Goal: Task Accomplishment & Management: Manage account settings

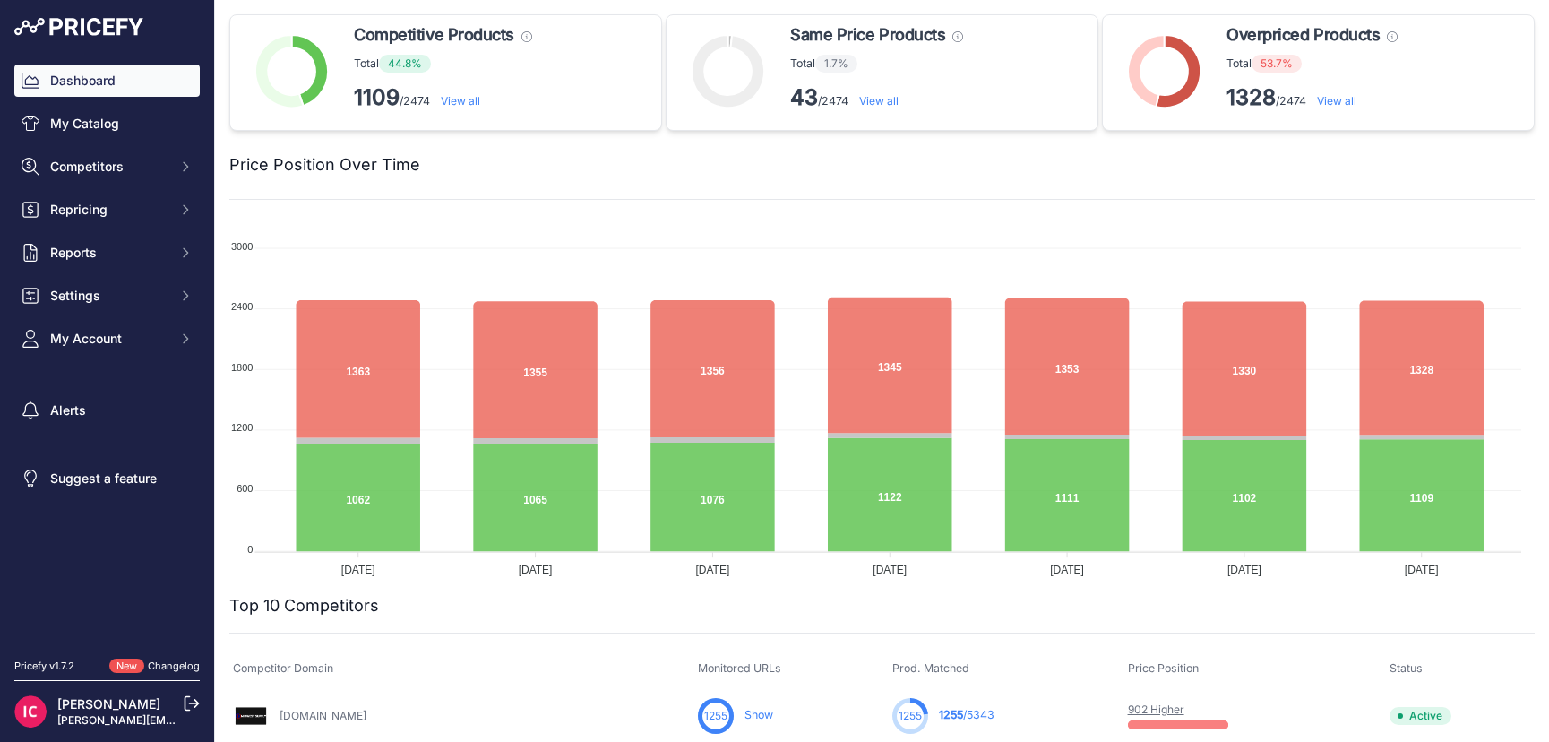
click at [659, 168] on div at bounding box center [977, 164] width 1114 height 25
click at [880, 167] on div at bounding box center [977, 164] width 1114 height 25
click at [570, 156] on div at bounding box center [977, 164] width 1114 height 25
click at [73, 741] on div "Isaac Cohen Isaac@wwps.co" at bounding box center [106, 711] width 185 height 62
click at [534, 152] on div at bounding box center [977, 164] width 1114 height 25
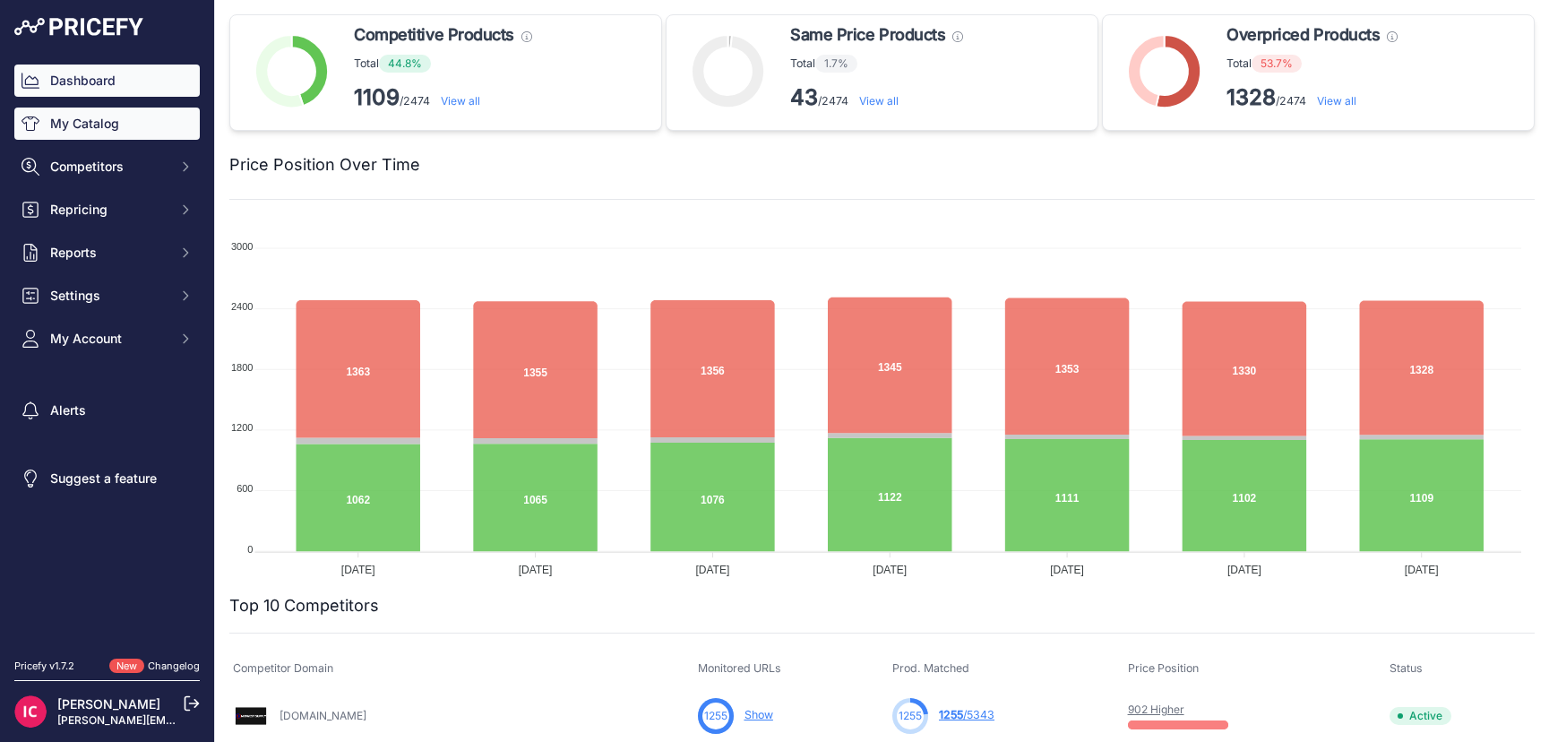
click at [112, 127] on link "My Catalog" at bounding box center [106, 123] width 185 height 32
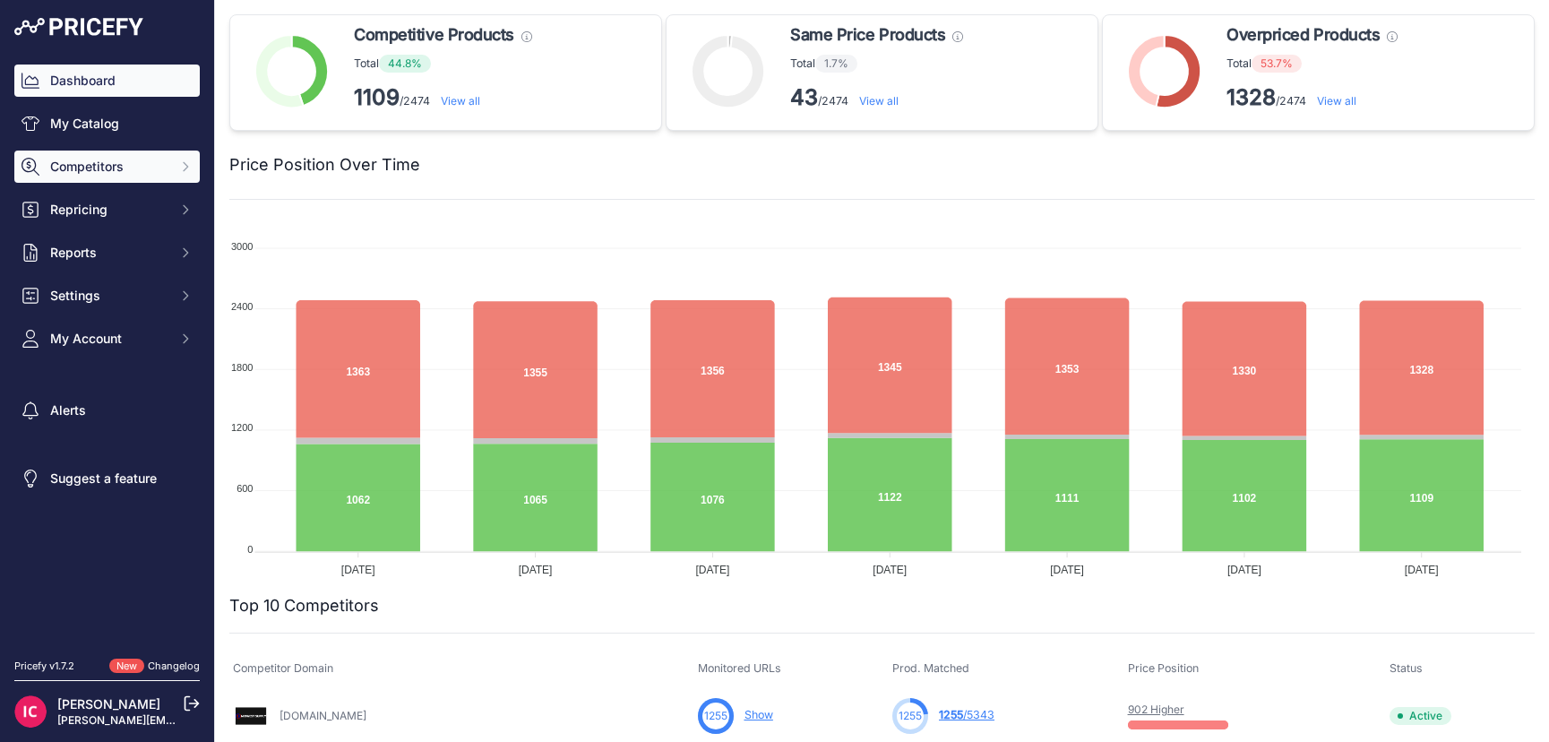
click at [73, 161] on span "Competitors" at bounding box center [108, 167] width 117 height 18
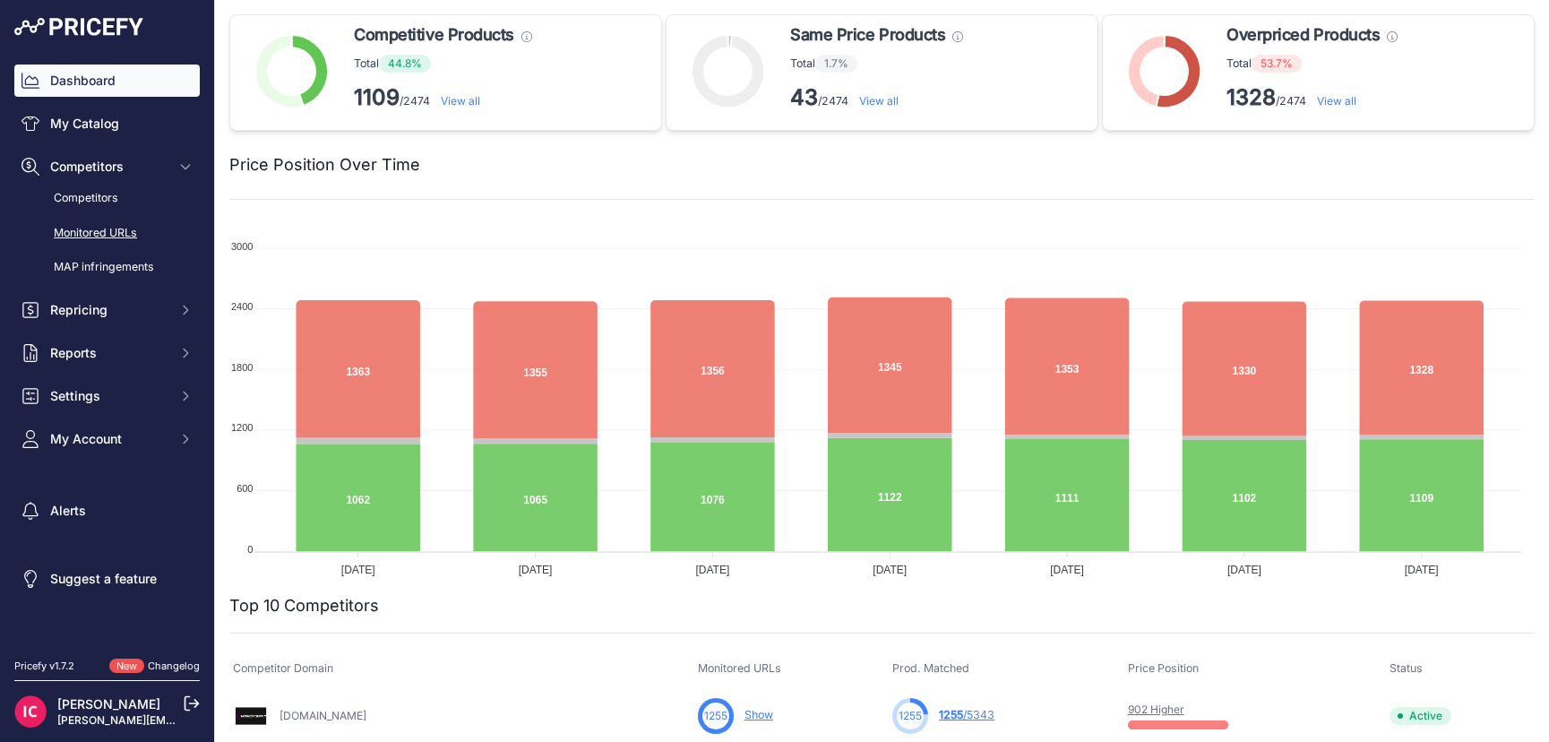
click at [95, 225] on link "Monitored URLs" at bounding box center [106, 233] width 185 height 31
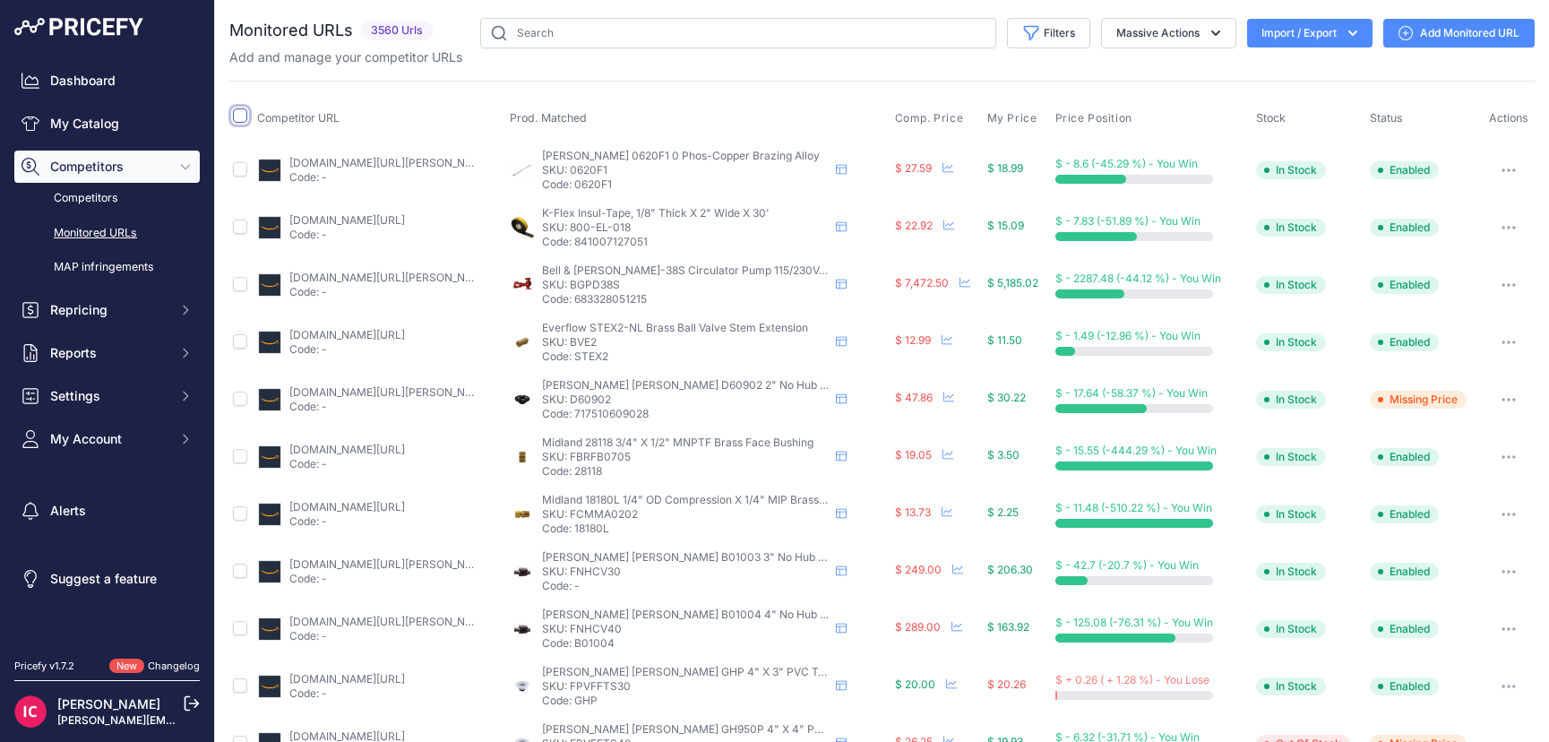
click at [242, 113] on input "checkbox" at bounding box center [240, 115] width 14 height 14
checkbox input "true"
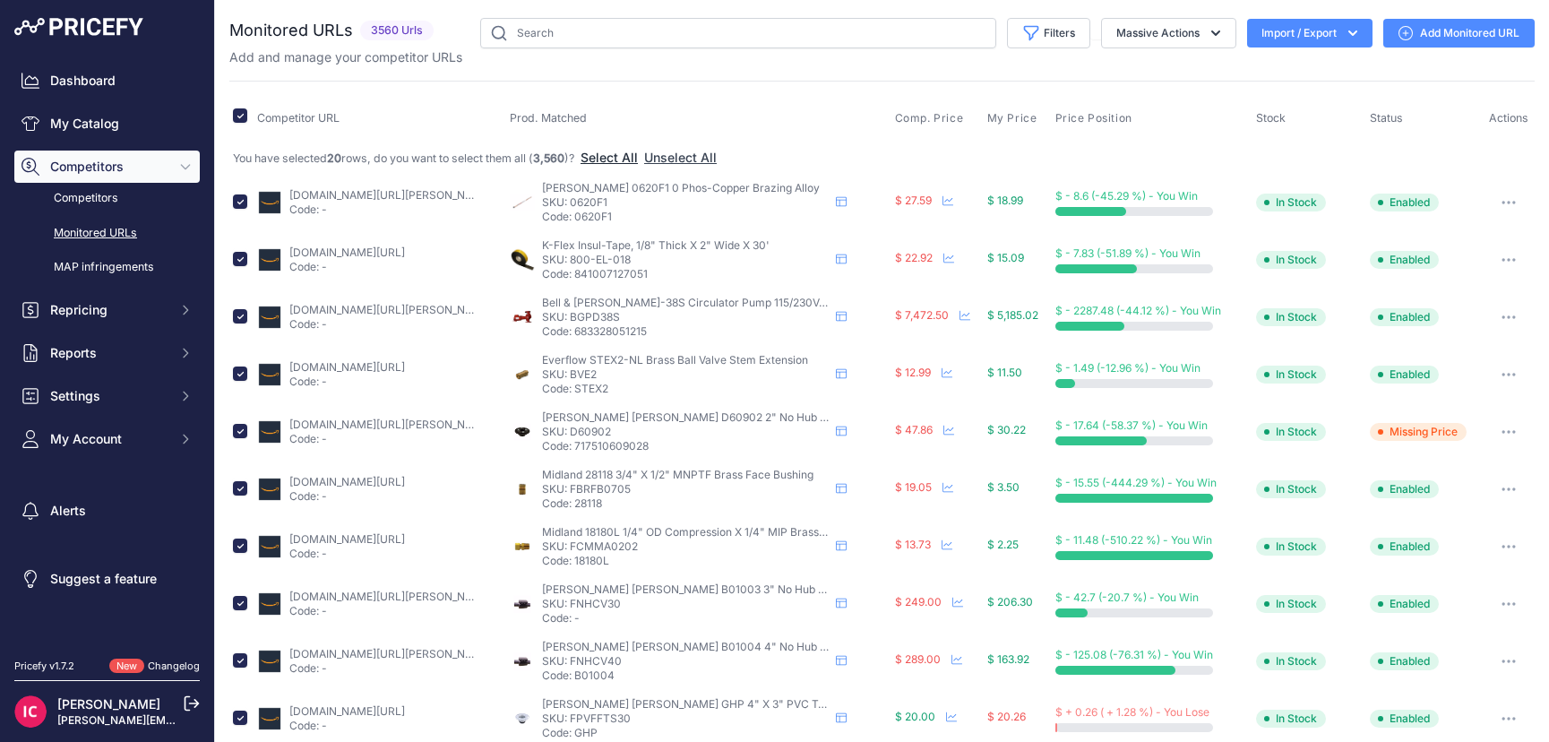
click at [609, 160] on button "Select All" at bounding box center [608, 158] width 57 height 18
click at [1268, 31] on button "Import / Export" at bounding box center [1309, 33] width 125 height 29
click at [1269, 105] on div "Export" at bounding box center [1307, 103] width 143 height 32
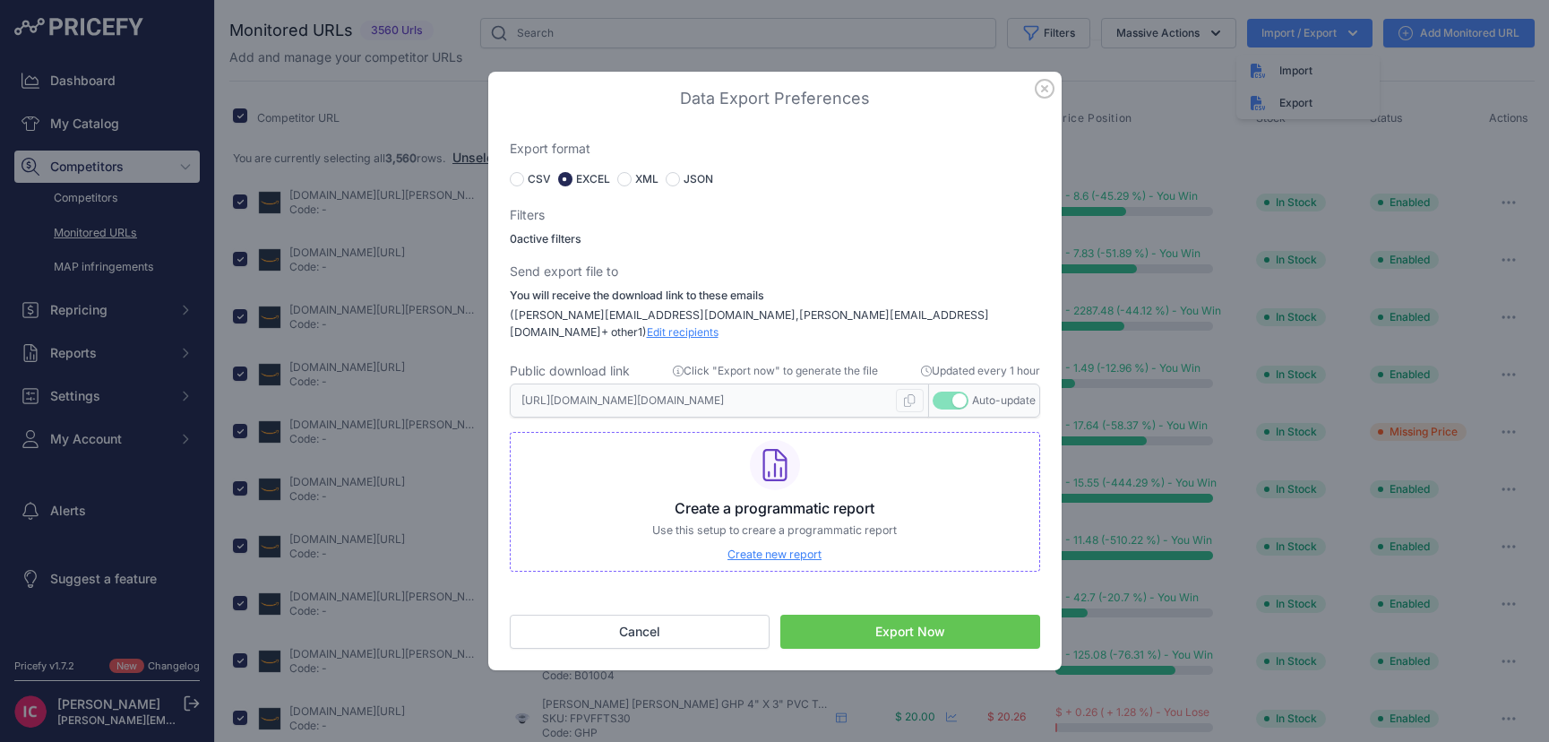
click at [718, 325] on span "Edit recipients" at bounding box center [683, 331] width 72 height 13
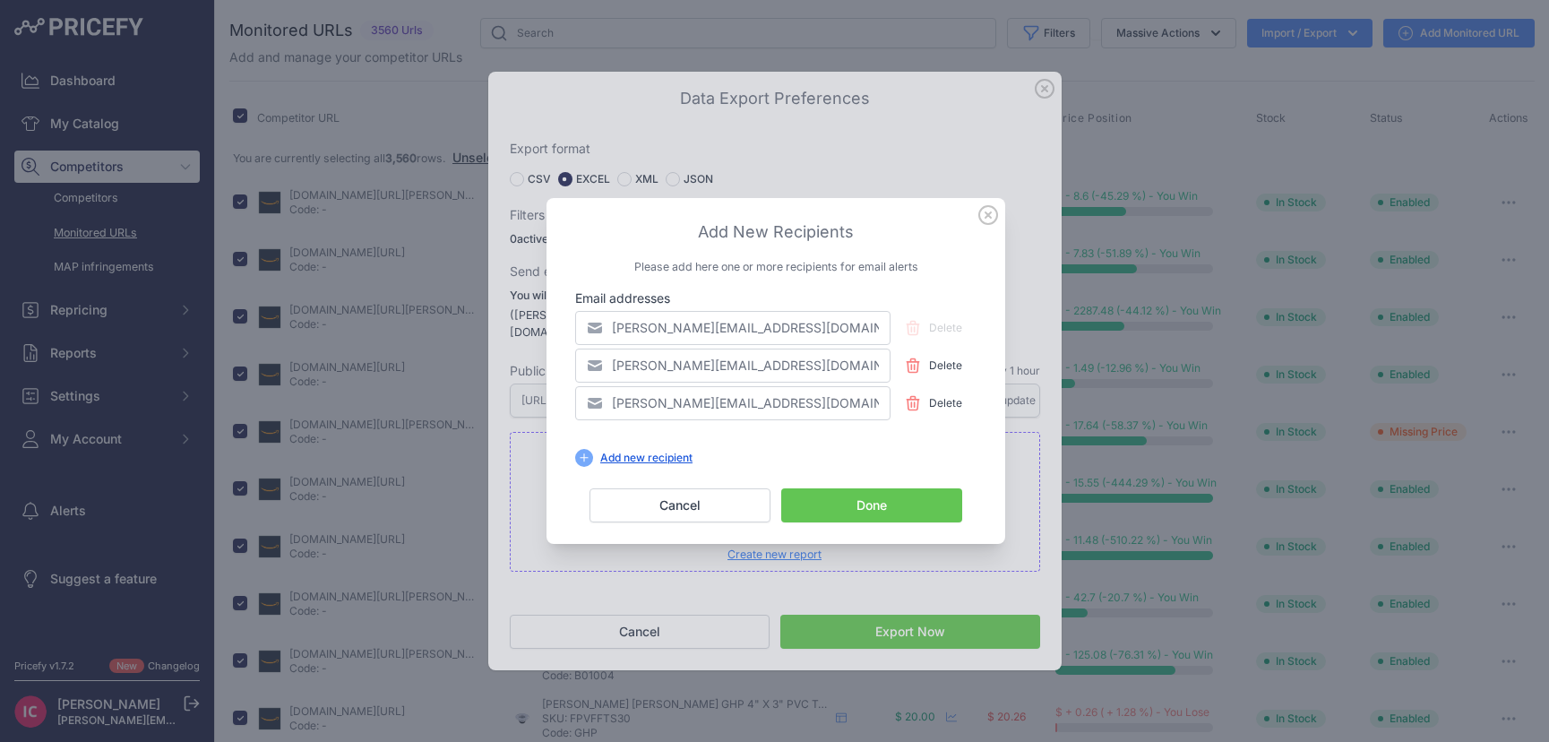
click at [828, 514] on button "Done" at bounding box center [871, 505] width 181 height 34
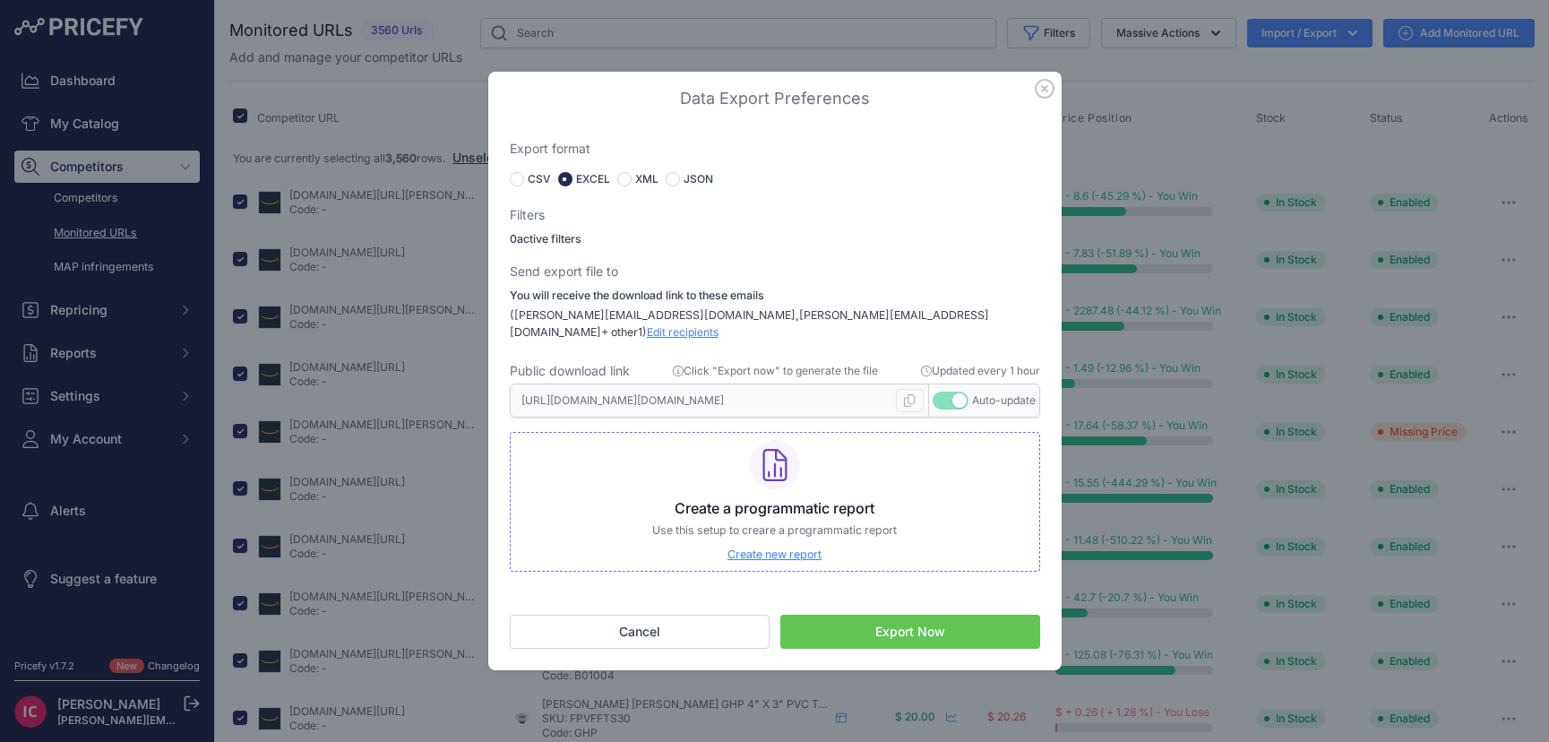
click at [875, 621] on button "Export Now" at bounding box center [910, 632] width 260 height 34
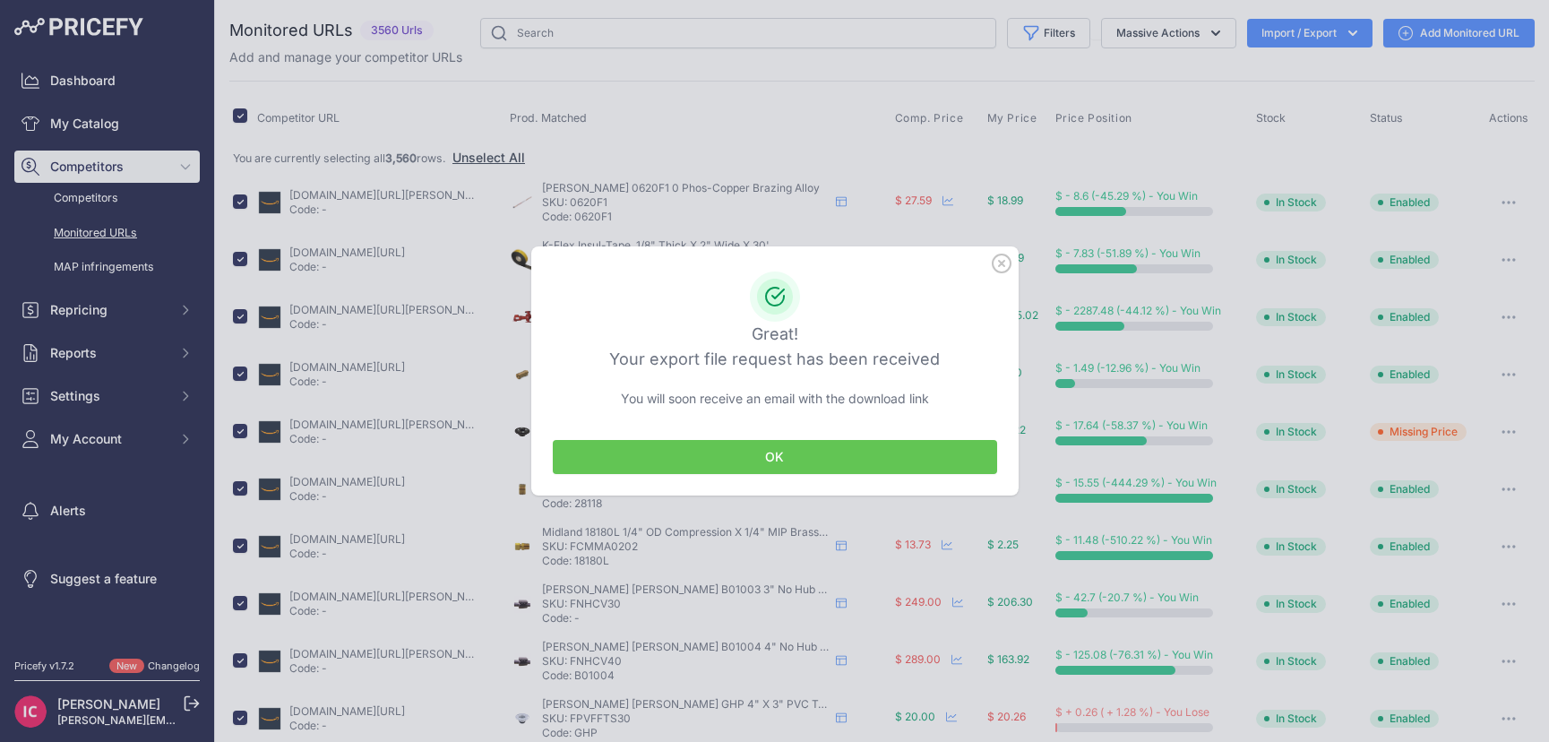
click at [778, 464] on button "OK" at bounding box center [775, 457] width 444 height 34
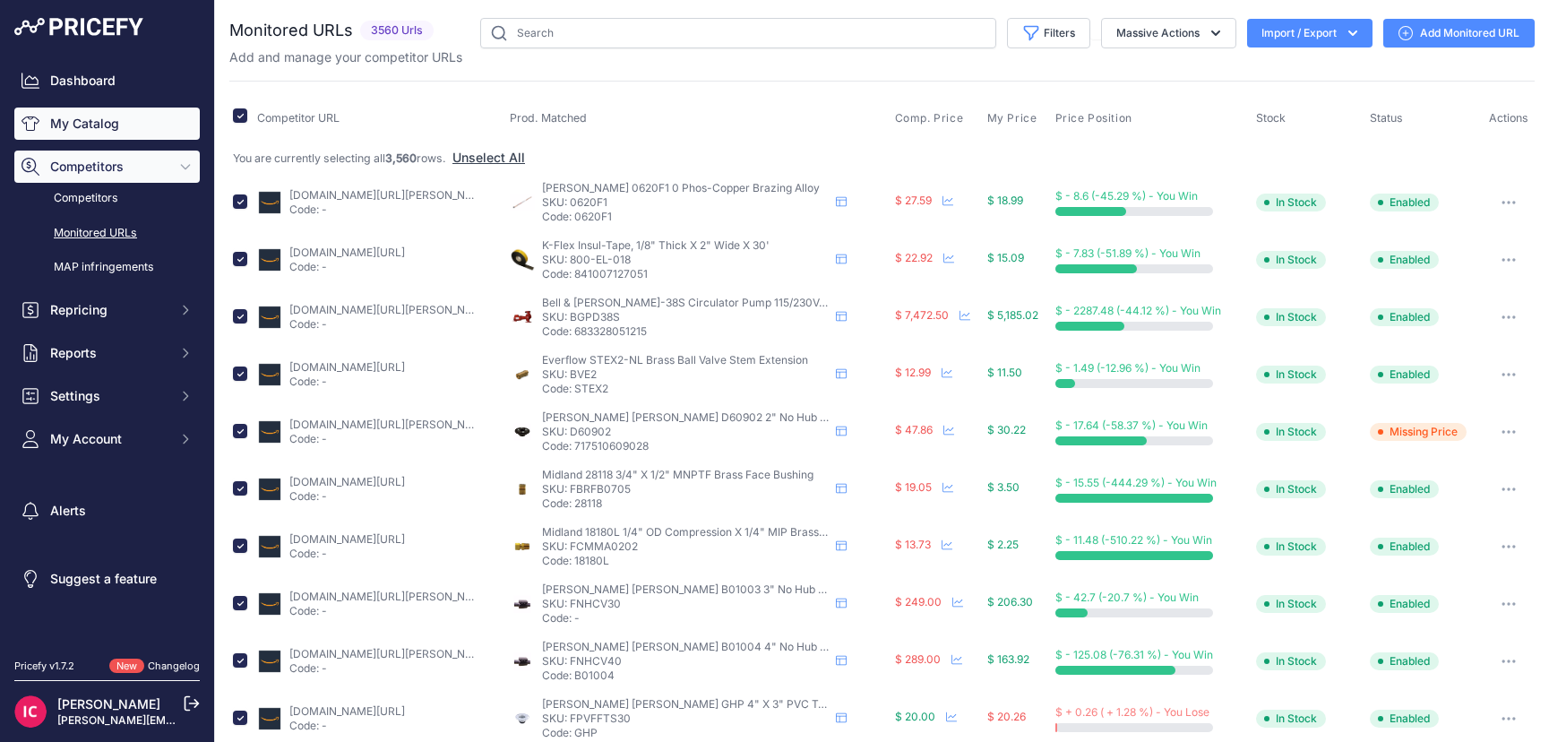
click at [93, 119] on link "My Catalog" at bounding box center [106, 123] width 185 height 32
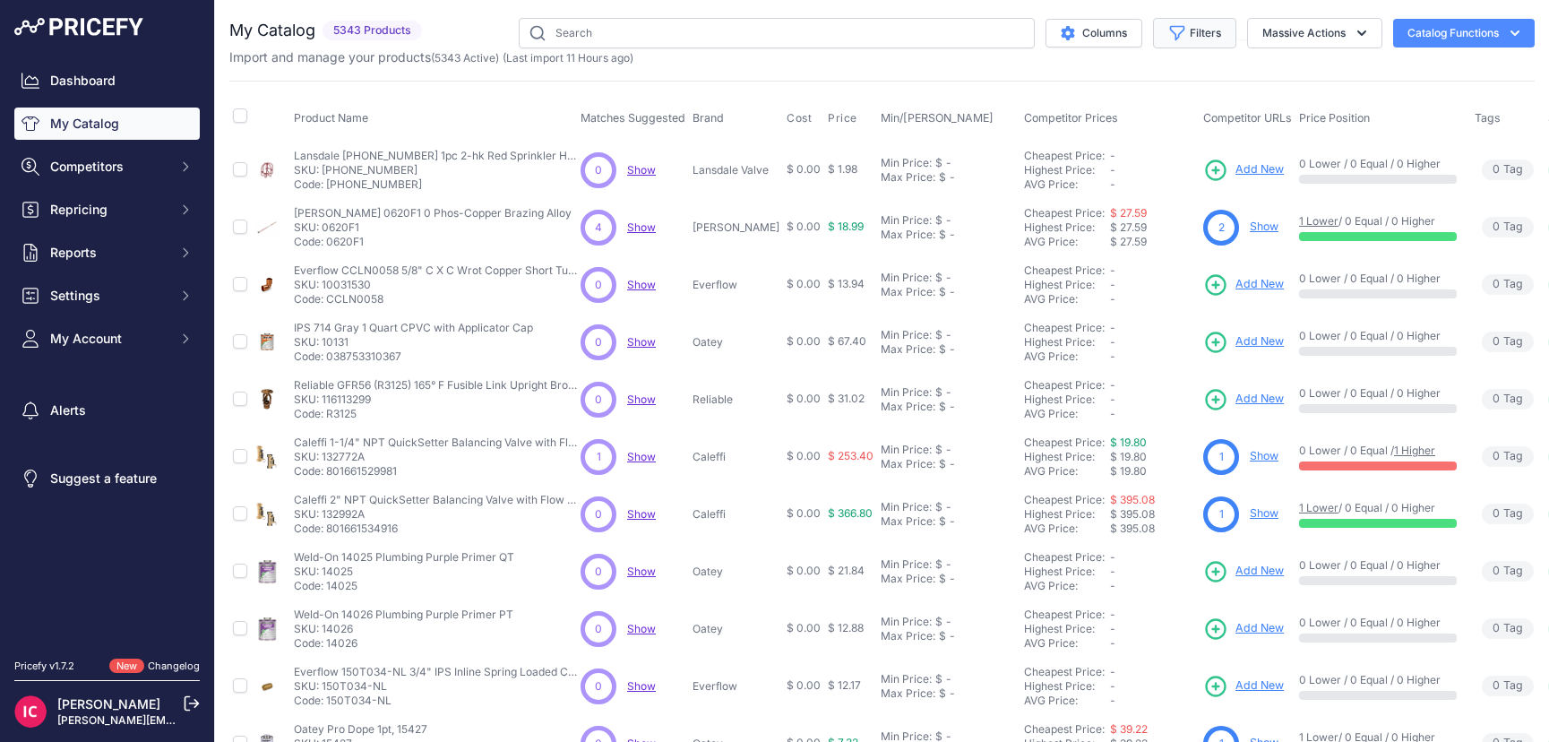
click at [1200, 35] on button "Filters" at bounding box center [1194, 33] width 83 height 30
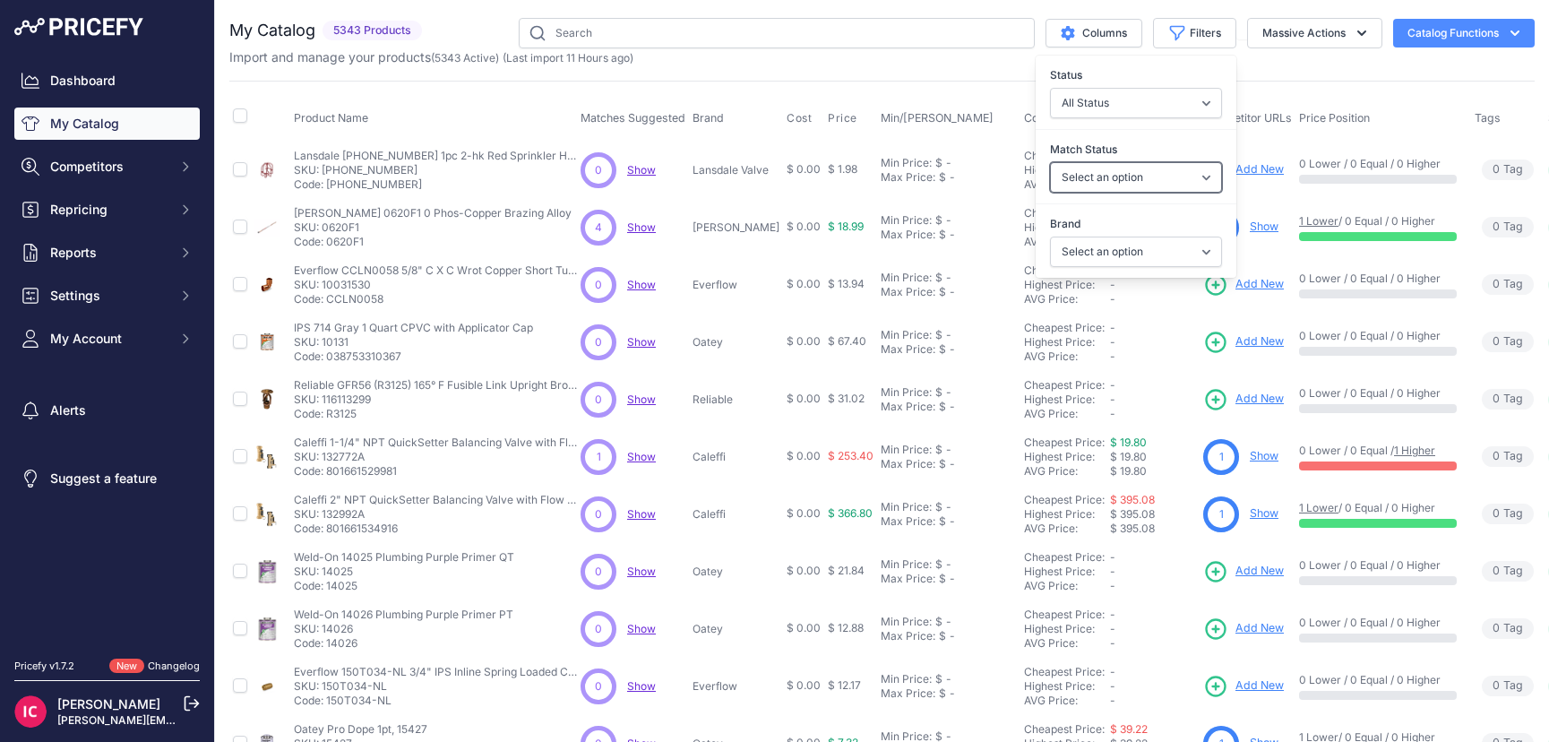
click at [1082, 178] on select "Select an option Matched Unmatched" at bounding box center [1136, 177] width 172 height 30
click at [1078, 159] on div "Match Status Select an option Matched Unmatched" at bounding box center [1136, 166] width 201 height 66
click at [1087, 245] on select "Select an option Amtrol Anvil Apollo Valves Bell & Gossett Boshart Industries C…" at bounding box center [1136, 251] width 172 height 30
select select "Amtrol"
click at [1050, 236] on select "Select an option Amtrol Anvil Apollo Valves Bell & Gossett Boshart Industries C…" at bounding box center [1136, 251] width 172 height 30
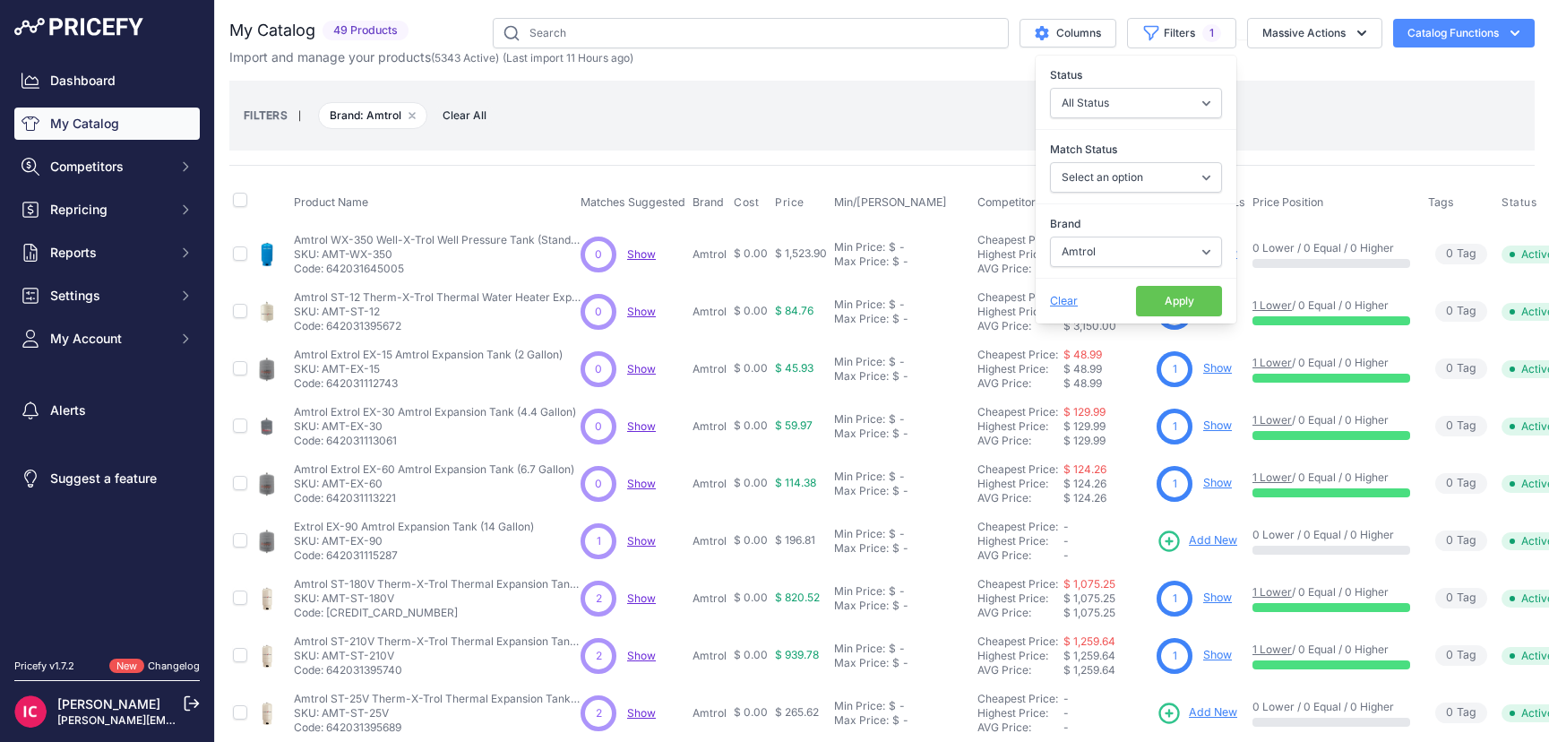
click at [1165, 305] on button "Apply" at bounding box center [1179, 301] width 86 height 30
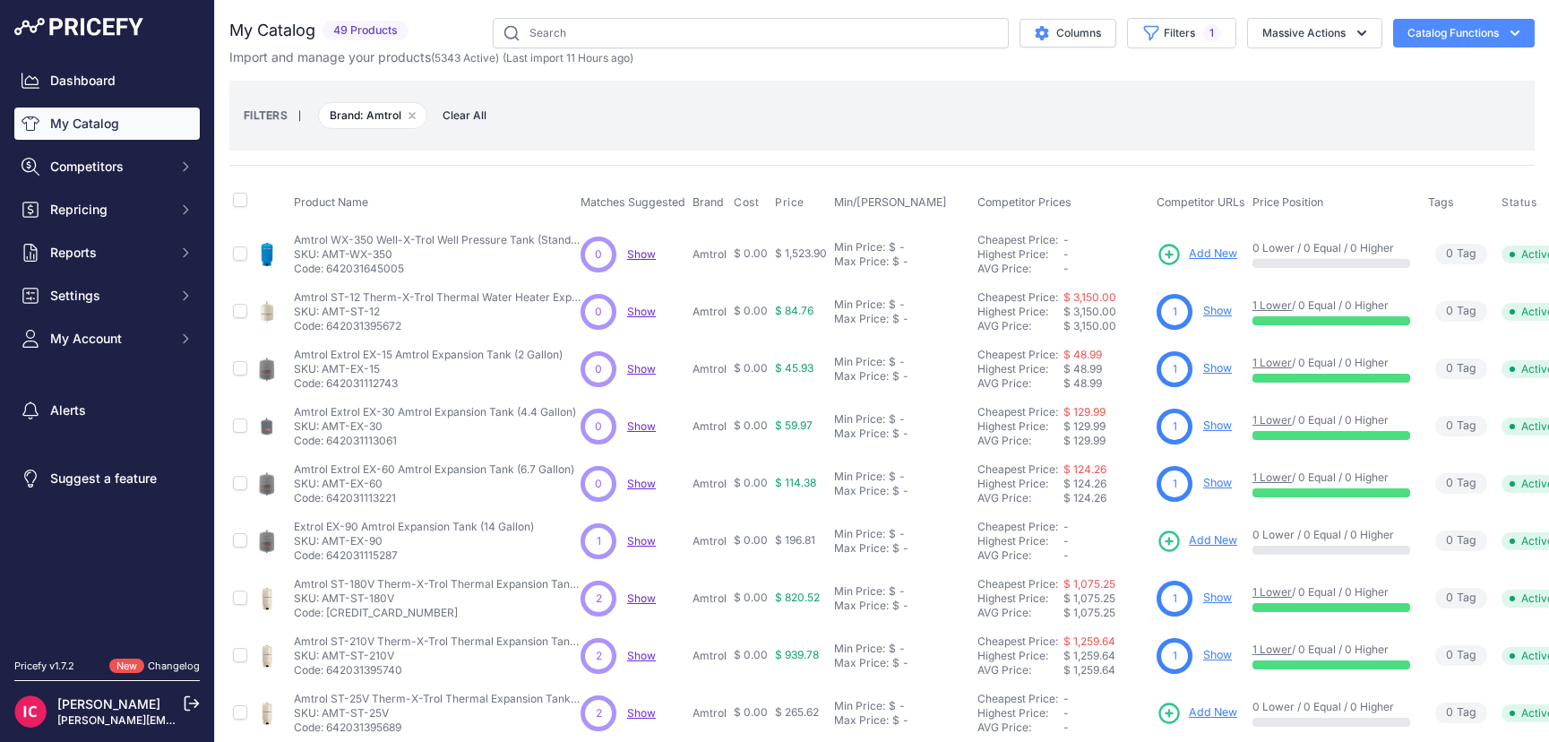
click at [1208, 251] on span "Add New" at bounding box center [1213, 253] width 48 height 17
click at [381, 268] on p "Code: 642031645005" at bounding box center [437, 269] width 287 height 14
click at [380, 268] on p "Code: 642031645005" at bounding box center [437, 269] width 287 height 14
click at [396, 256] on p "SKU: AMT-WX-350" at bounding box center [437, 254] width 287 height 14
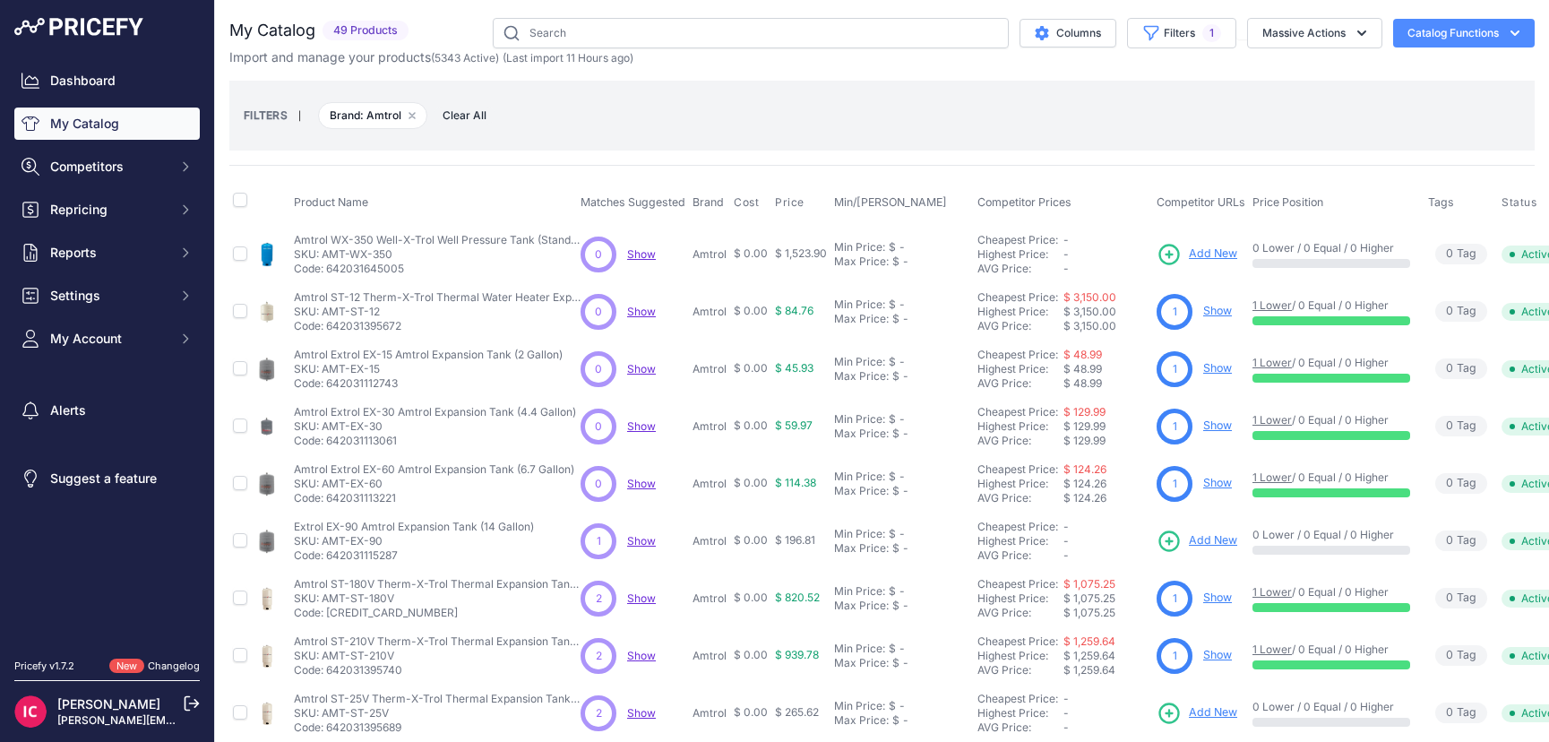
click at [369, 267] on p "Code: 642031645005" at bounding box center [437, 269] width 287 height 14
copy p "642031645005"
click at [539, 26] on input "text" at bounding box center [751, 33] width 516 height 30
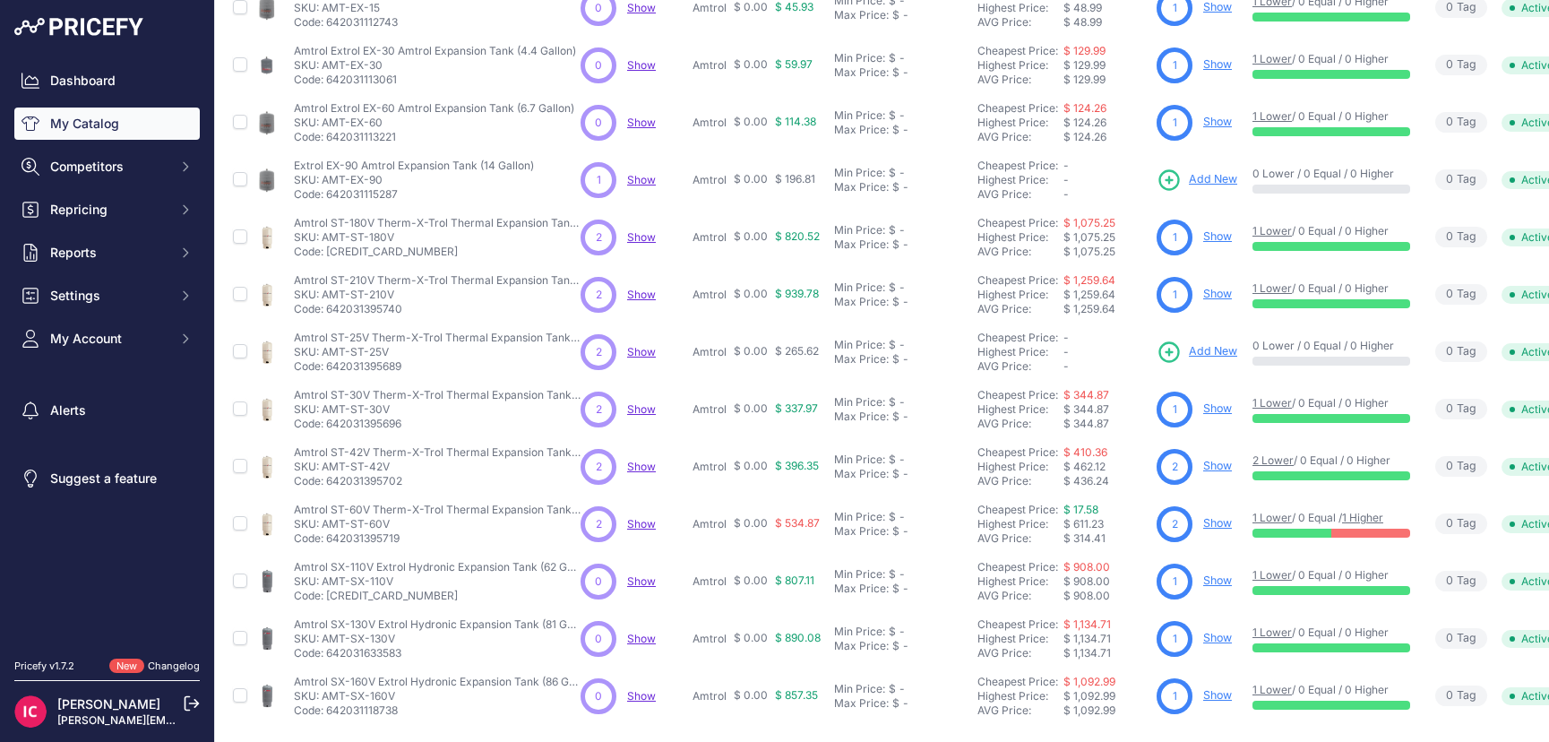
scroll to position [342, 0]
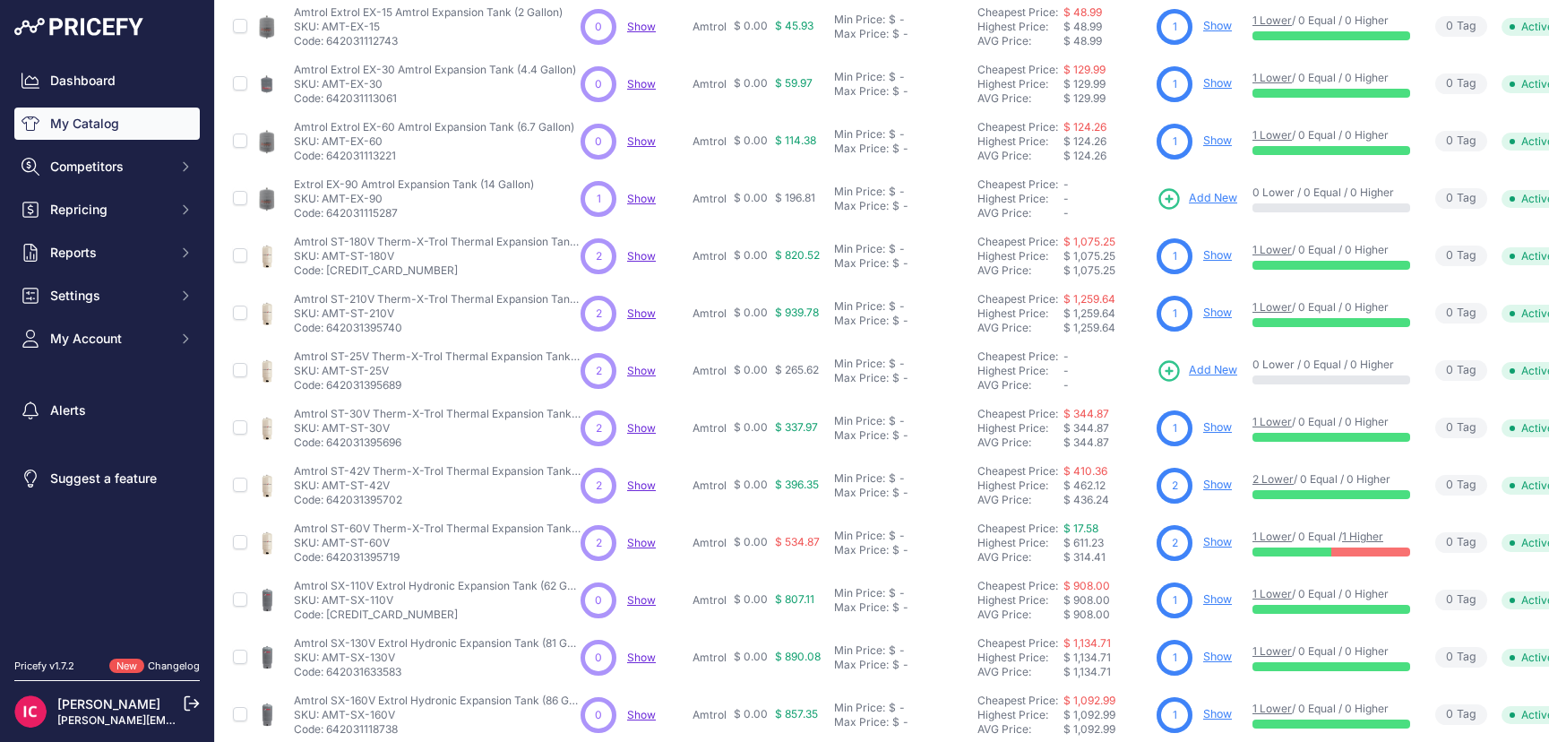
click at [1214, 369] on span "Add New" at bounding box center [1213, 370] width 48 height 17
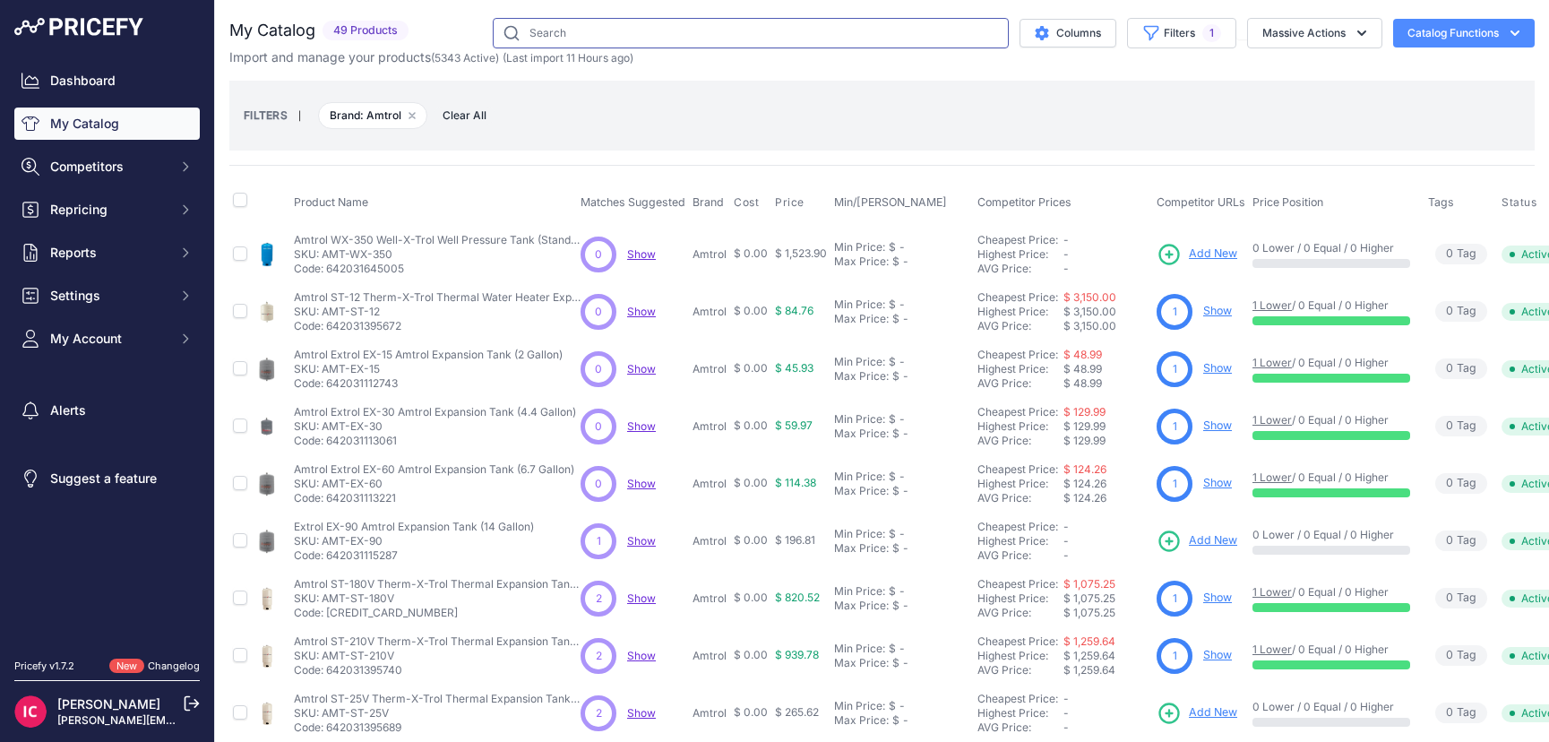
click at [593, 28] on input "text" at bounding box center [751, 33] width 516 height 30
paste input "https://www.supplyhouse.com/Amtrol-143N164-THERM-X-TROL-ST-25V-Expansion-Tank-1…"
click at [606, 30] on input "https://www.supplyhouse.com/Amtrol-143N164-THERM-X-TROL-ST-25V-Expansion-Tank-1…" at bounding box center [751, 33] width 516 height 30
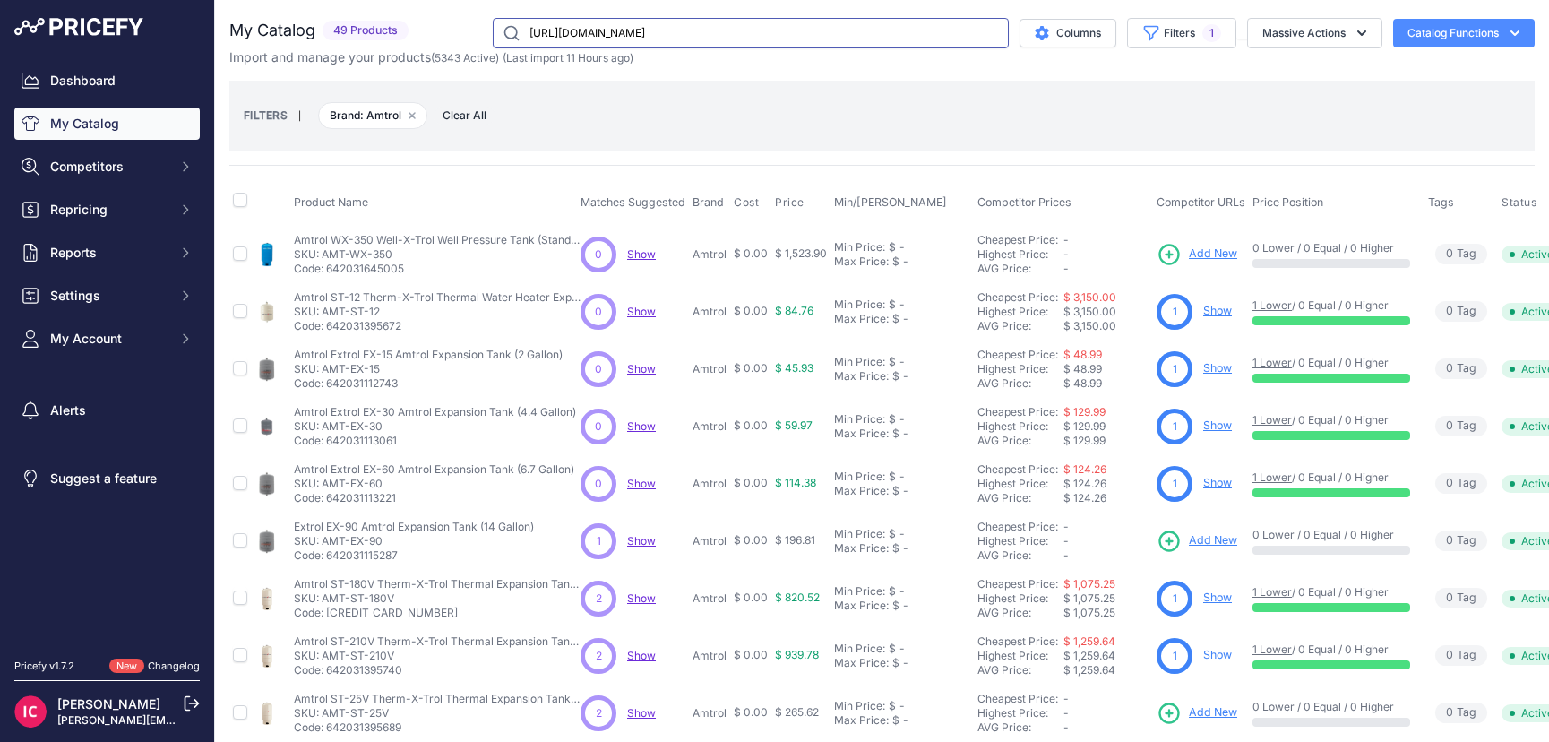
click at [606, 30] on input "https://www.supplyhouse.com/Amtrol-143N164-THERM-X-TROL-ST-25V-Expansion-Tank-1…" at bounding box center [751, 33] width 516 height 30
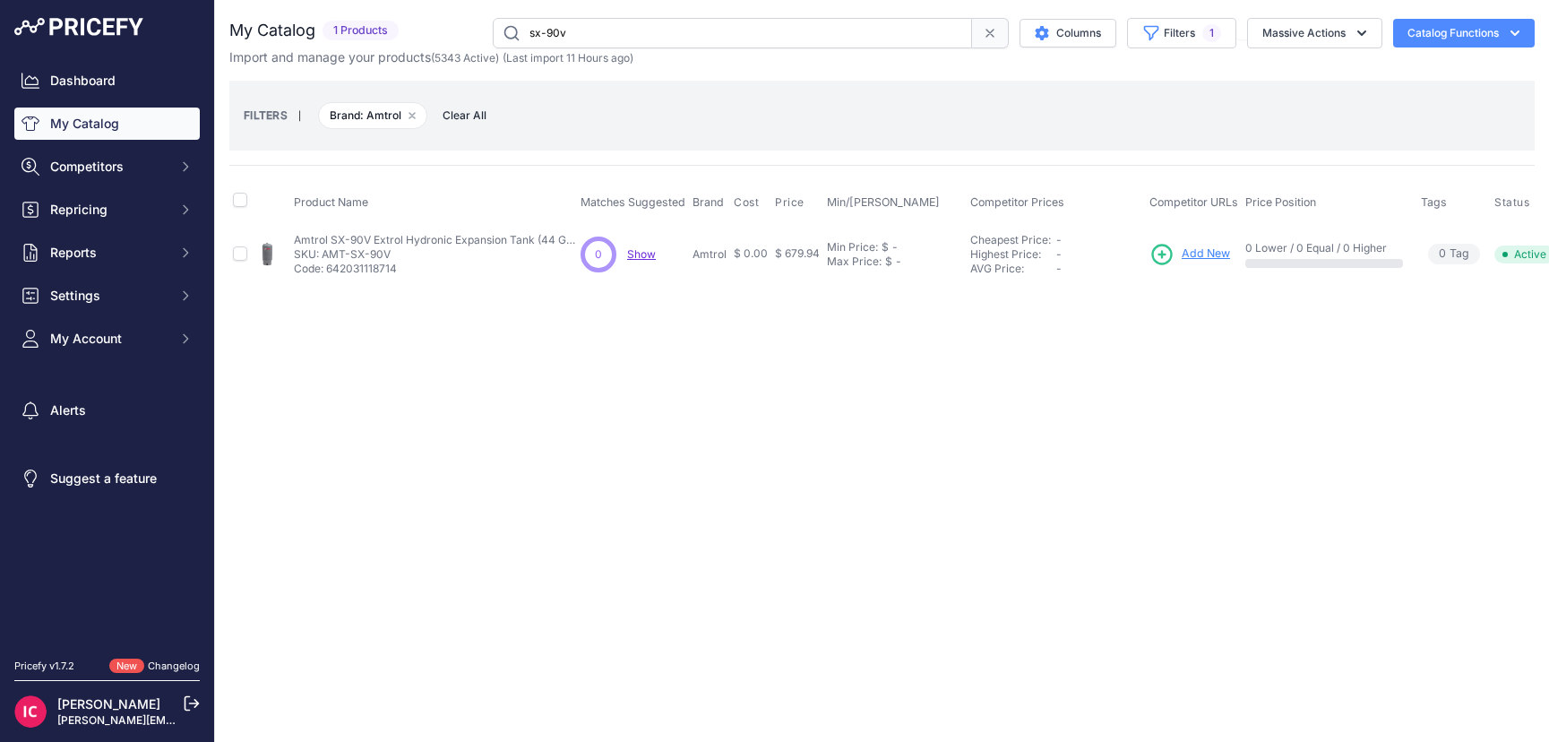
click at [1191, 253] on span "Add New" at bounding box center [1206, 253] width 48 height 17
drag, startPoint x: 570, startPoint y: 35, endPoint x: 519, endPoint y: 37, distance: 51.1
click at [519, 37] on input "sx-90v" at bounding box center [732, 33] width 479 height 30
paste input "https://www.supplyhouse.com/Amtrol-112-1-90-Extrol-EX-90-Expansion-Tank-14-Gall…"
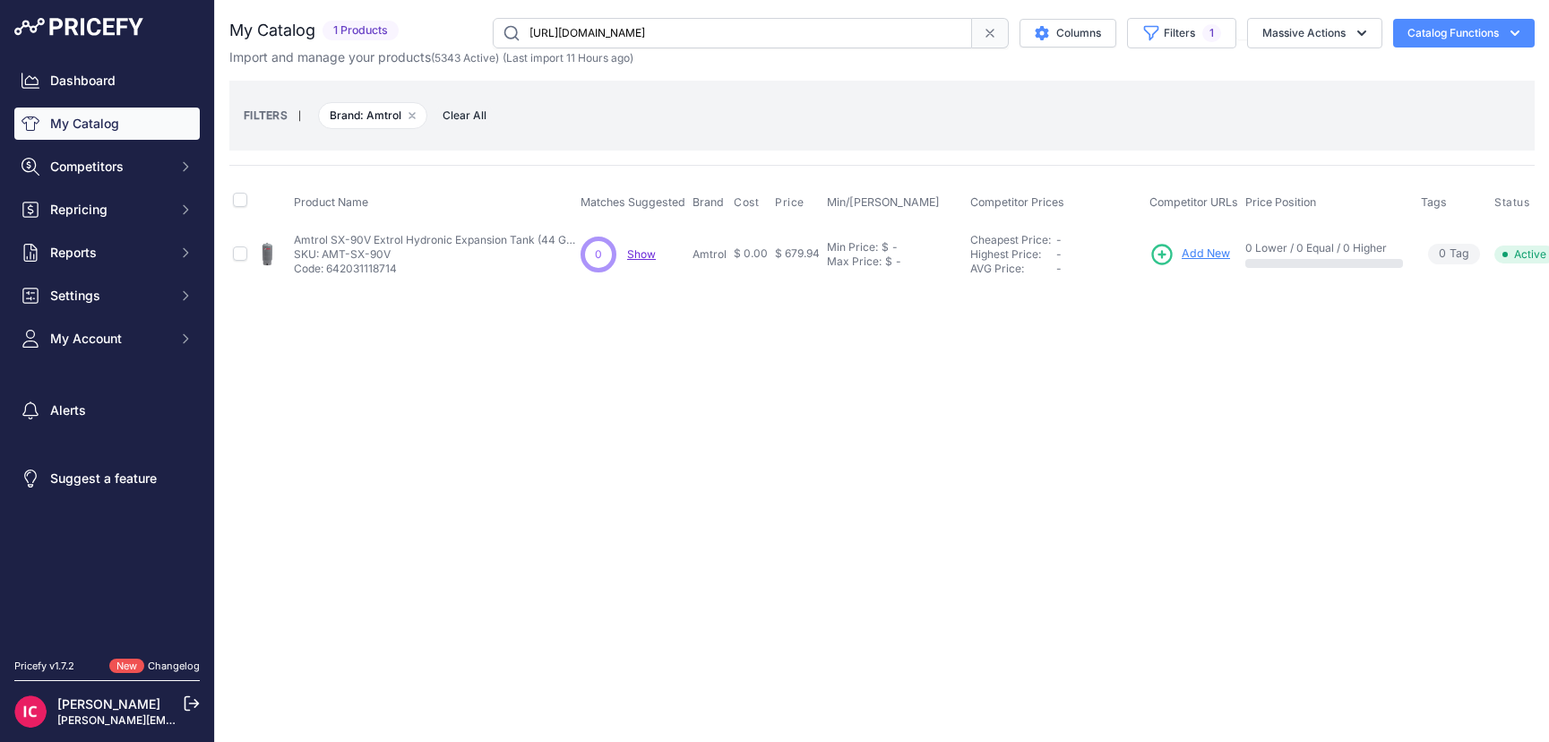
click at [519, 37] on input "https://www.supplyhouse.com/Amtrol-112-1-90-Extrol-EX-90-Expansion-Tank-14-Gall…" at bounding box center [732, 33] width 479 height 30
click at [591, 41] on input "https://www.supplyhouse.com/Amtrol-112-1-90-Extrol-EX-90-Expansion-Tank-14-Gall…" at bounding box center [732, 33] width 479 height 30
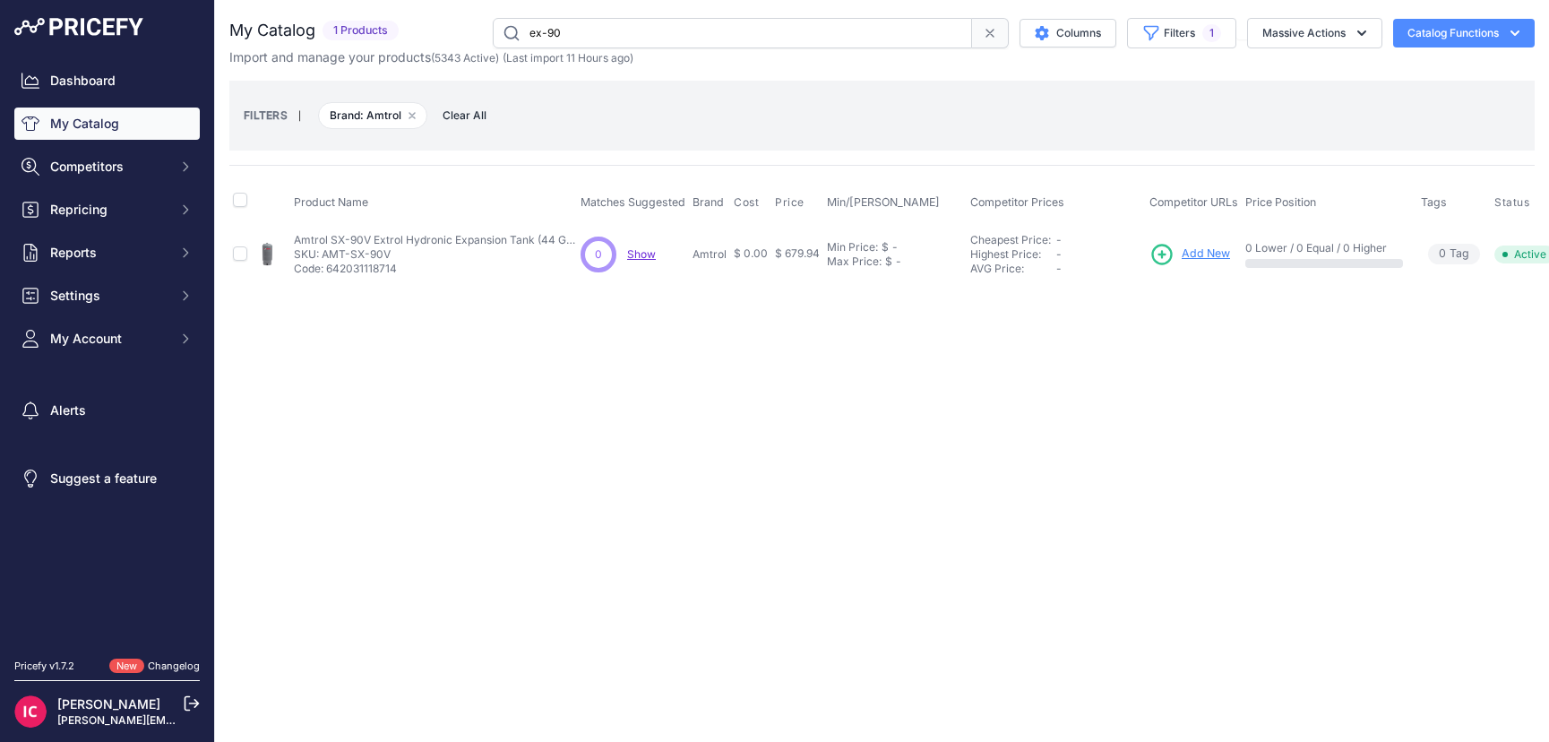
type input "ex-90"
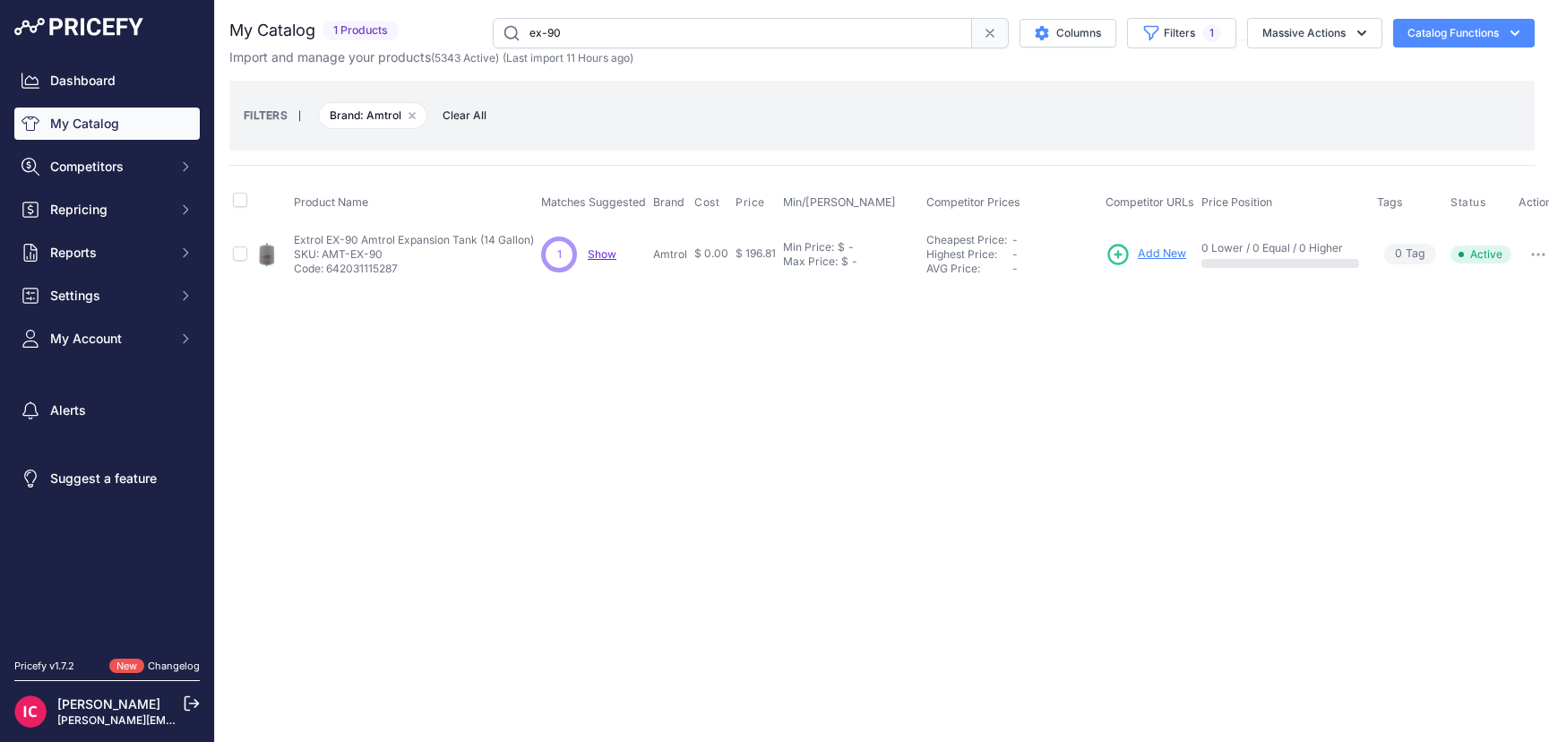
click at [1158, 259] on span "Add New" at bounding box center [1162, 253] width 48 height 17
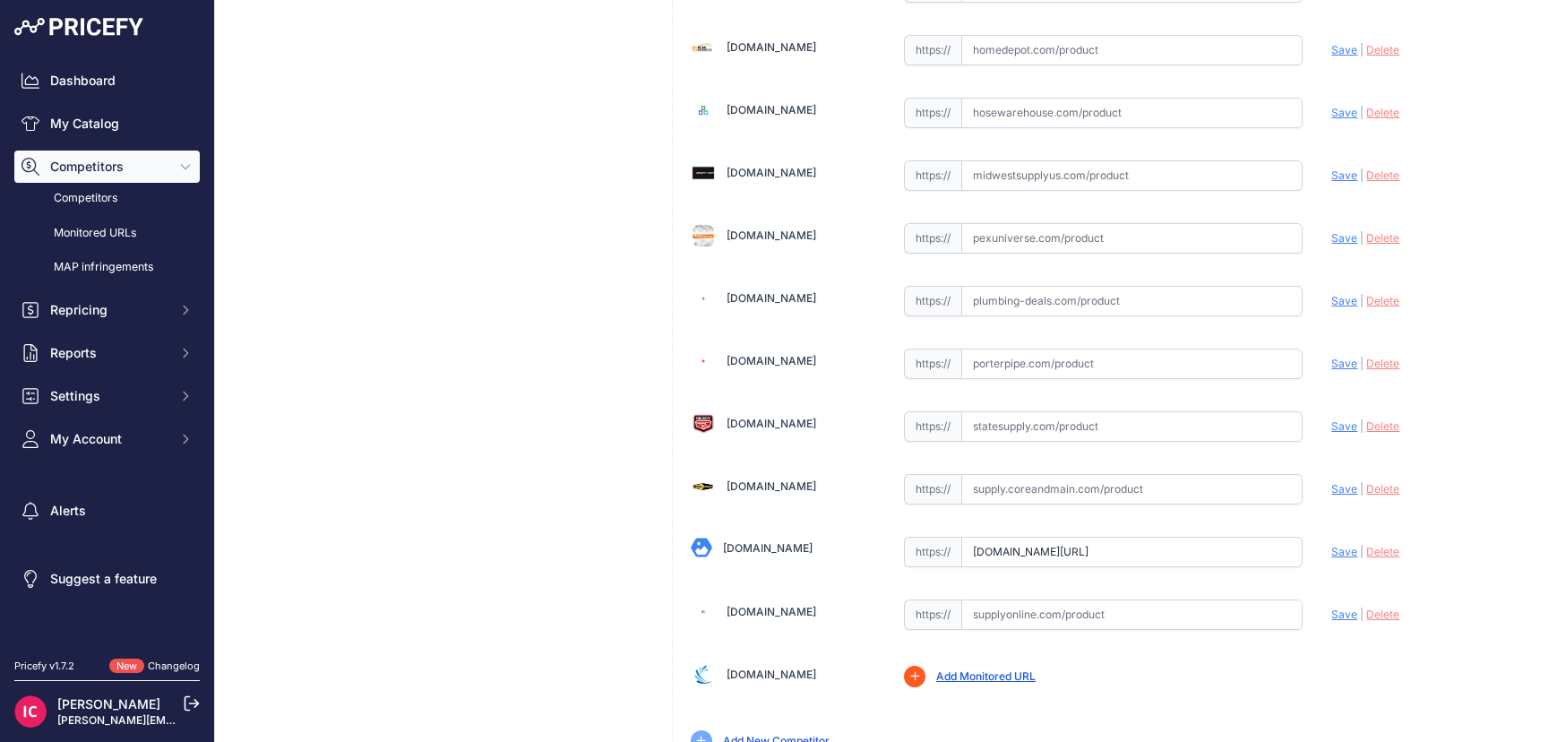
scroll to position [627, 0]
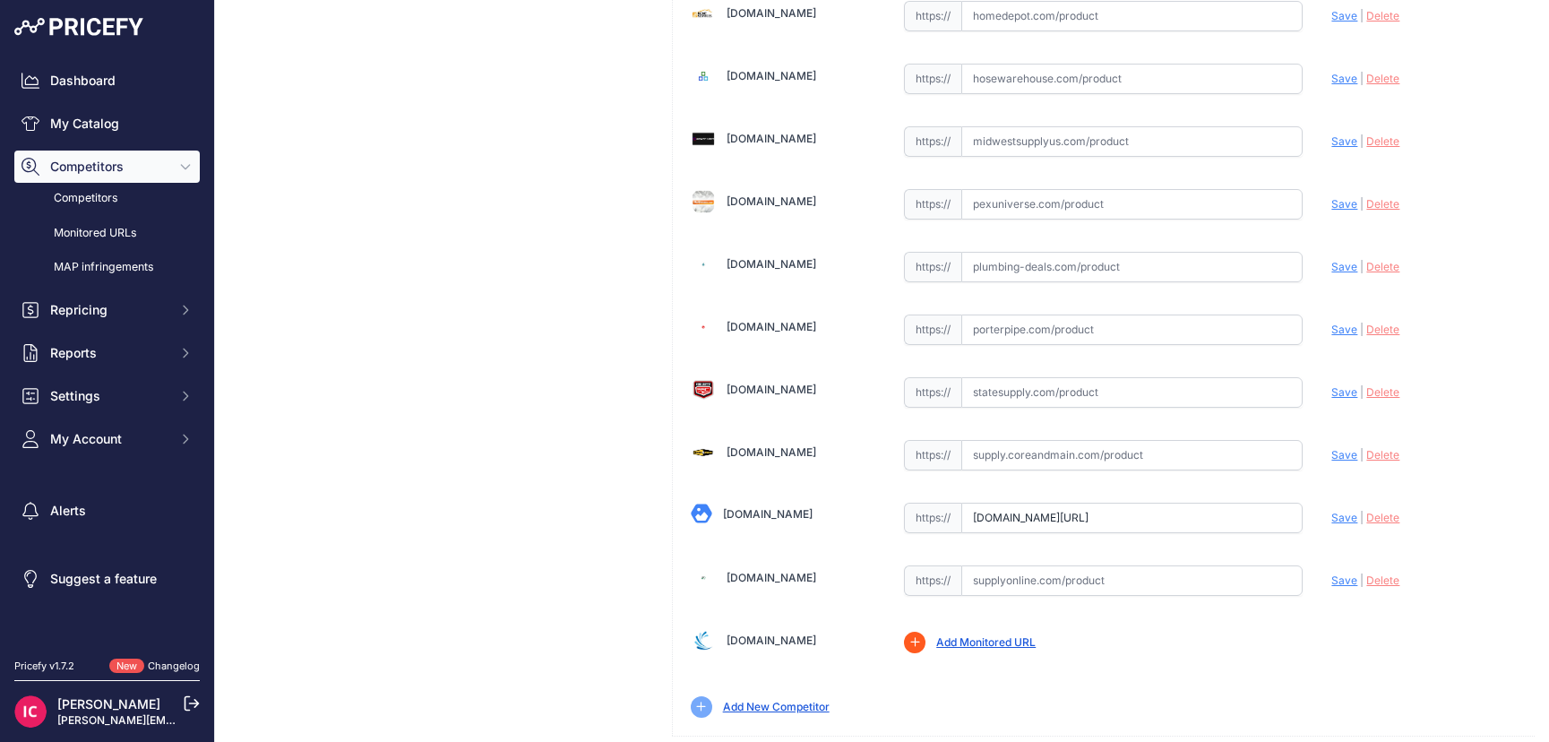
click at [1079, 524] on input "www.supplyhouse.com/Amtrol-WX-350-WX-350-151S1-119-Gal-WELL-X-TROL-Well-Tank-St…" at bounding box center [1131, 518] width 341 height 30
paste input "https://www.supplyhouse.com/Amtrol-WX-350-WX-350-151S1-119-Gal-WELL-X-TROL-Well…"
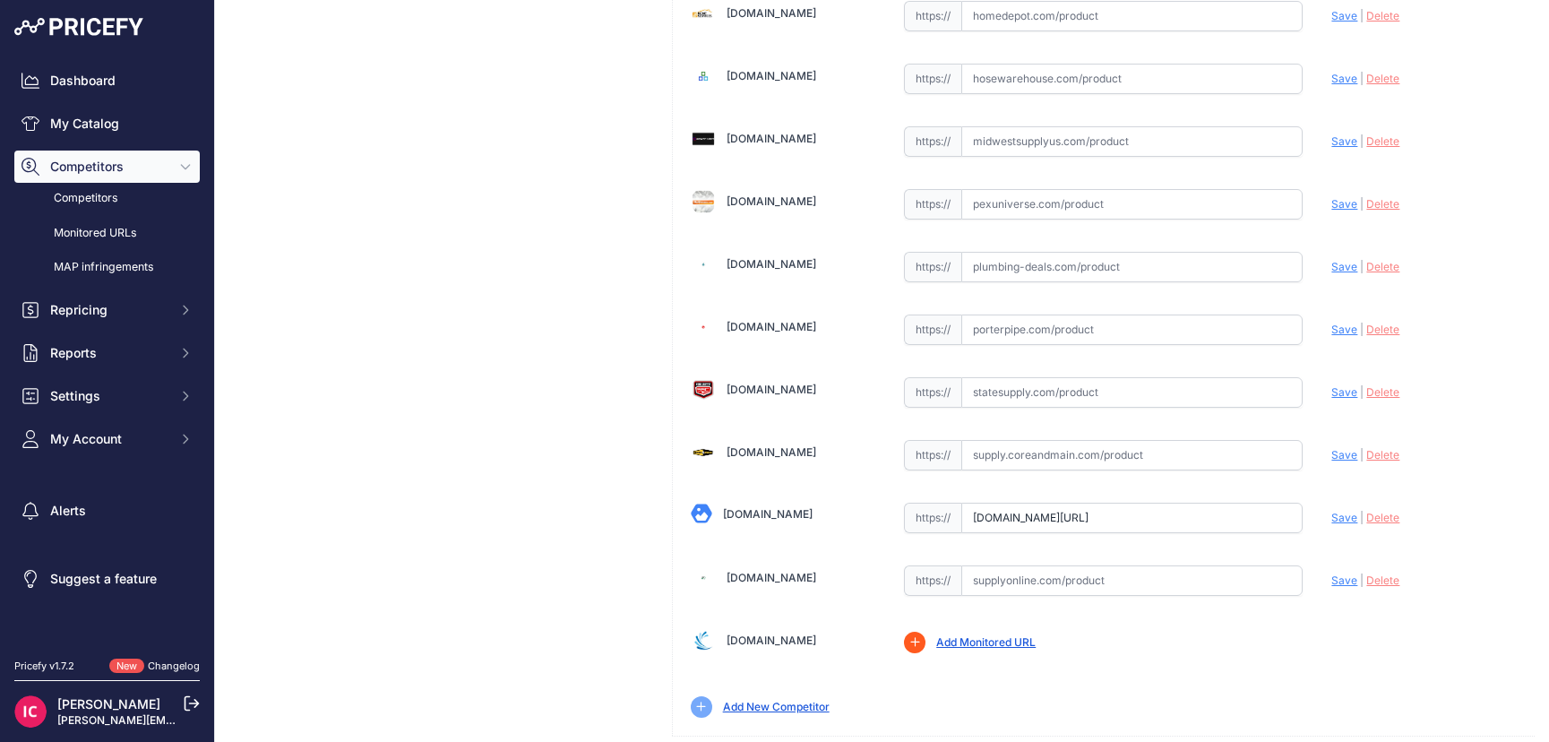
click at [1331, 516] on span "Save" at bounding box center [1344, 517] width 26 height 13
type input "https://www.supplyhouse.com/Amtrol-WX-350-WX-350-151S1-119-Gal-WELL-X-TROL-Well…"
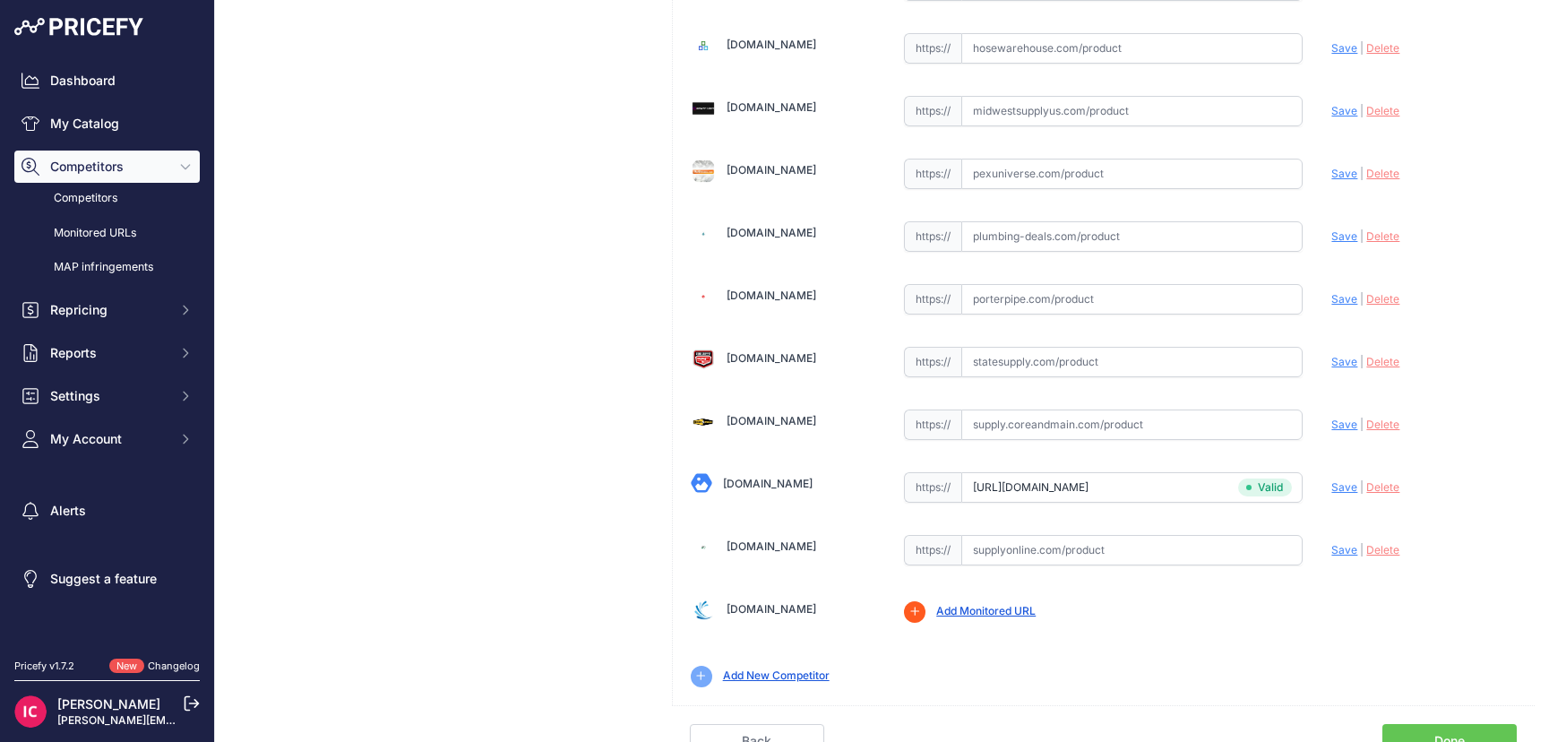
scroll to position [715, 0]
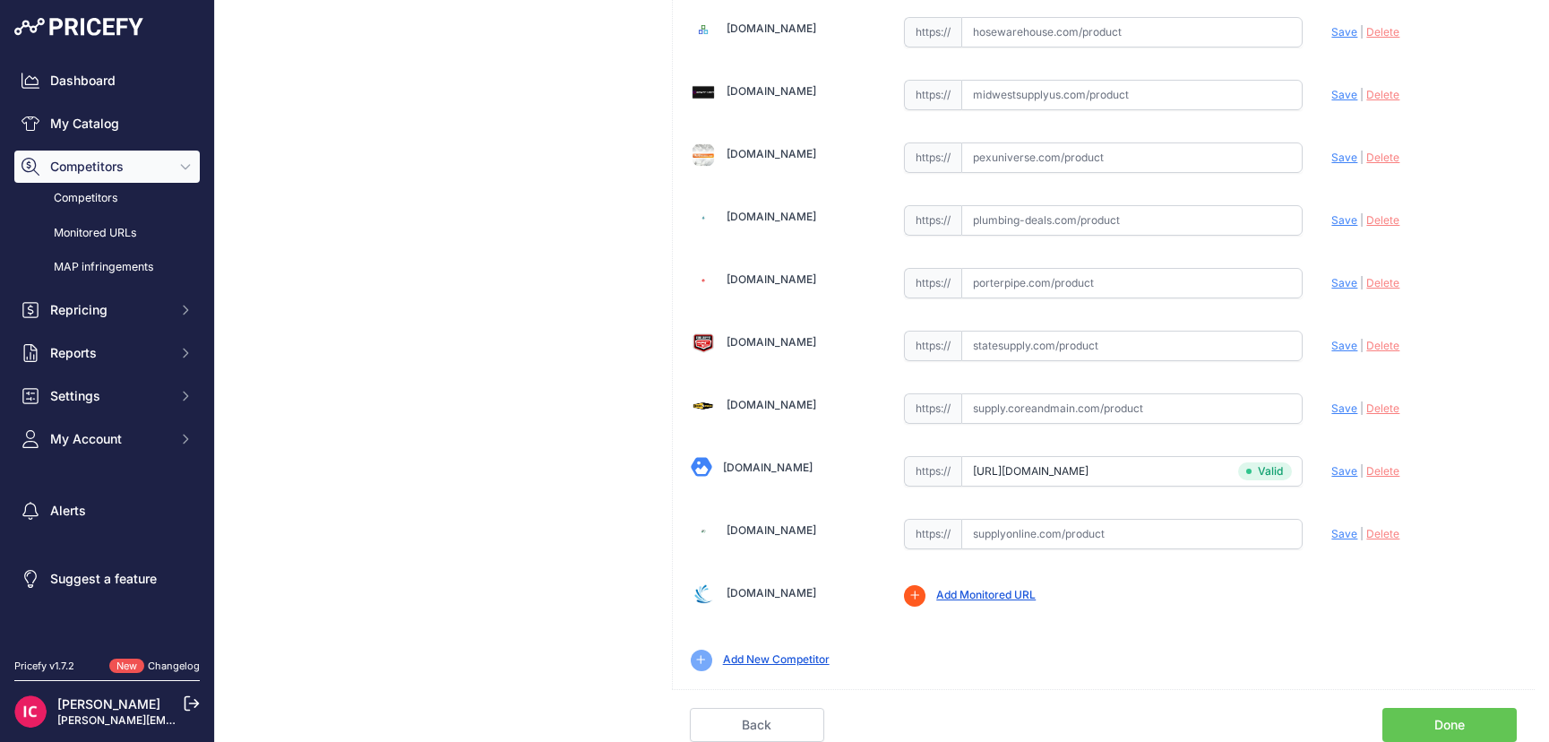
click at [1413, 728] on link "Done" at bounding box center [1449, 725] width 134 height 34
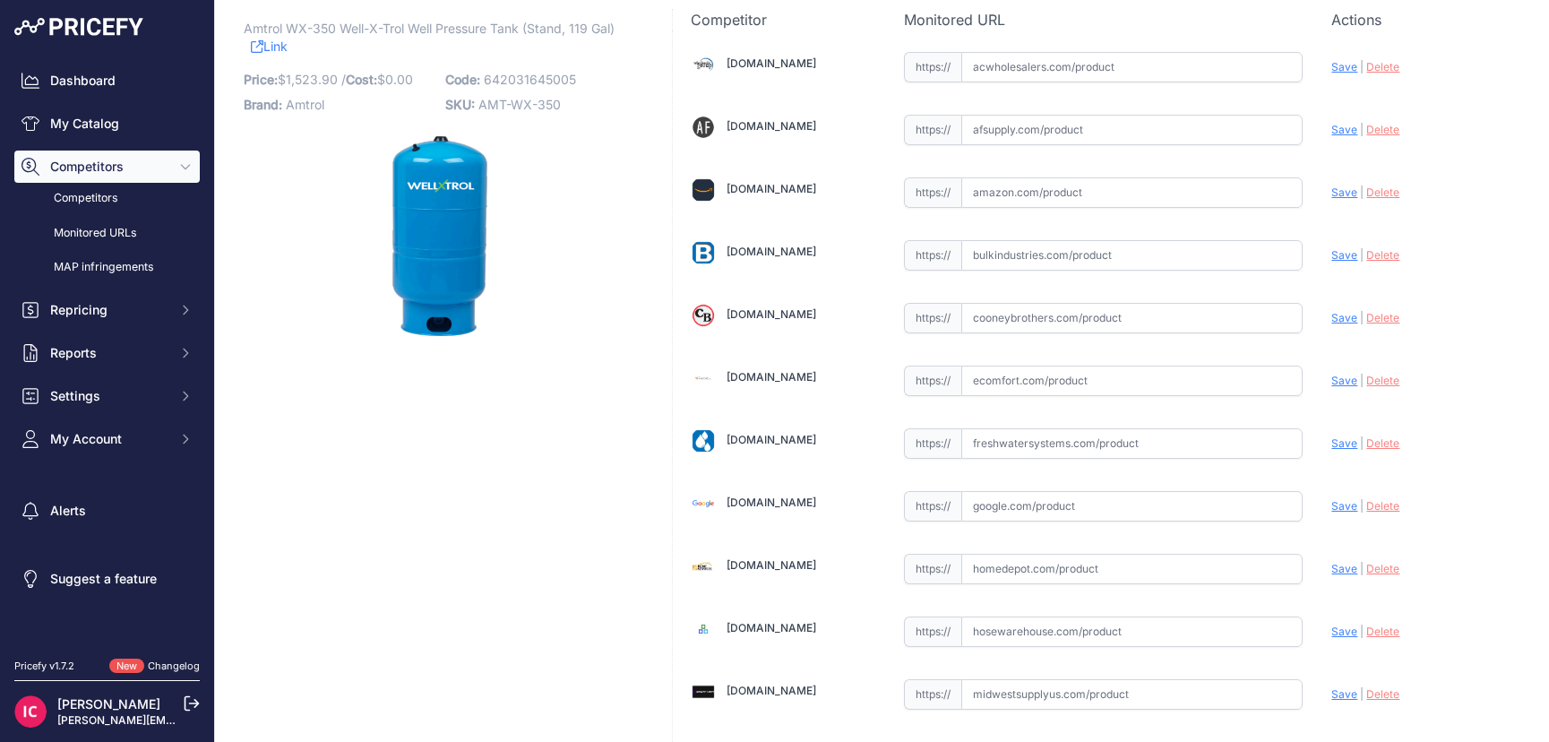
scroll to position [0, 0]
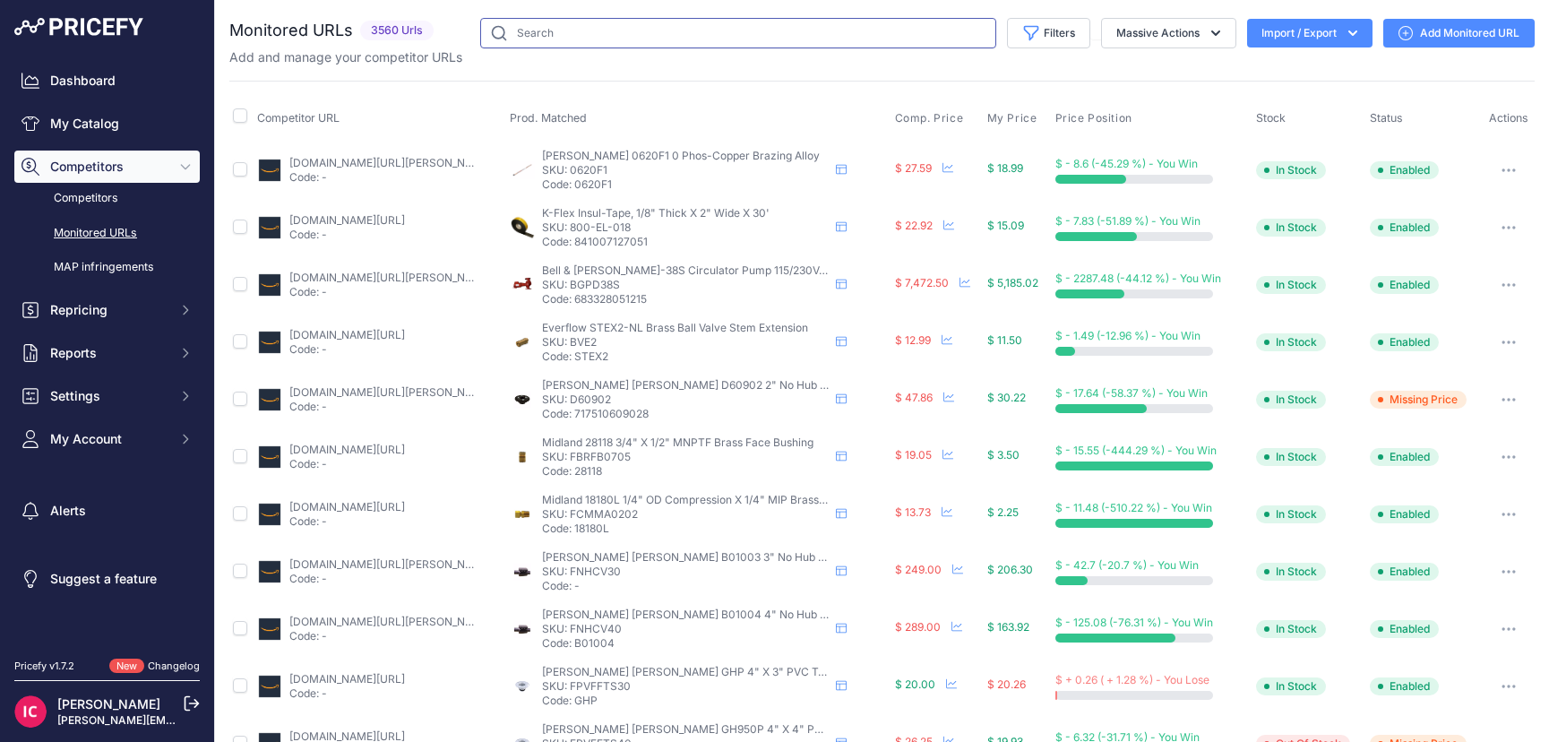
click at [543, 32] on input "text" at bounding box center [738, 33] width 516 height 30
paste input "st-25v"
type input "st-25v"
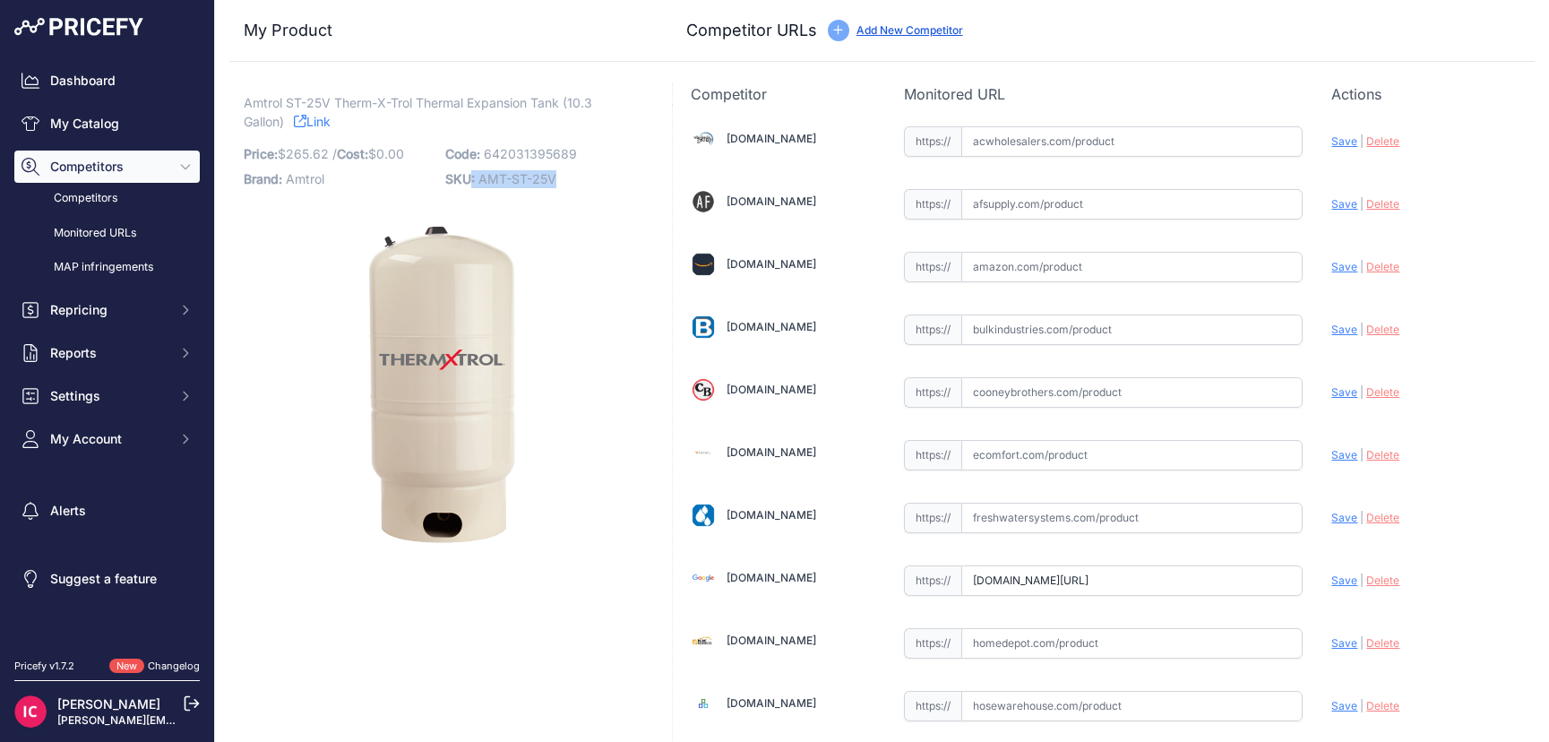
drag, startPoint x: 551, startPoint y: 181, endPoint x: 469, endPoint y: 181, distance: 81.5
click at [469, 181] on p "SKU: AMT-ST-25V" at bounding box center [540, 179] width 191 height 25
click at [486, 193] on div "Amtrol ST-25V Therm-X-Trol Thermal Expansion Tank (10.3 Gallon) Link Price: $ 2…" at bounding box center [440, 327] width 392 height 466
drag, startPoint x: 474, startPoint y: 181, endPoint x: 629, endPoint y: 177, distance: 155.0
click at [629, 177] on p "SKU: AMT-ST-25V" at bounding box center [540, 179] width 191 height 25
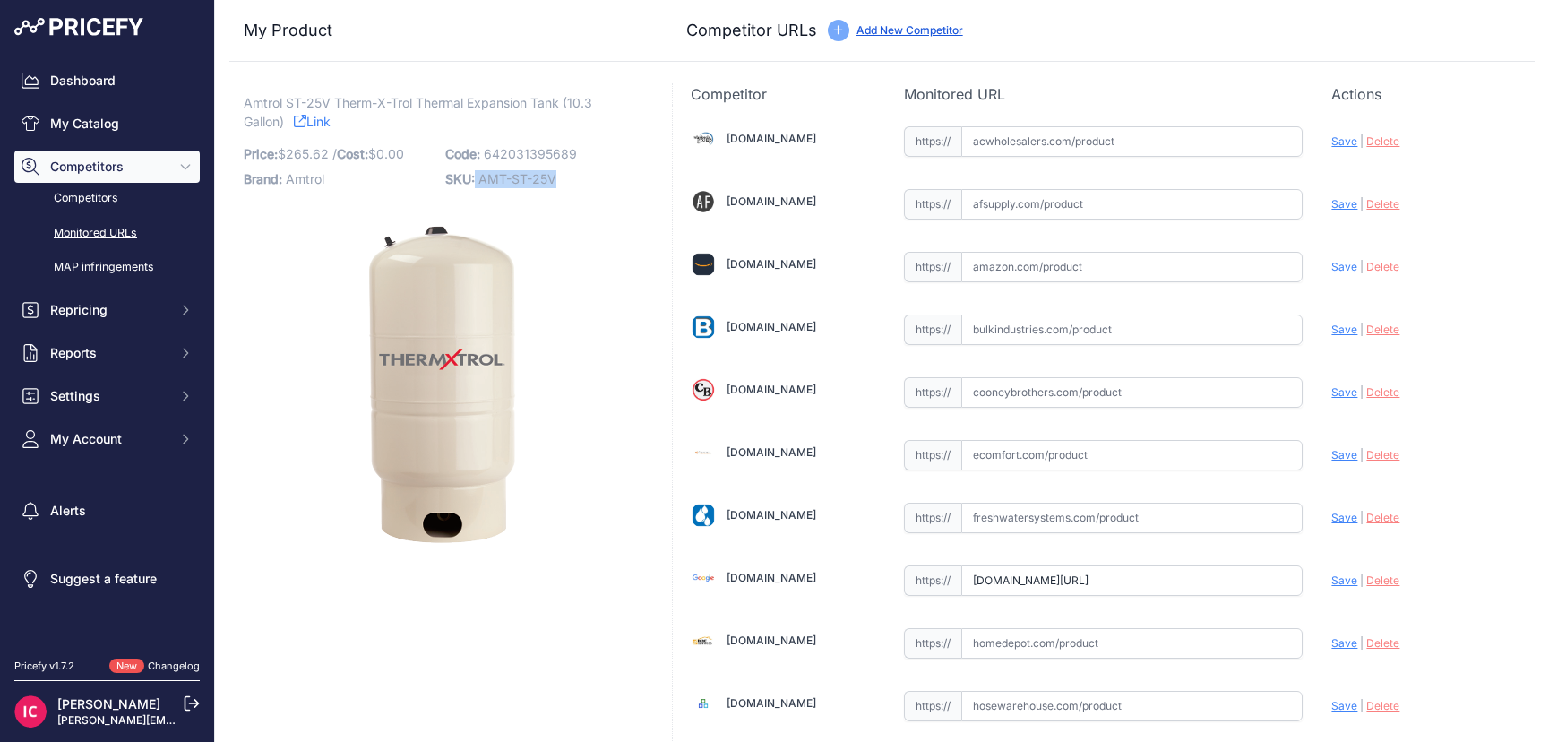
copy p "AMT-ST-25V"
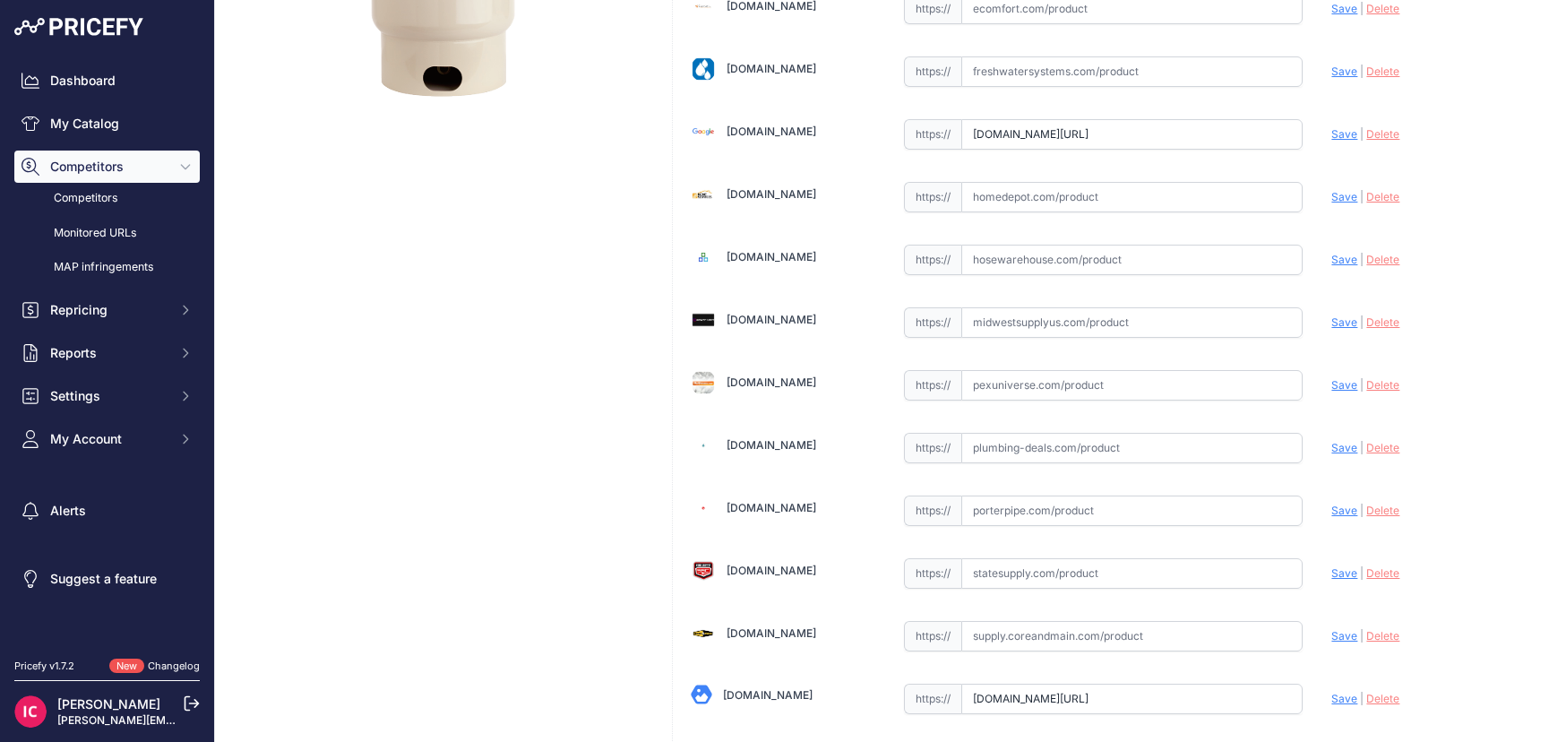
scroll to position [674, 0]
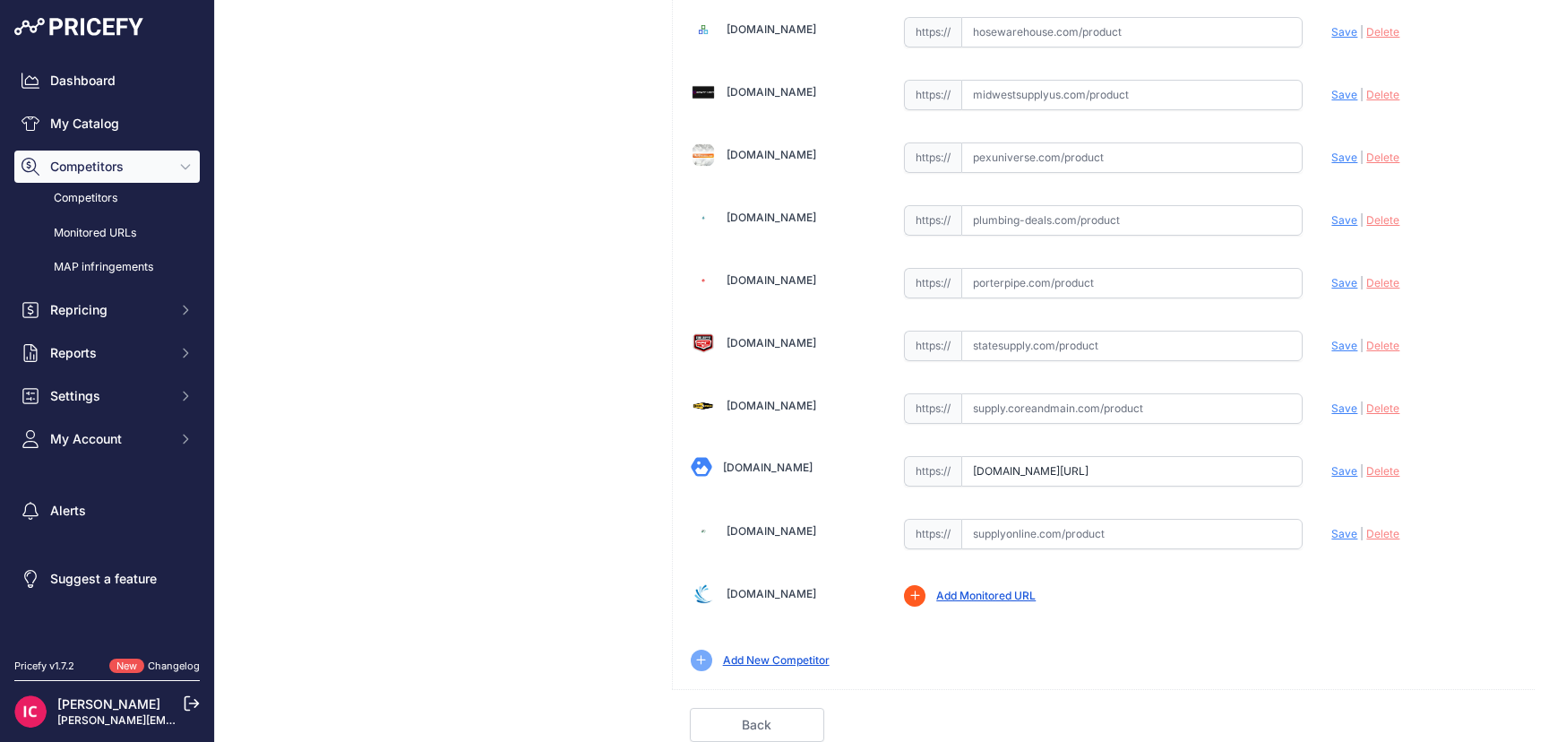
click at [997, 475] on input "www.supplyhouse.com/Amtrol-143N164-THERM-X-TROL-ST-25V-Expansion-Tank-10-3-Gall…" at bounding box center [1131, 471] width 341 height 30
paste input "https://www.supplyhouse.com/Amtrol-143N164-THERM-X-TROL-ST-25V-Expansion-Tank-1…"
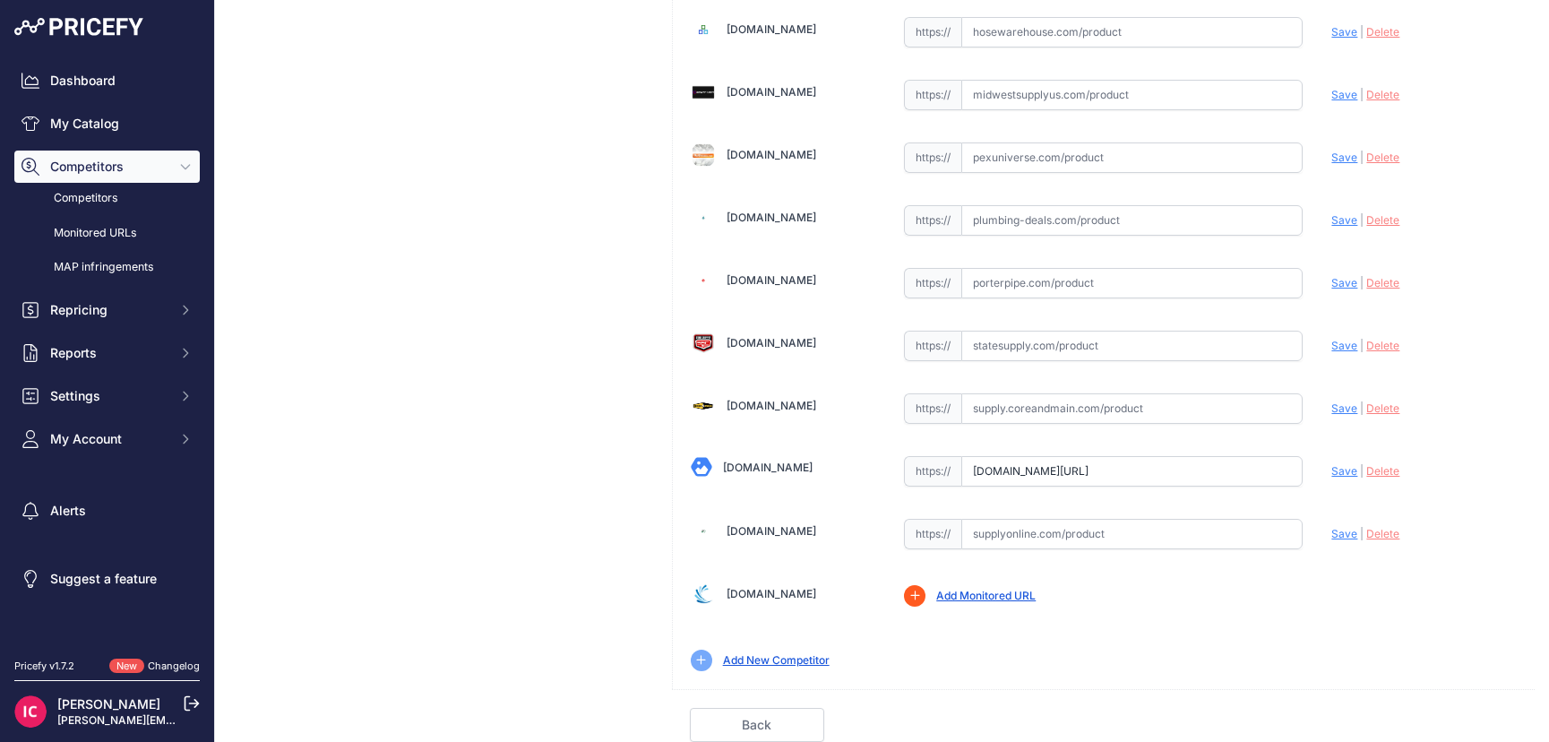
click at [1331, 474] on span "Save" at bounding box center [1344, 470] width 26 height 13
type input "https://www.supplyhouse.com/Amtrol-143N164-THERM-X-TROL-ST-25V-Expansion-Tank-1…"
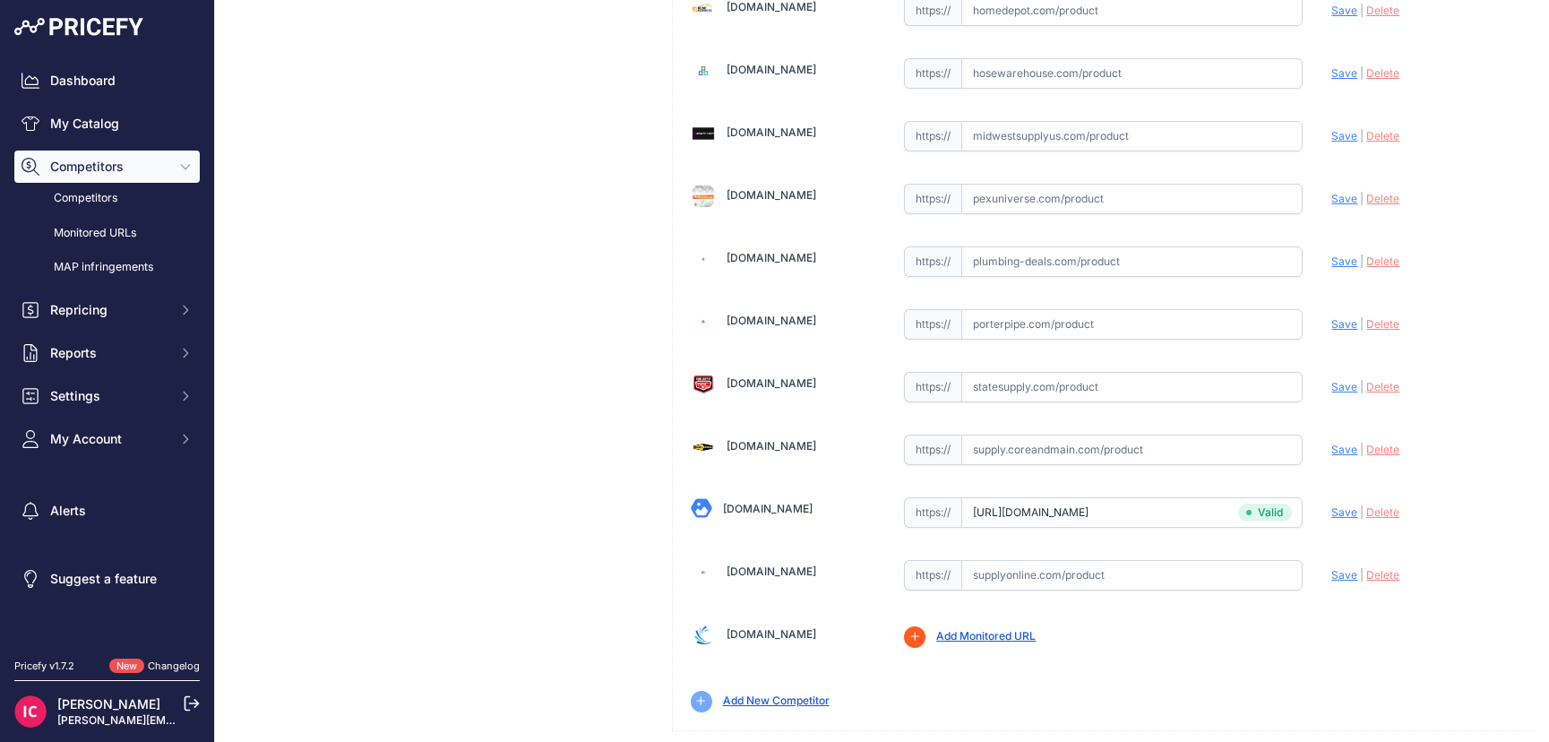
scroll to position [715, 0]
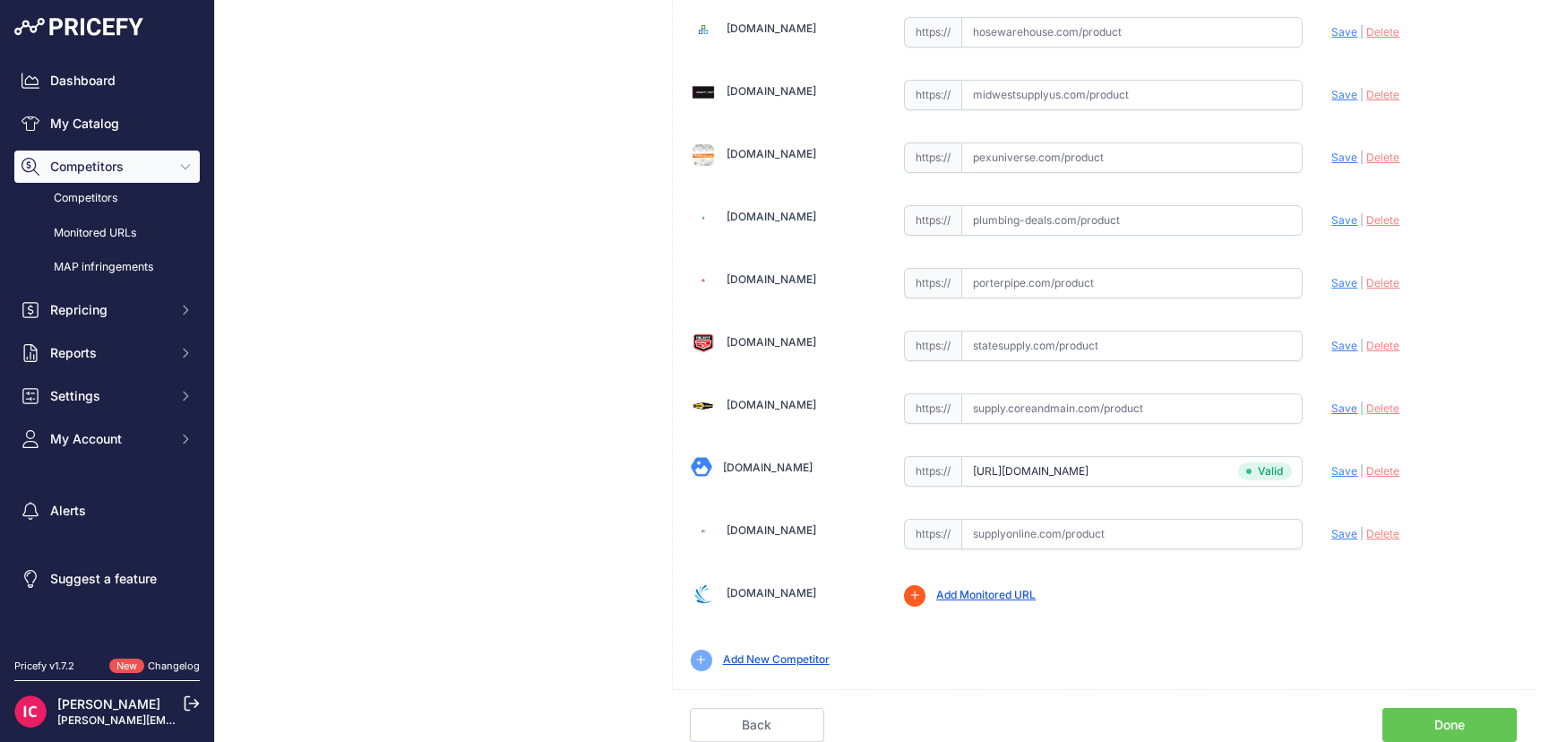
click at [1430, 719] on link "Done" at bounding box center [1449, 725] width 134 height 34
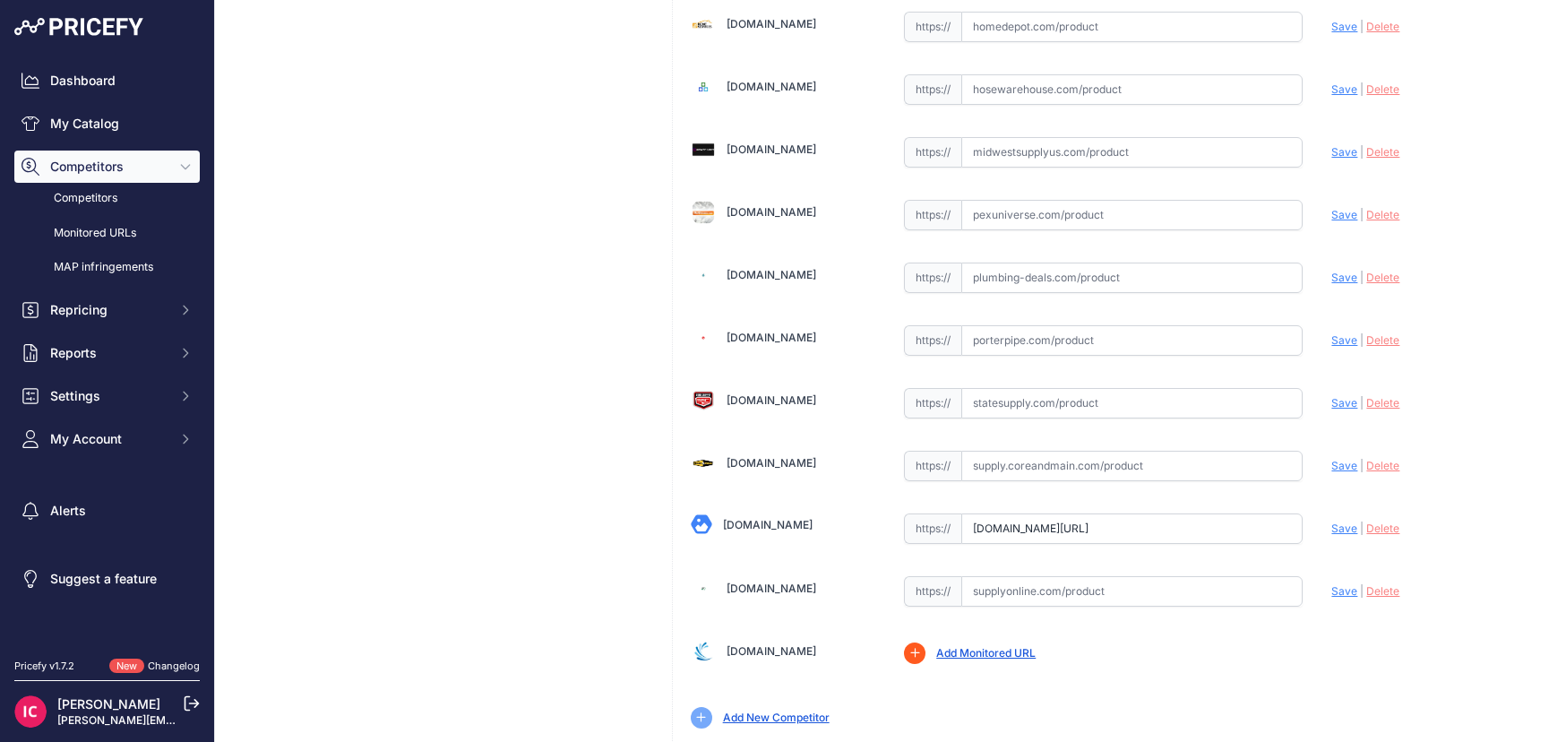
scroll to position [627, 0]
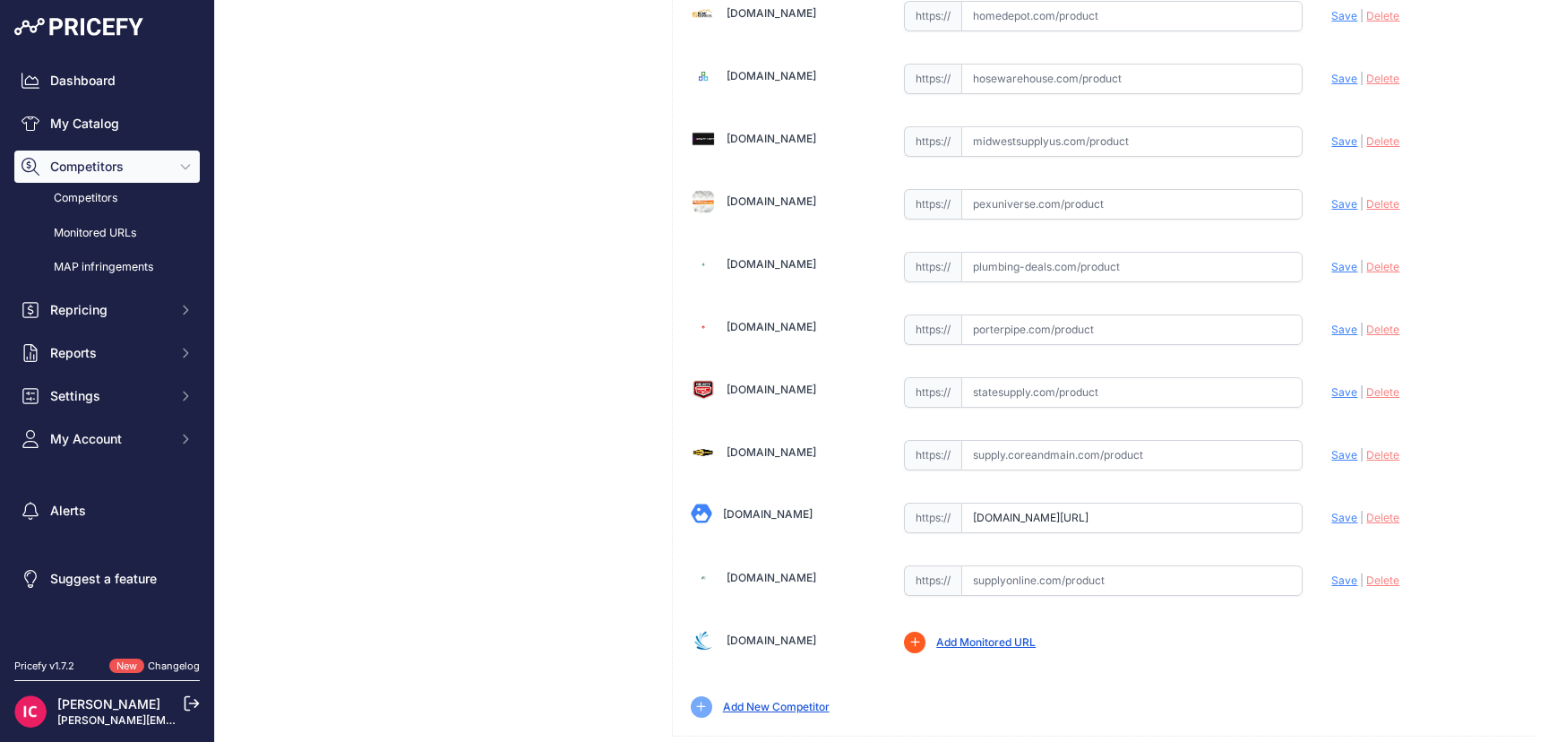
click at [1331, 512] on span "Save" at bounding box center [1344, 517] width 26 height 13
click at [1045, 524] on input "www.supplyhouse.com/Amtrol-118-153-SX-90V-Extrol-Expansion-Tank-44-Gallon-Volum…" at bounding box center [1131, 518] width 341 height 30
paste input "https://www.supplyhouse.com/Amtrol-118-153-SX-90V-Extrol-Expansion-Tank-44-Gall…"
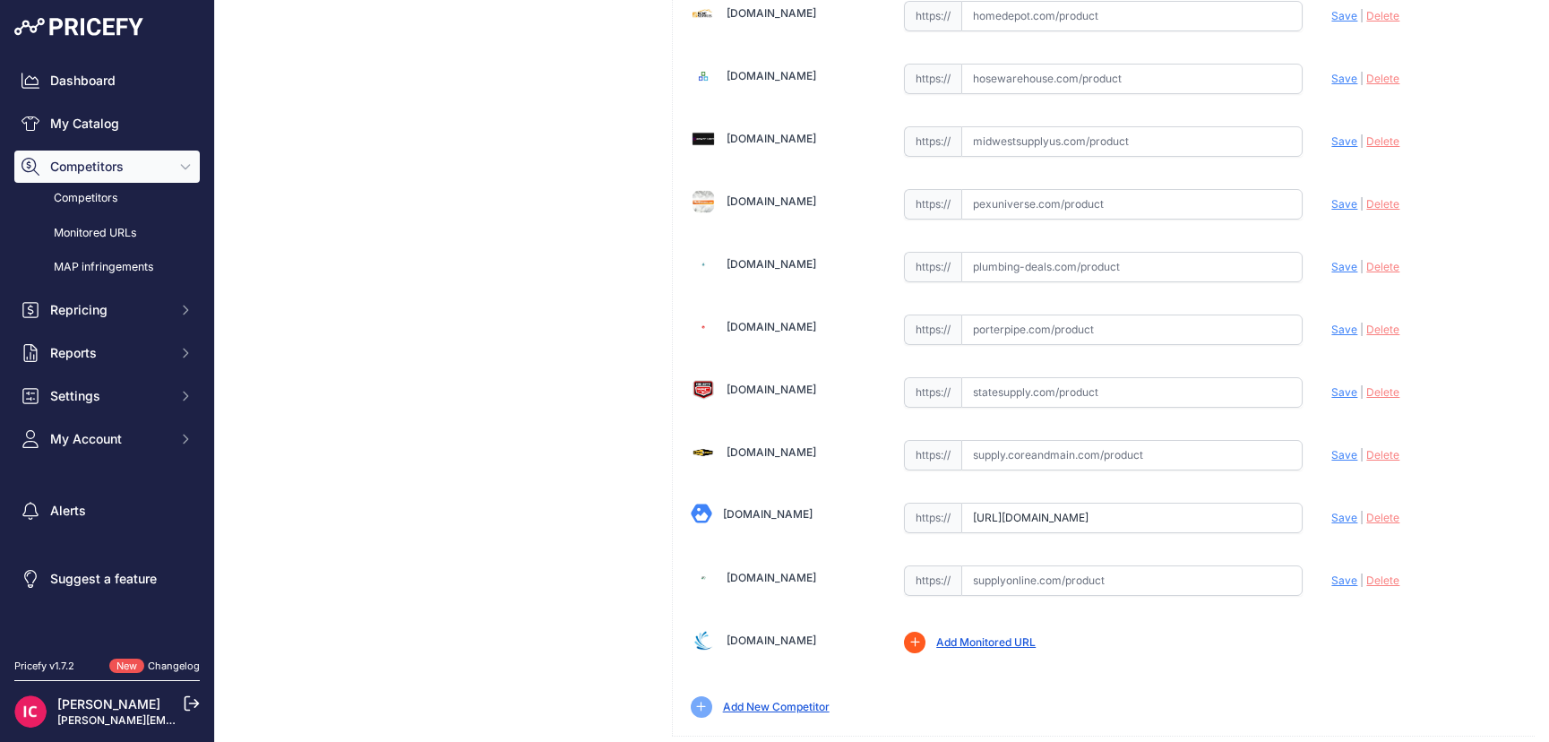
scroll to position [0, 246]
click at [1331, 513] on span "Save" at bounding box center [1344, 517] width 26 height 13
type input "https://www.supplyhouse.com/Amtrol-118-153-SX-90V-Extrol-Expansion-Tank-44-Gall…"
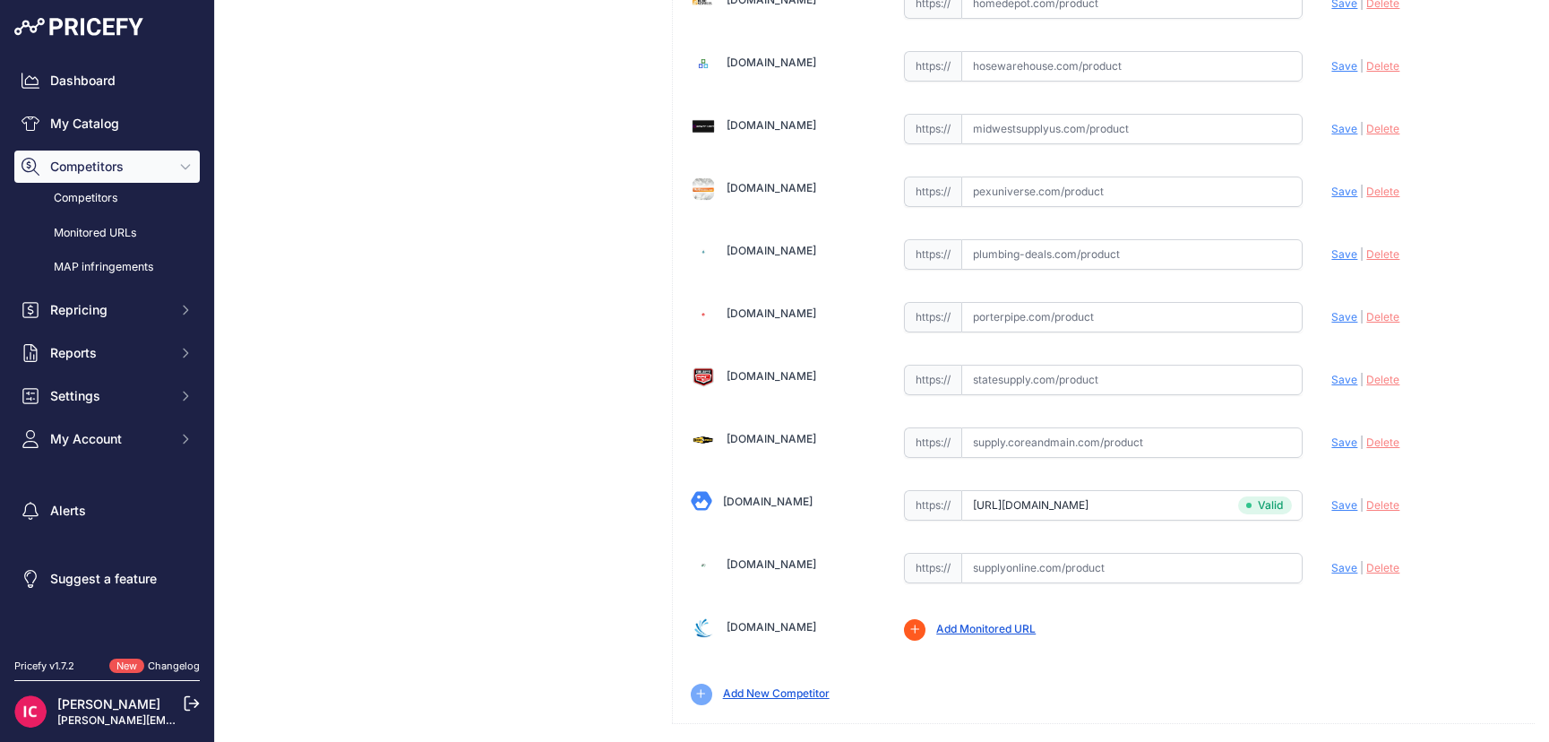
scroll to position [715, 0]
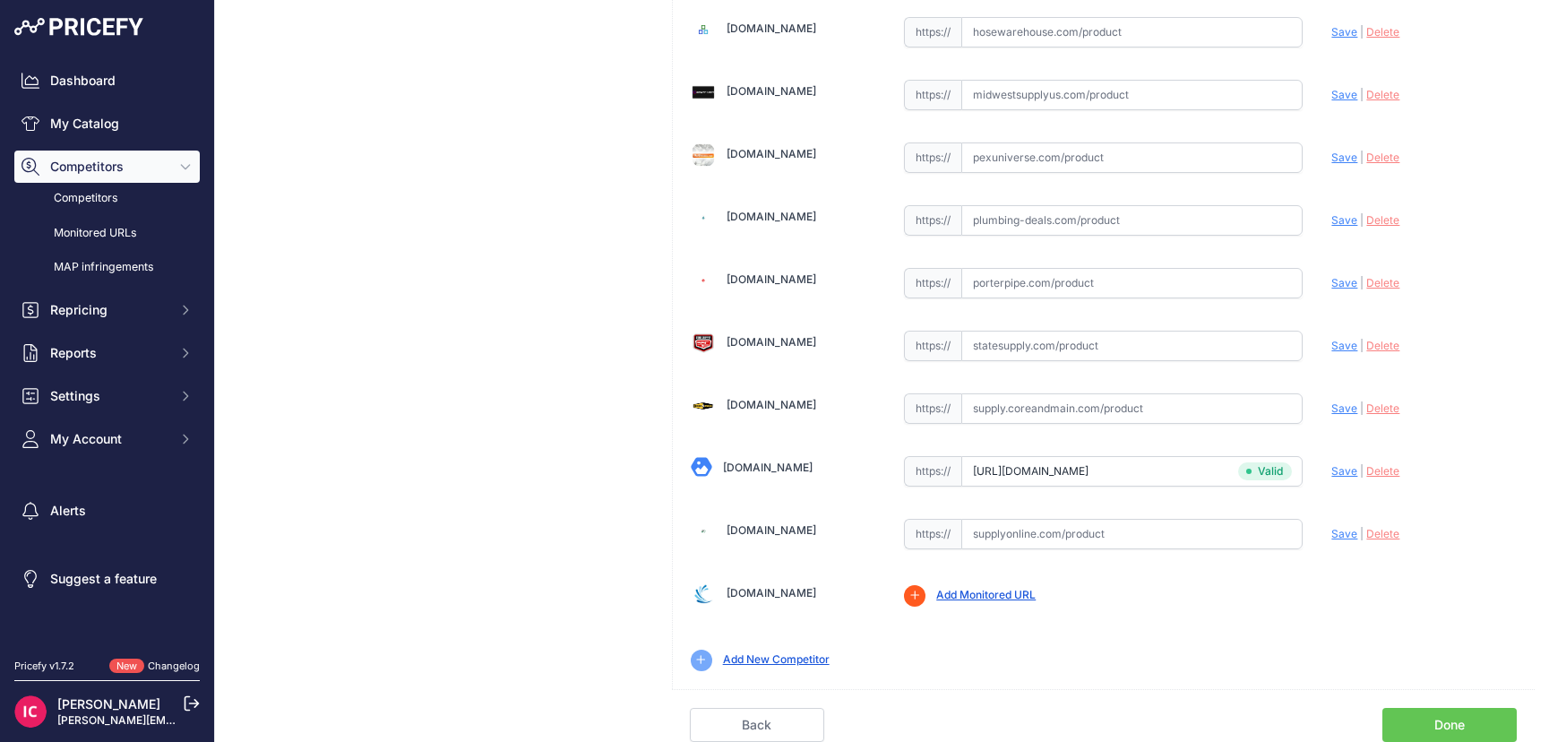
click at [1382, 724] on link "Done" at bounding box center [1449, 725] width 134 height 34
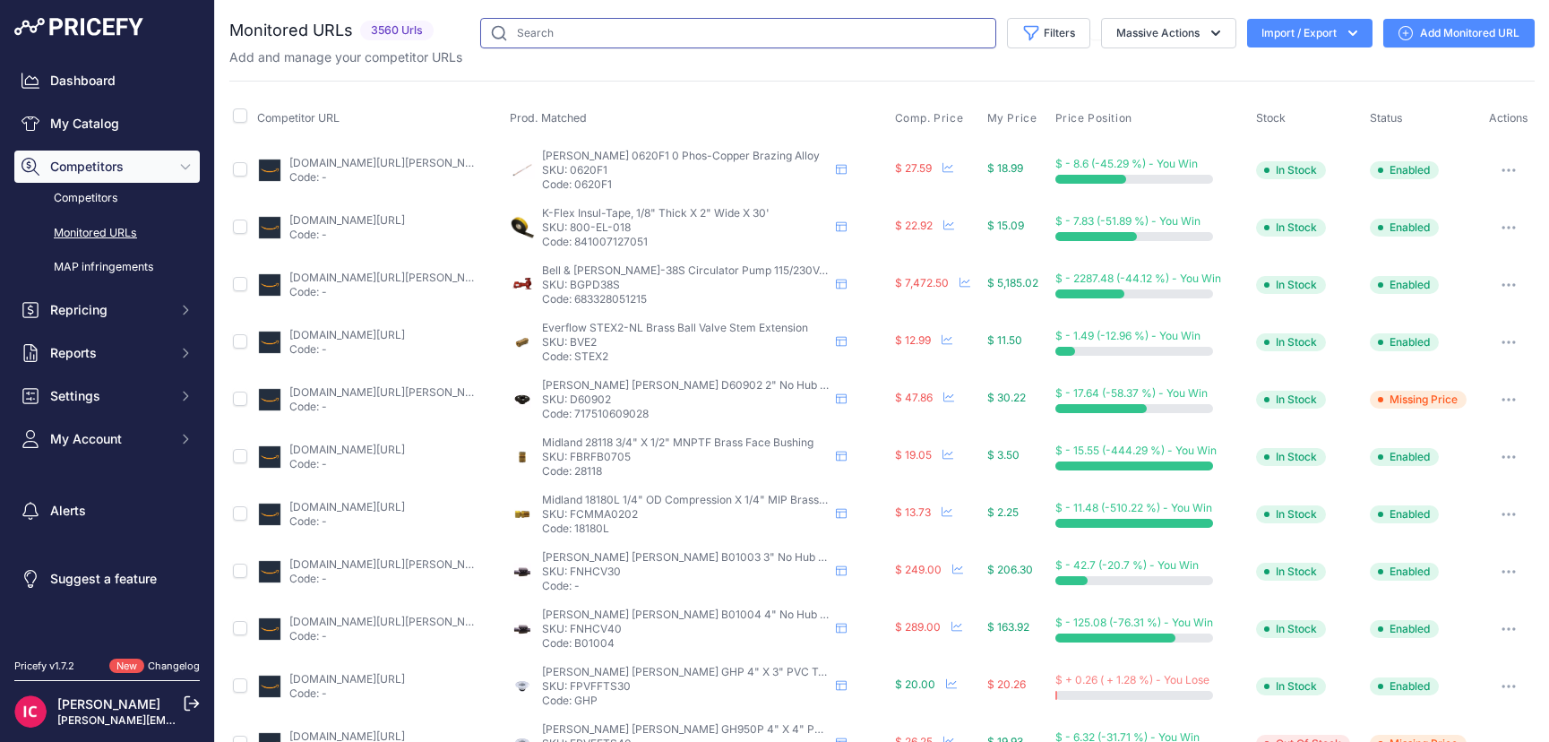
click at [523, 34] on input "text" at bounding box center [738, 33] width 516 height 30
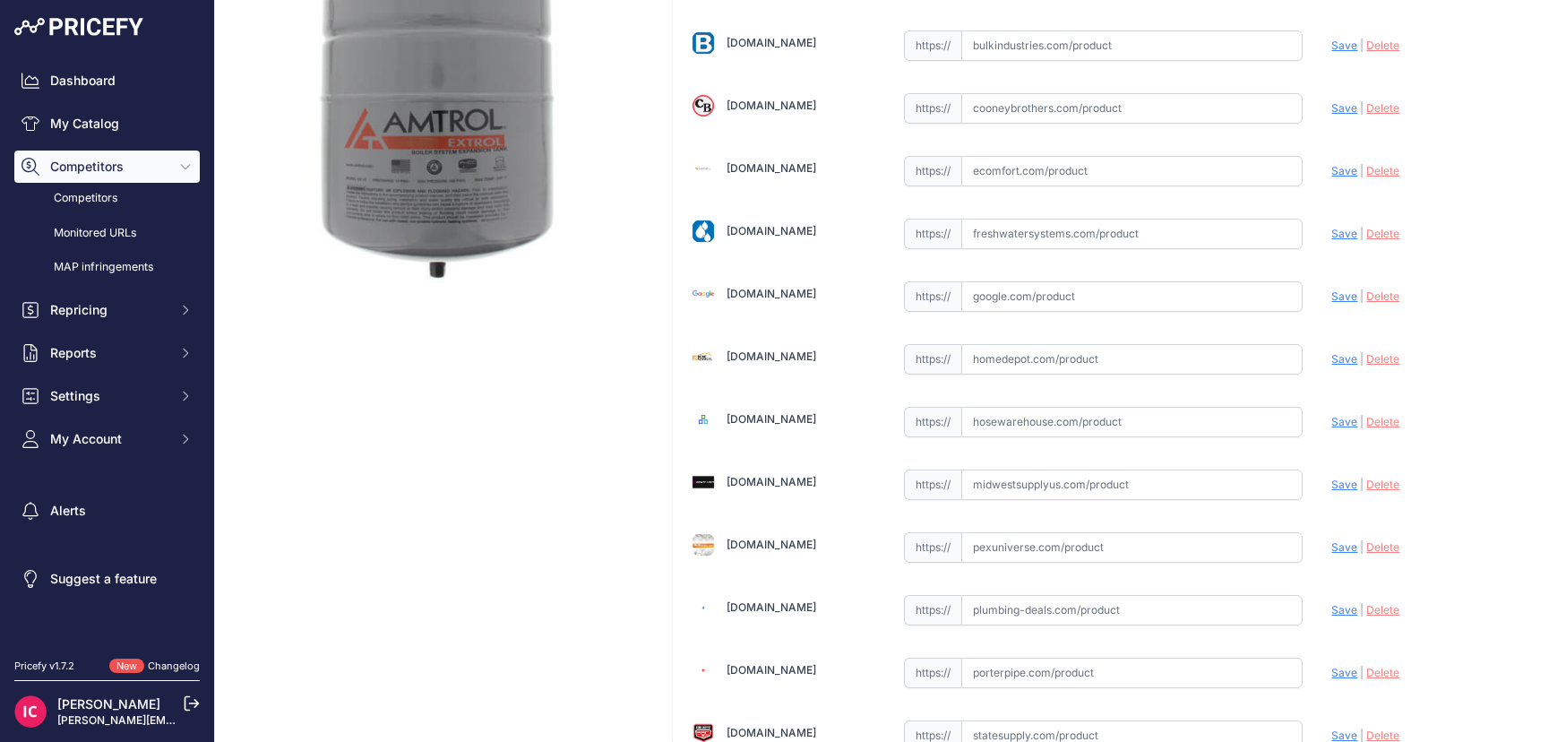
scroll to position [627, 0]
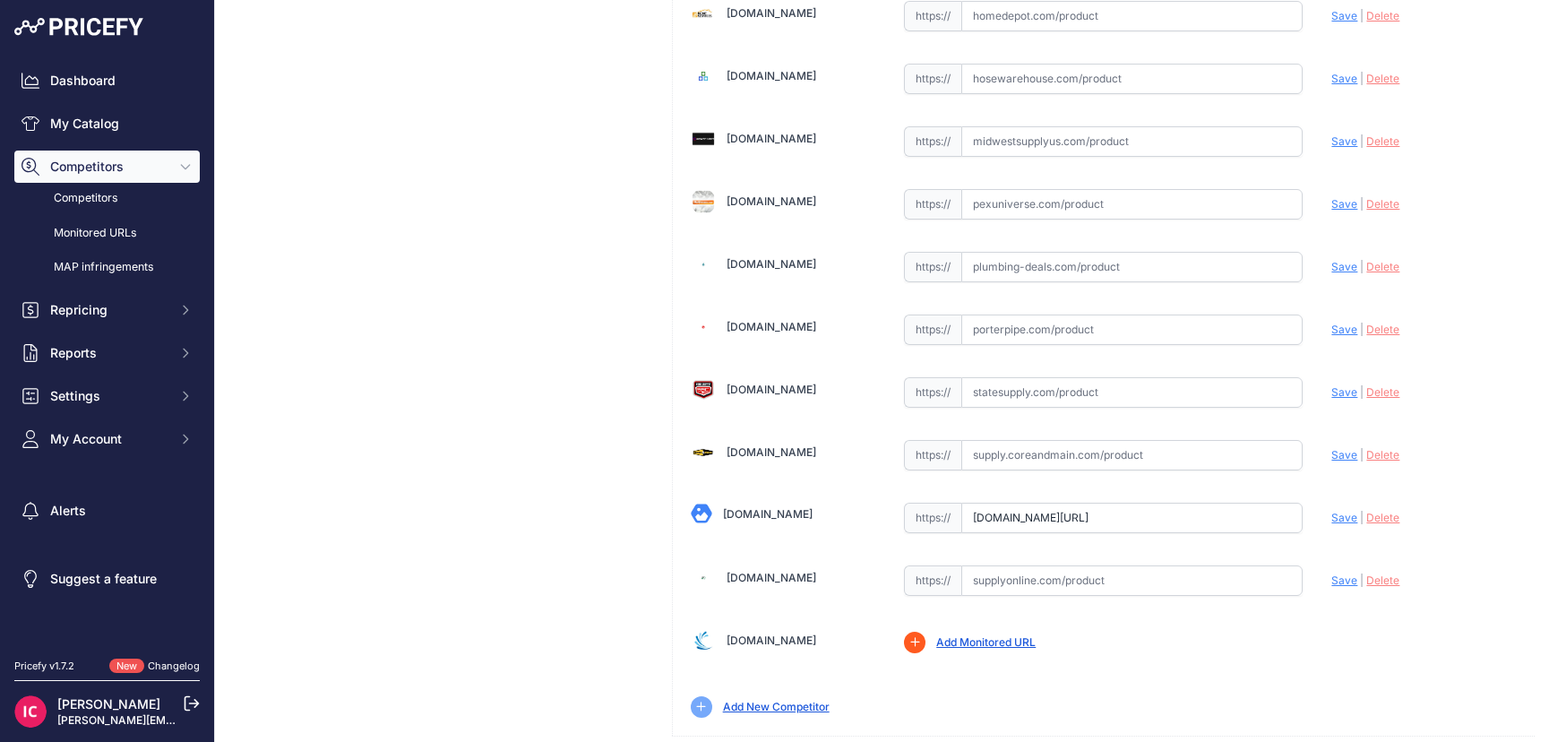
click at [1022, 518] on input "www.supplyhouse.com/Amtrol-112-1-90-Extrol-EX-90-Expansion-Tank-14-Gallon-Volum…" at bounding box center [1131, 518] width 341 height 30
paste input "https://www.supplyhouse.com/Amtrol-112-1-90-Extrol-EX-90-Expansion-Tank-14-Gall…"
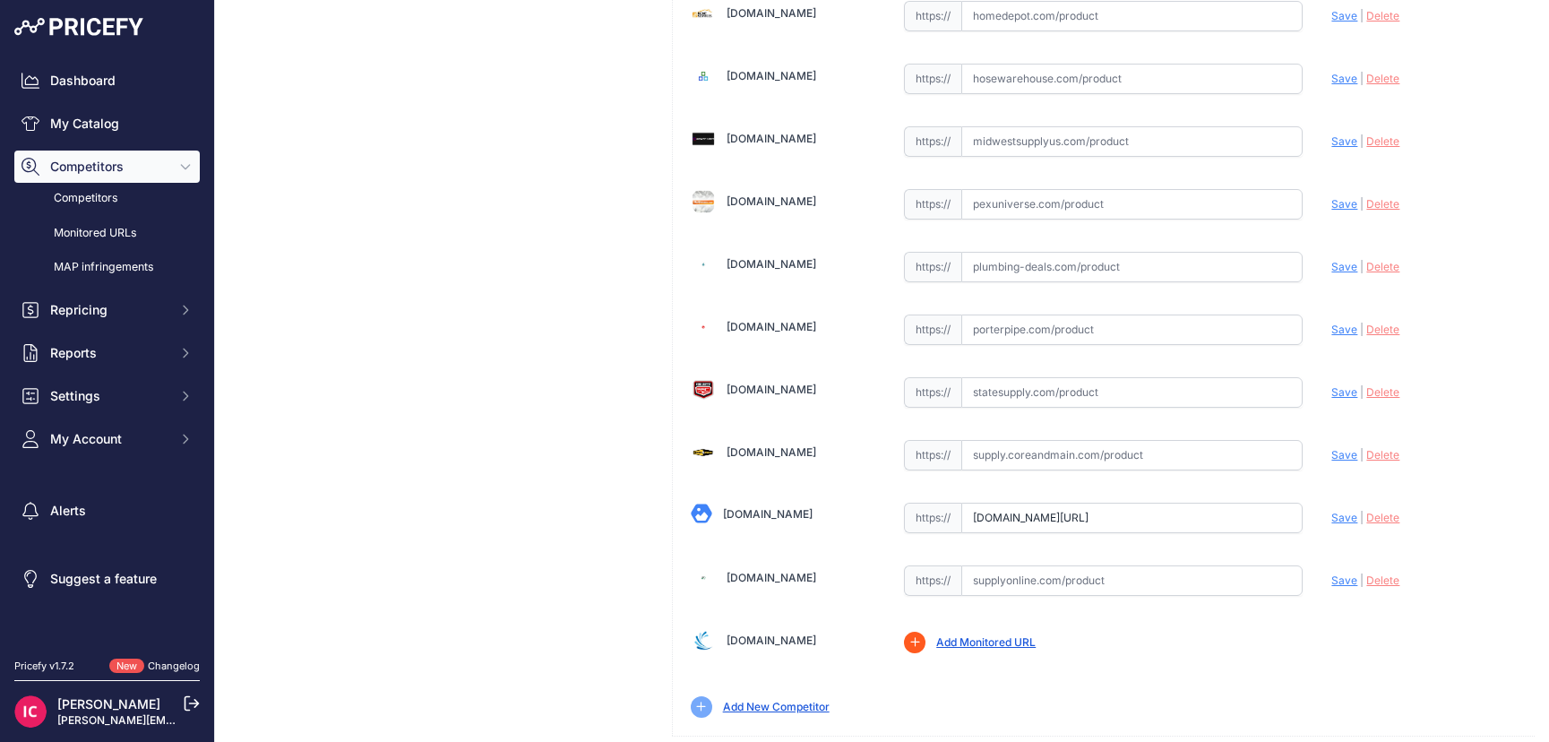
click at [1334, 513] on span "Save" at bounding box center [1344, 517] width 26 height 13
type input "https://www.supplyhouse.com/Amtrol-112-1-90-Extrol-EX-90-Expansion-Tank-14-Gall…"
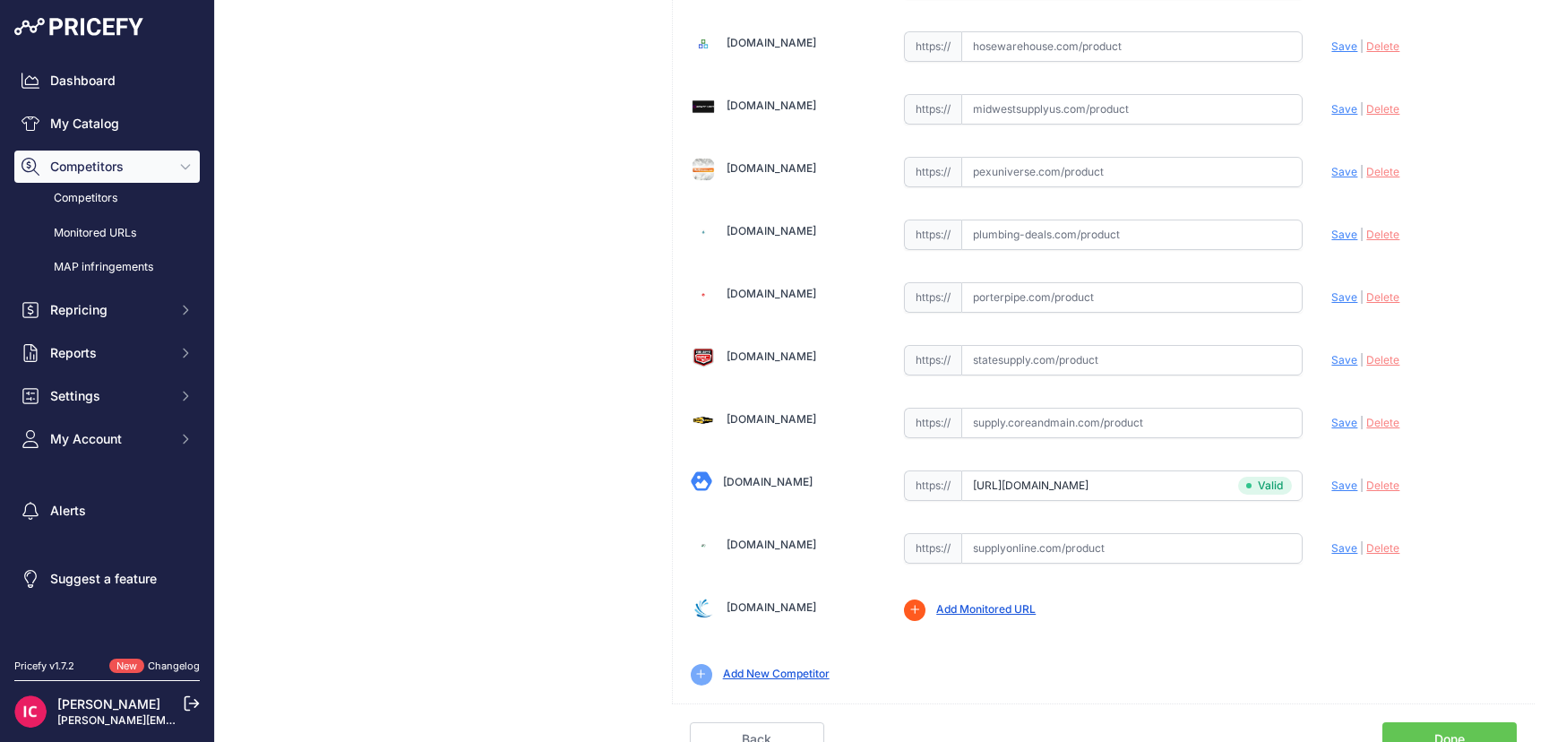
scroll to position [715, 0]
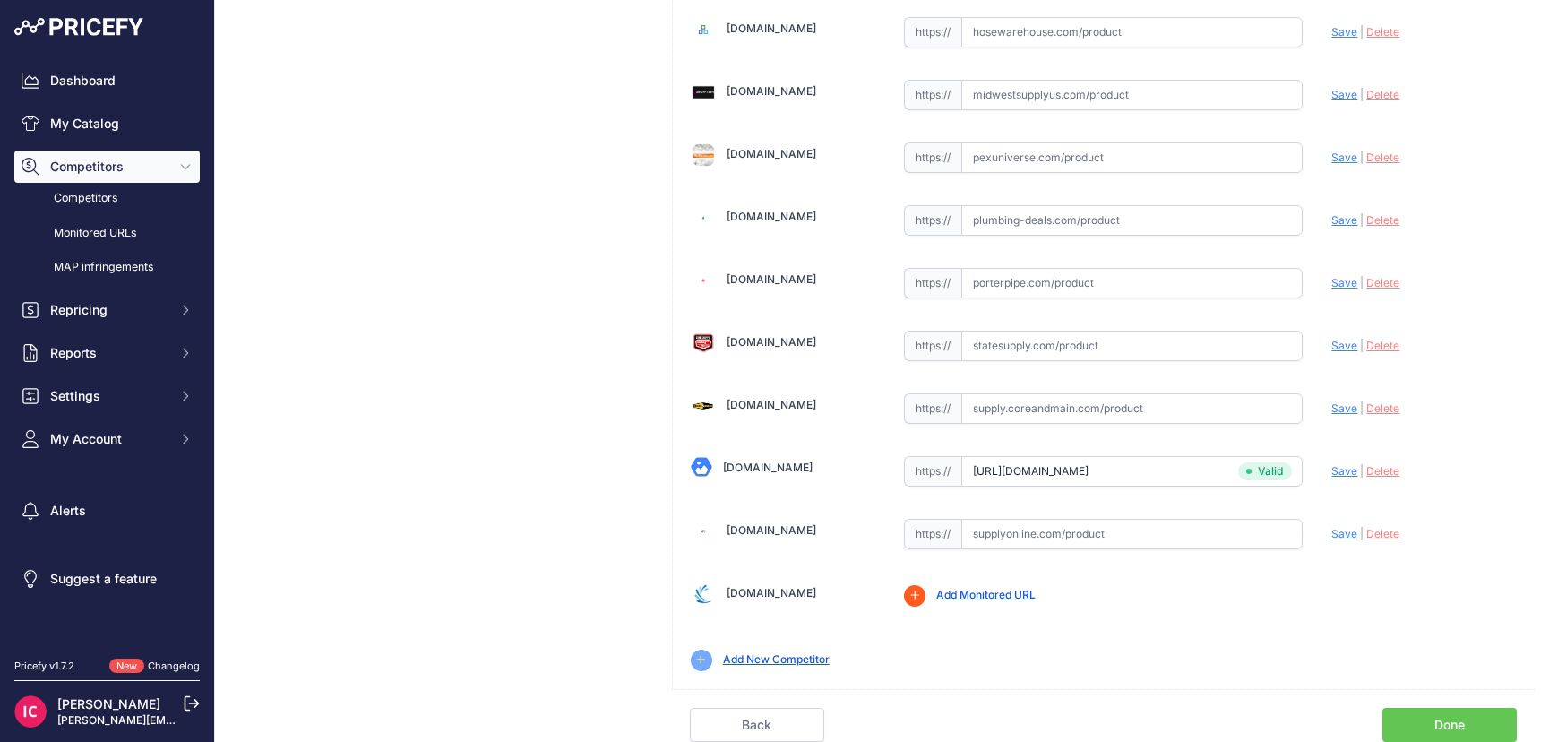
click at [1400, 725] on link "Done" at bounding box center [1449, 725] width 134 height 34
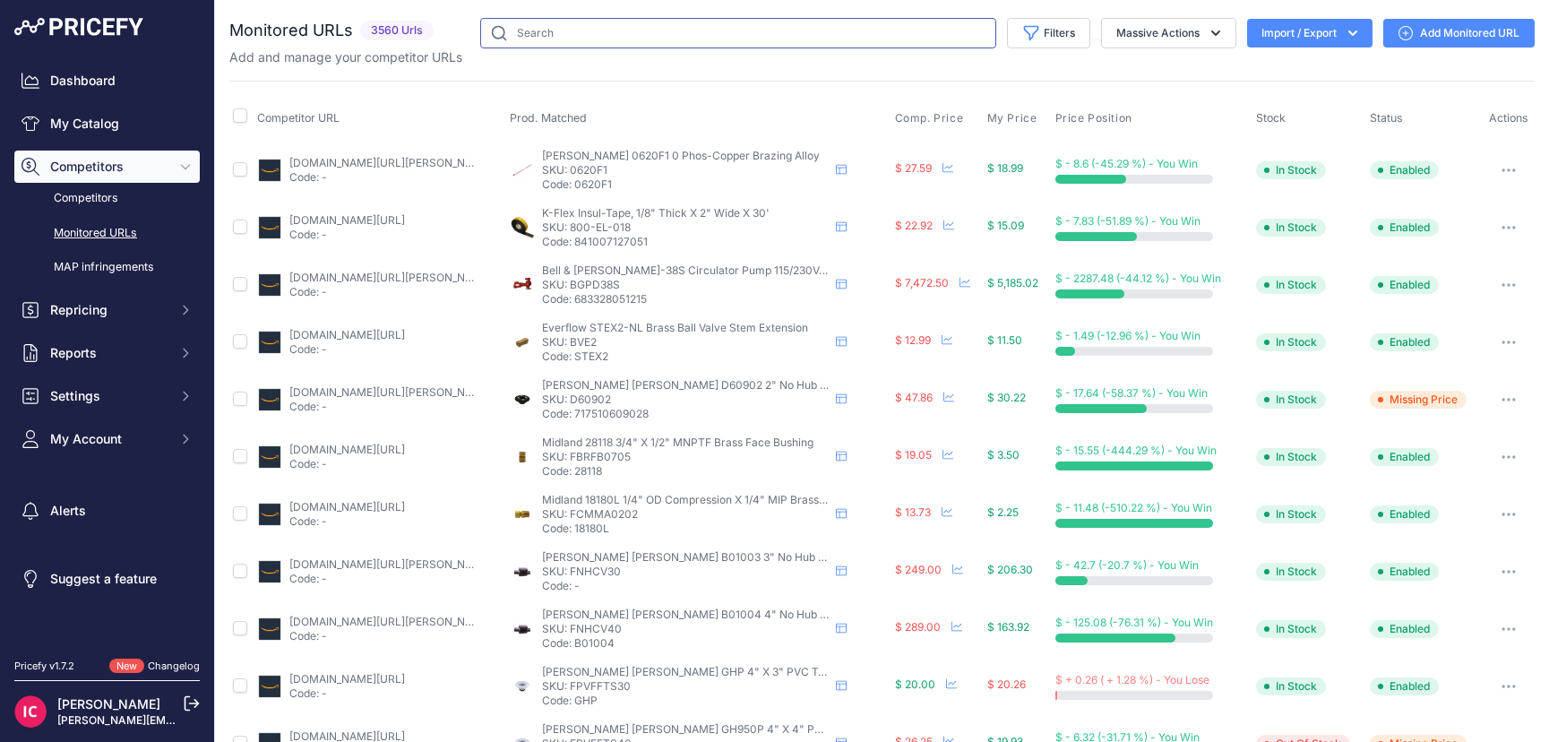
click at [554, 39] on input "text" at bounding box center [738, 33] width 516 height 30
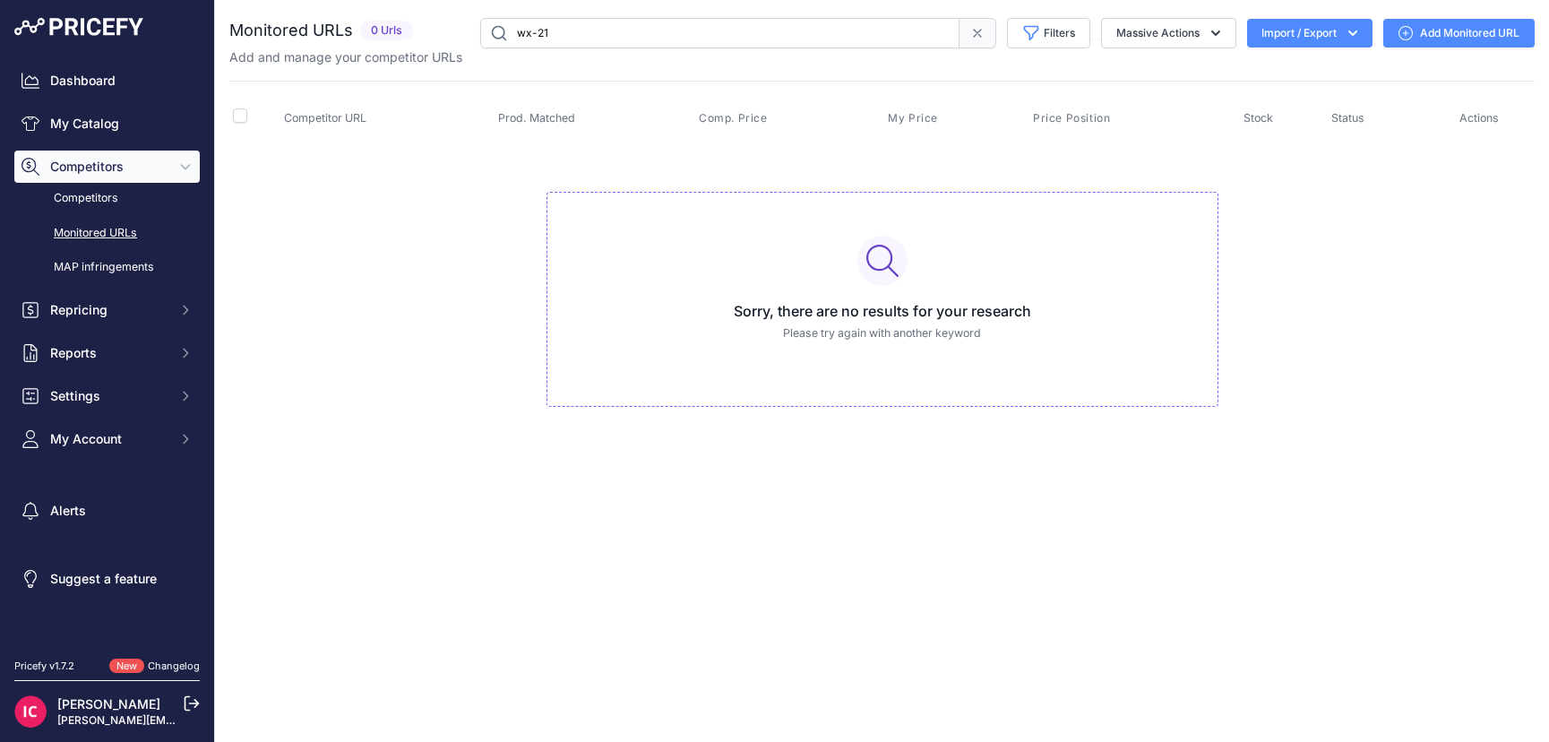
click at [545, 38] on input "wx-21" at bounding box center [719, 33] width 479 height 30
type input "wx-201"
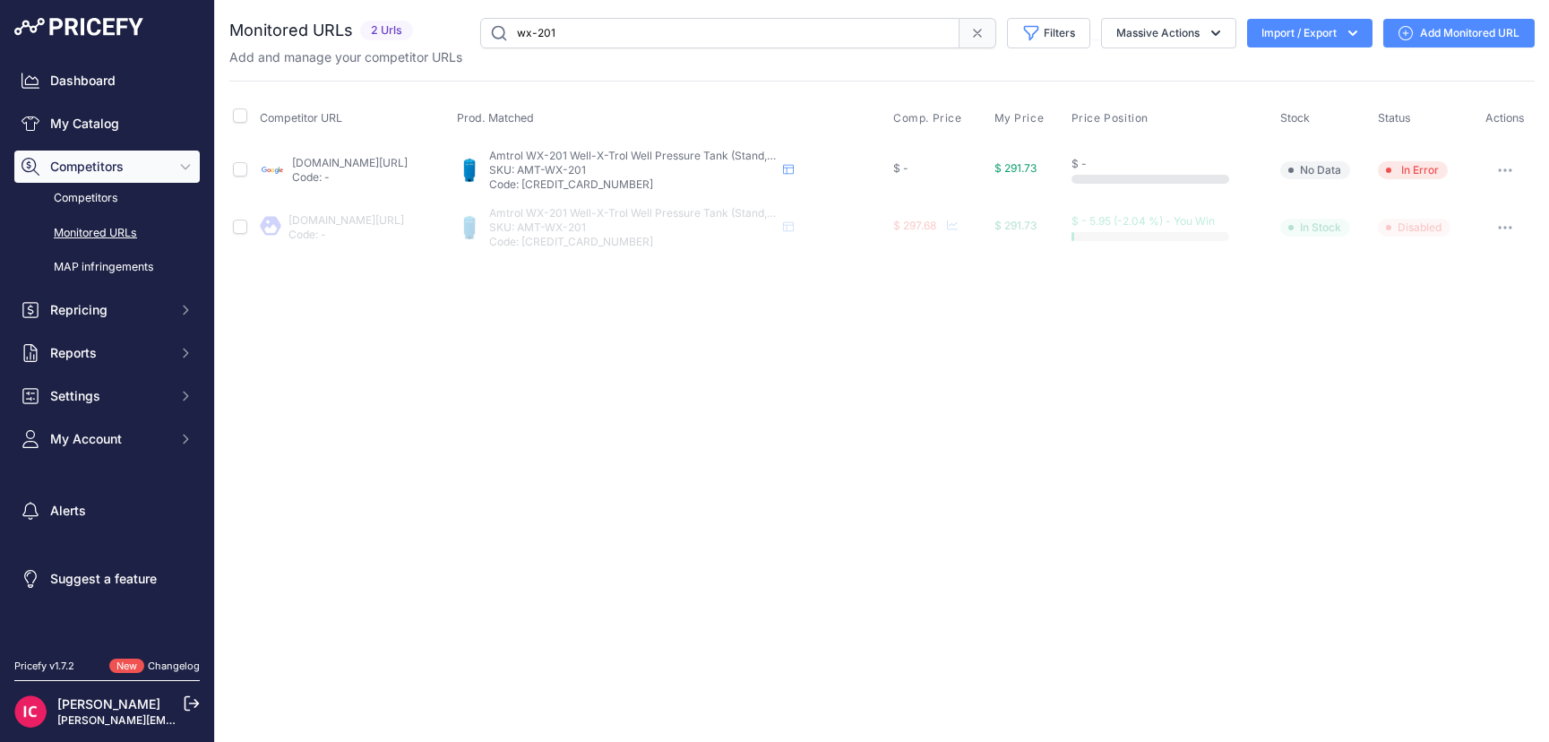
click at [645, 228] on p "SKU: AMT-WX-201" at bounding box center [632, 227] width 287 height 14
click at [96, 124] on link "My Catalog" at bounding box center [106, 123] width 185 height 32
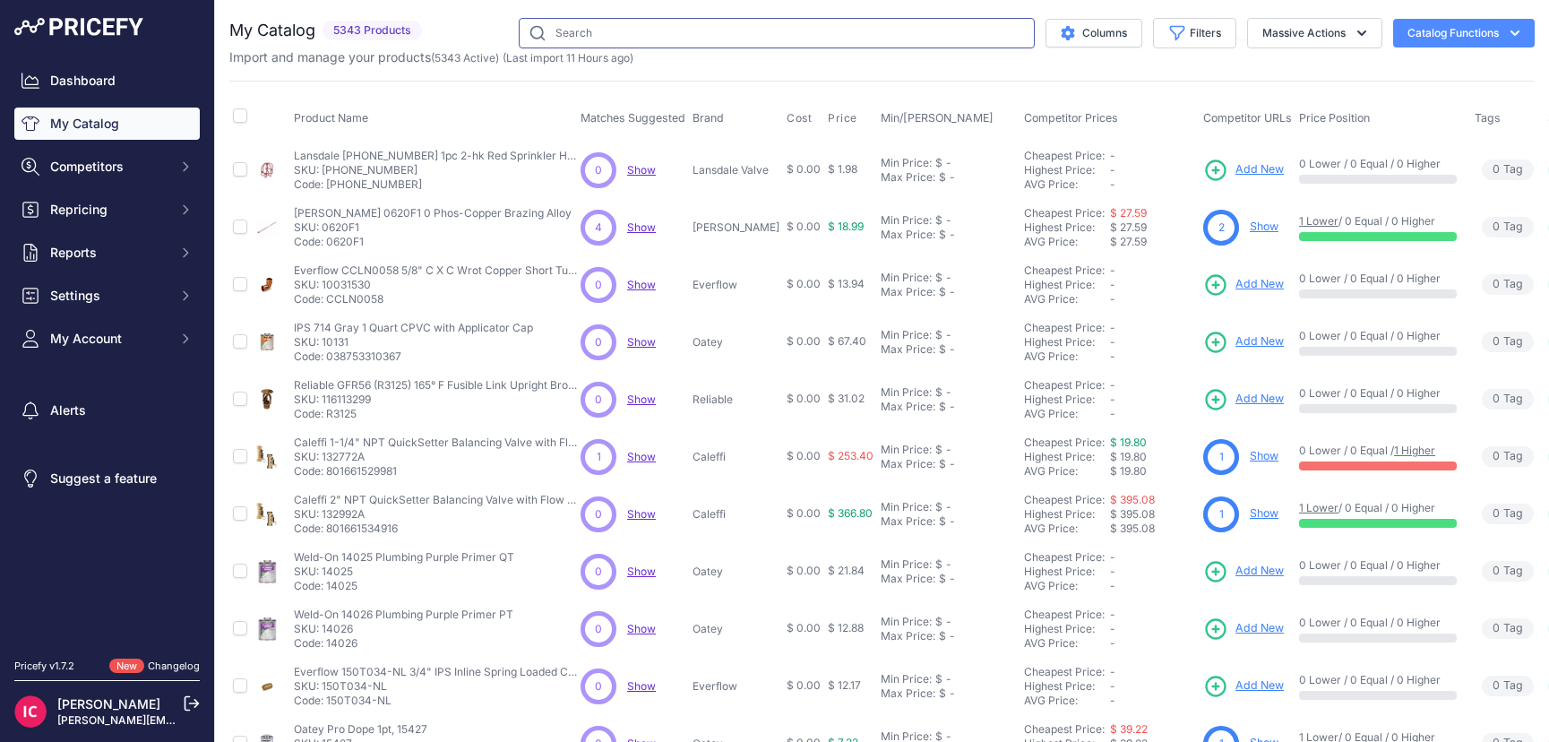
click at [644, 38] on input "text" at bounding box center [777, 33] width 516 height 30
type input "wx-201"
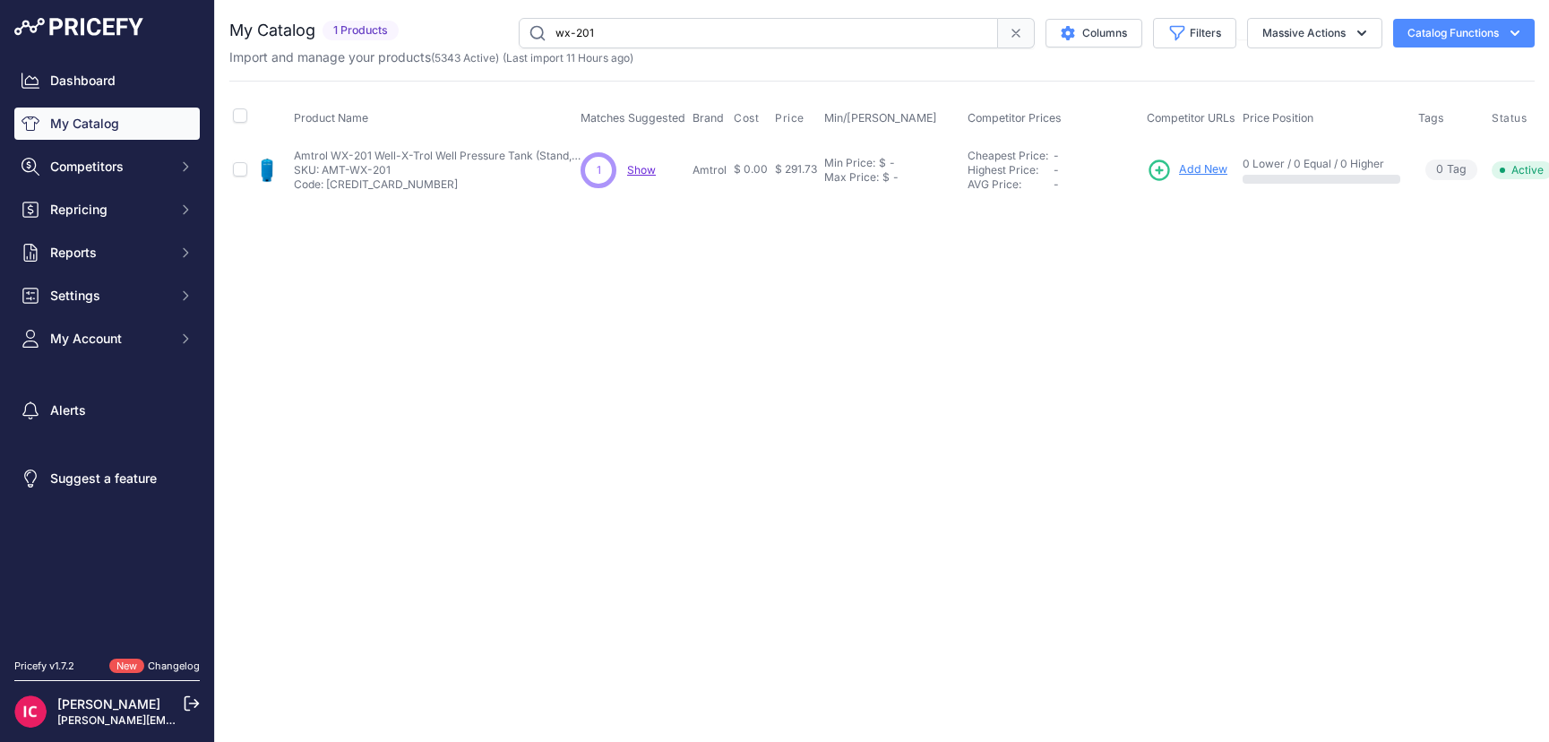
click at [1206, 169] on span "Add New" at bounding box center [1203, 169] width 48 height 17
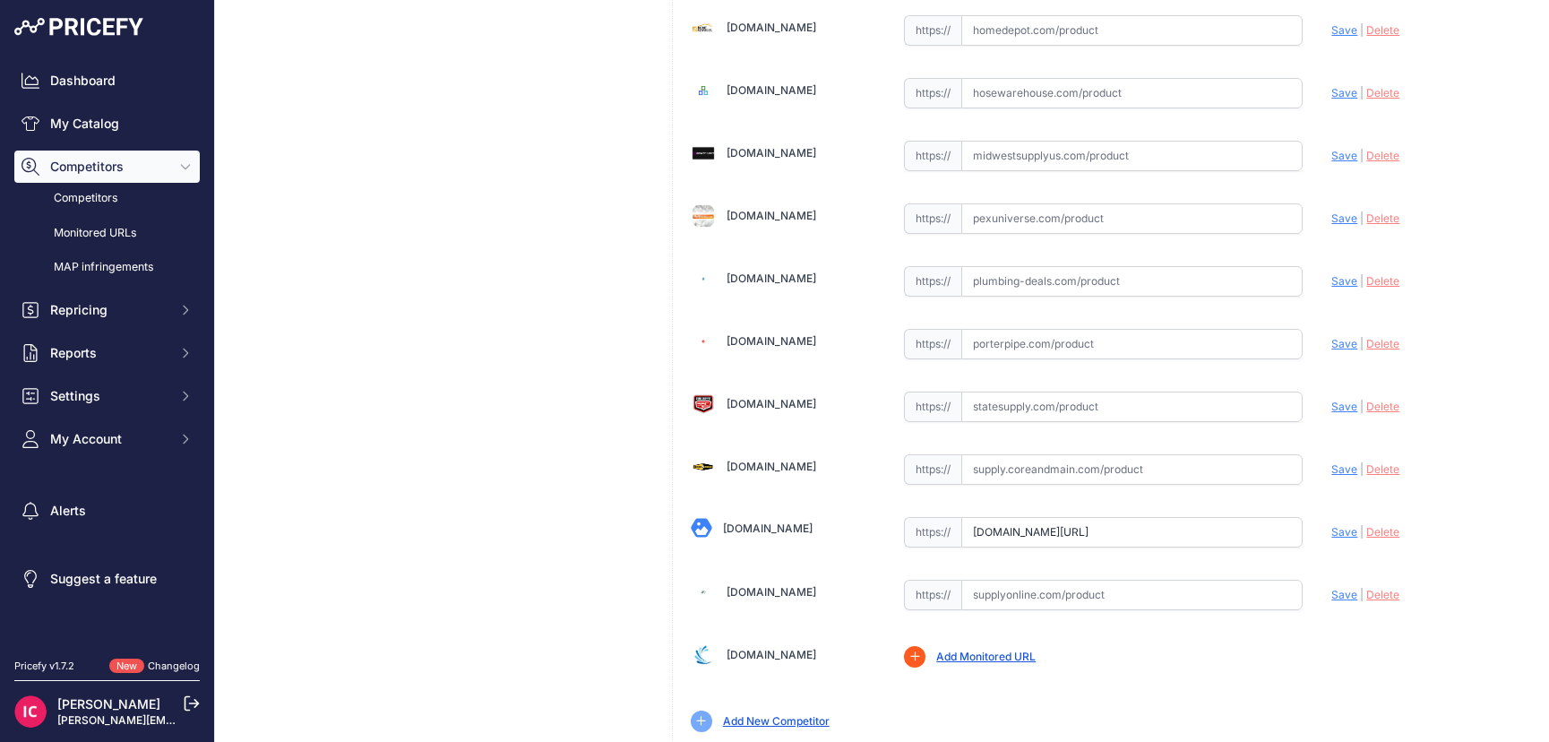
scroll to position [674, 0]
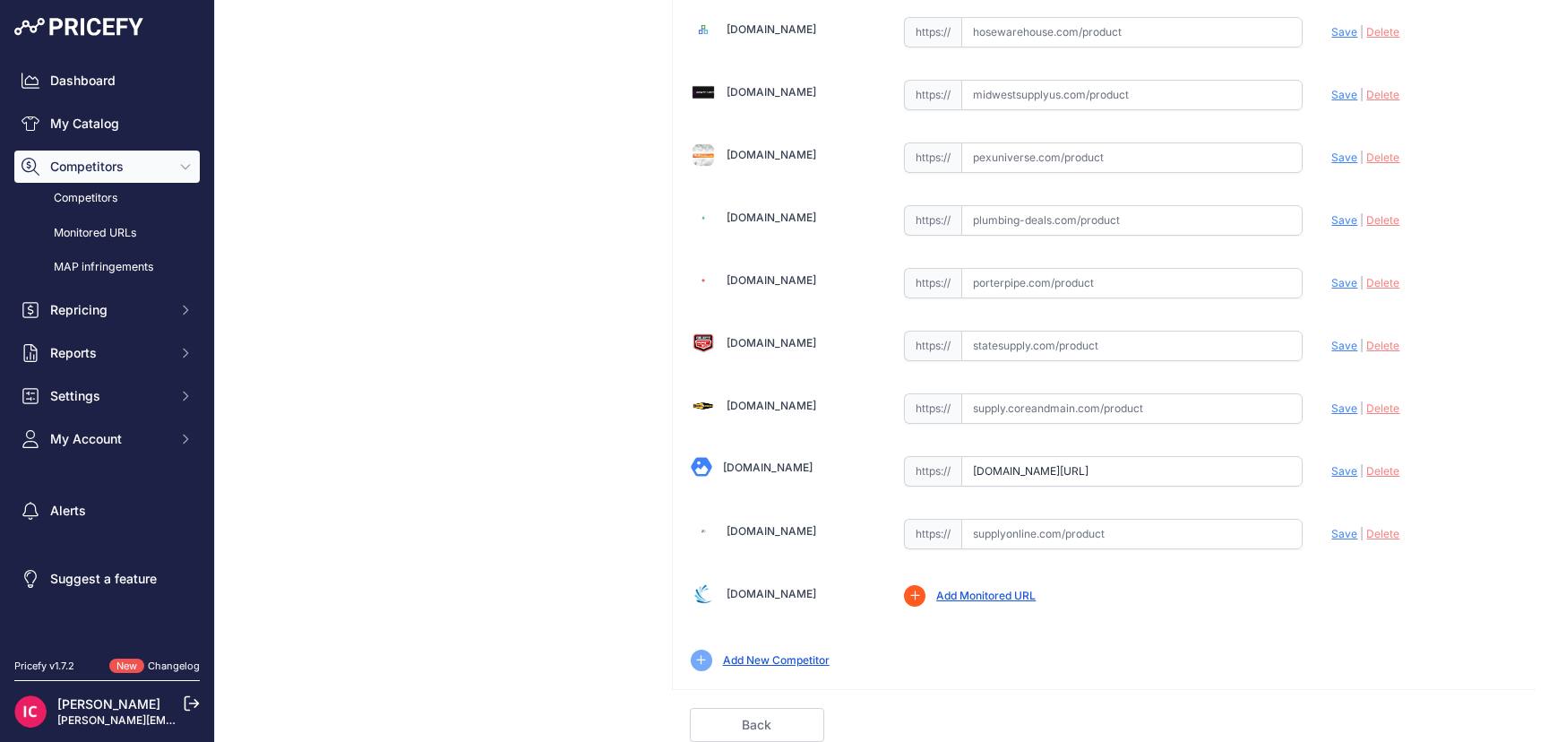
click at [1017, 479] on input "www.supplyhouse.com/Amtrol-WX-201-WX-201-143S29-14-Gal-WELL-X-TROL-Well-Tank-St…" at bounding box center [1131, 471] width 341 height 30
paste input "https://www.supplyhouse.com/Amtrol-WX-201-WX-201-143S29-14-Gal-WELL-X-TROL-Well…"
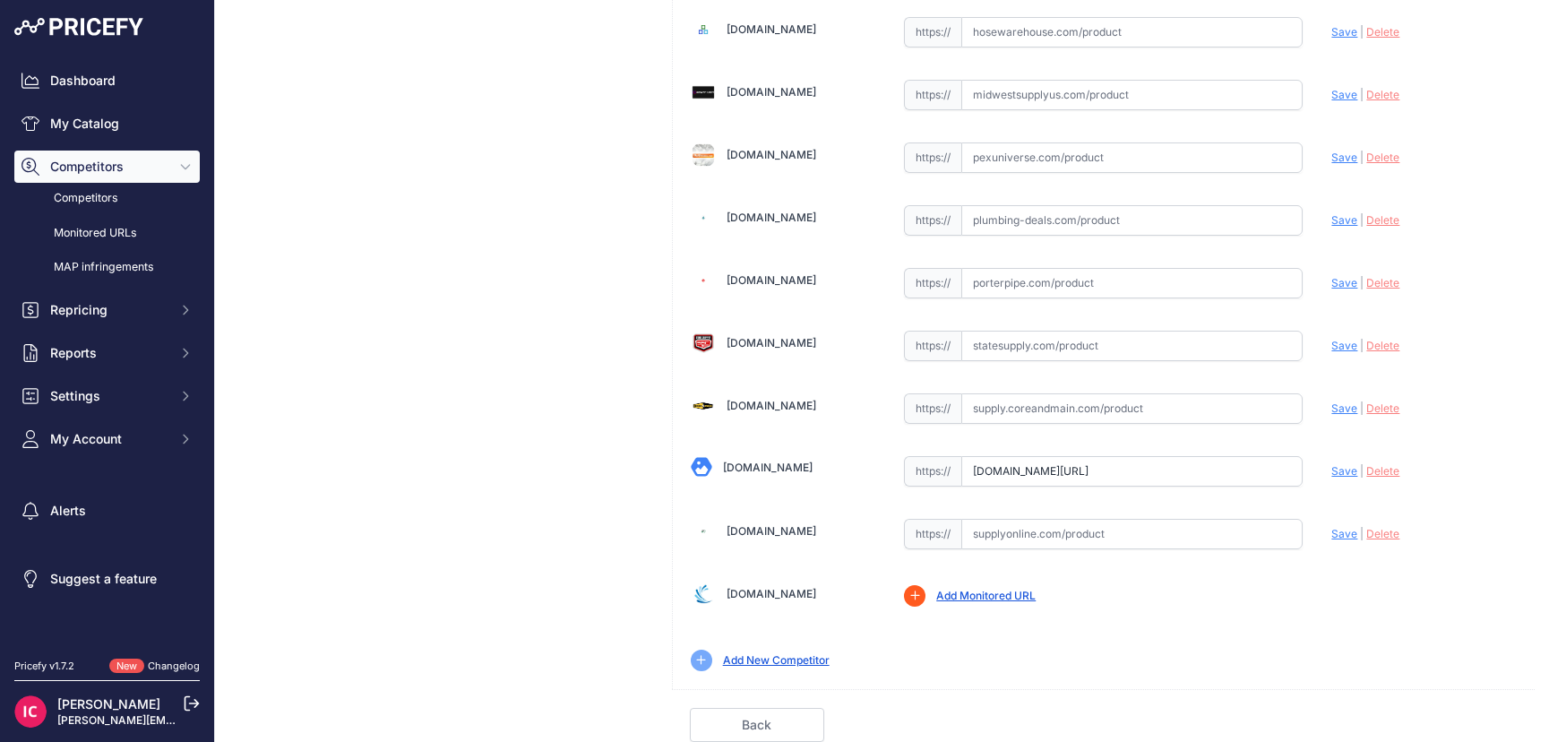
click at [1331, 473] on span "Save" at bounding box center [1344, 470] width 26 height 13
type input "https://www.supplyhouse.com/Amtrol-WX-201-WX-201-143S29-14-Gal-WELL-X-TROL-Well…"
click at [1413, 725] on link "Done" at bounding box center [1449, 725] width 134 height 34
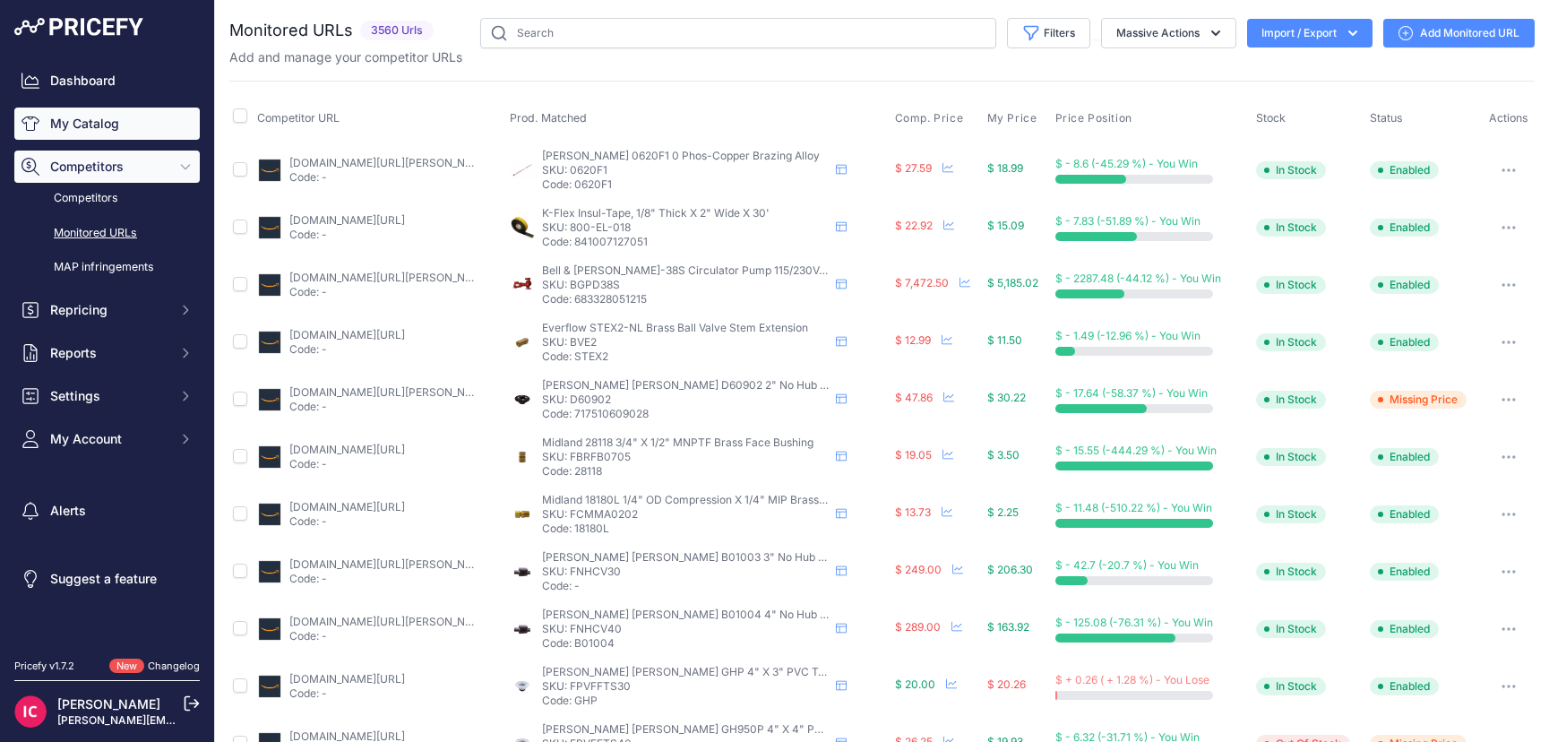
click at [121, 133] on link "My Catalog" at bounding box center [106, 123] width 185 height 32
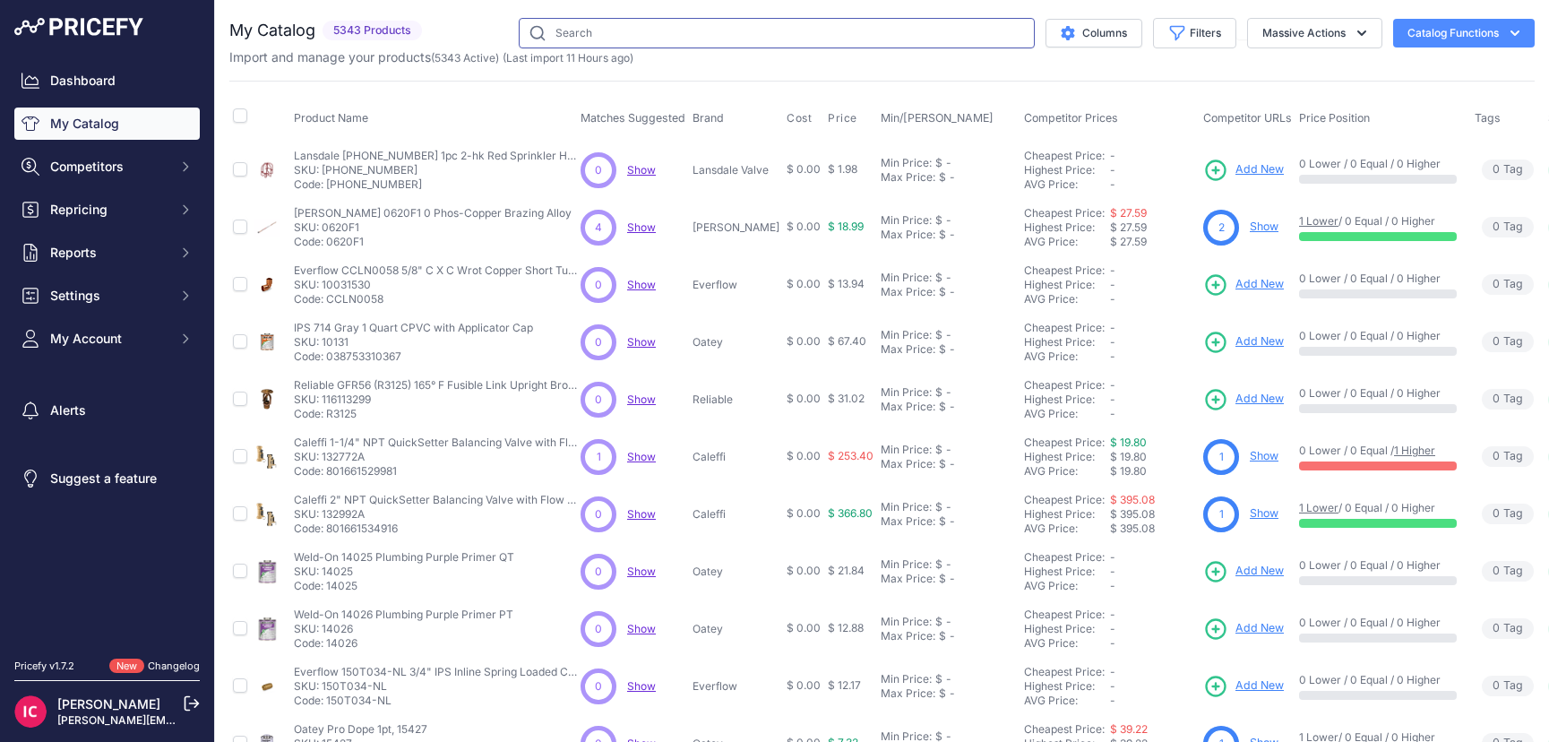
paste input "ST-20VC-DD-150"
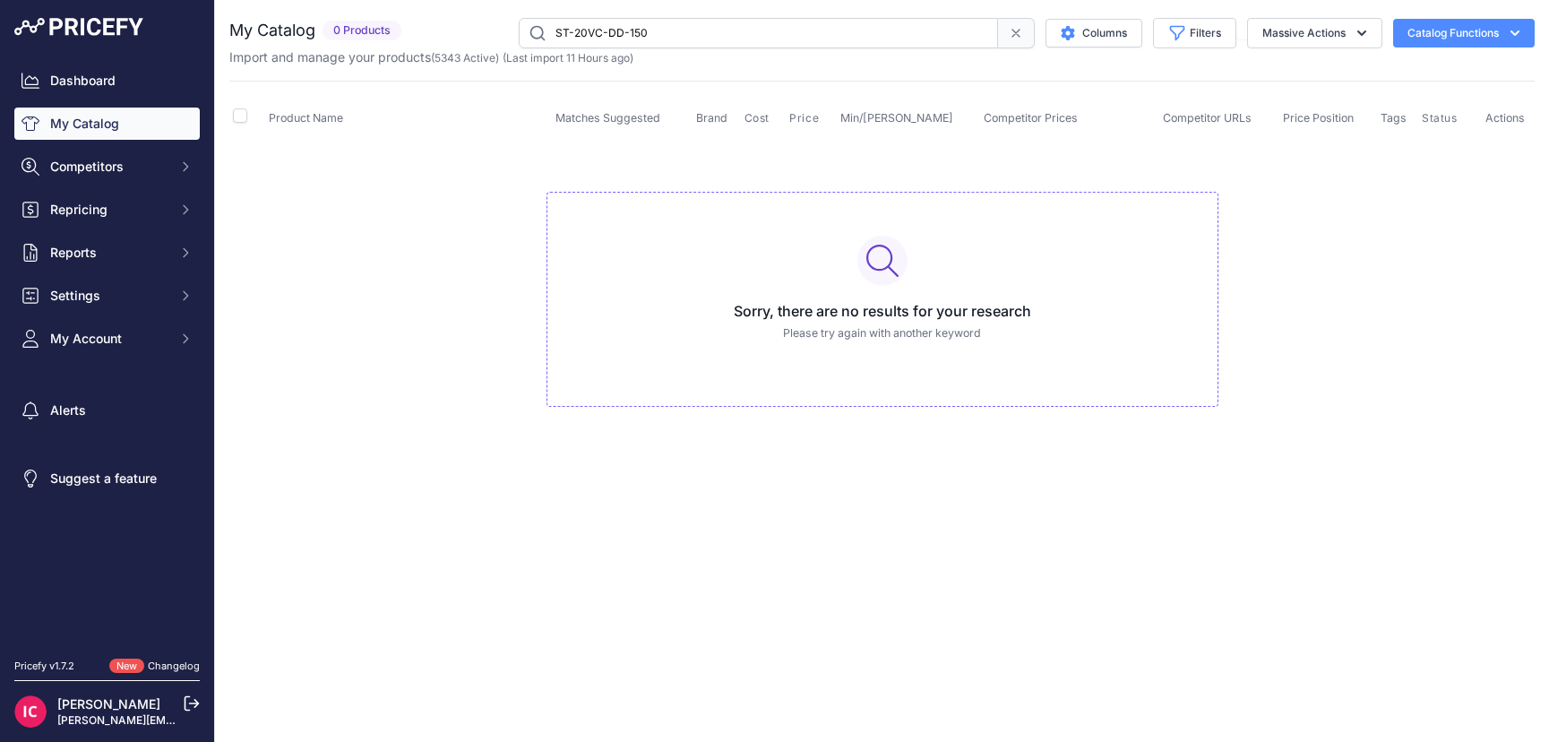
click at [553, 39] on input "ST-20VC-DD-150" at bounding box center [758, 33] width 479 height 30
type input "amt-ST-20VC-DD-150"
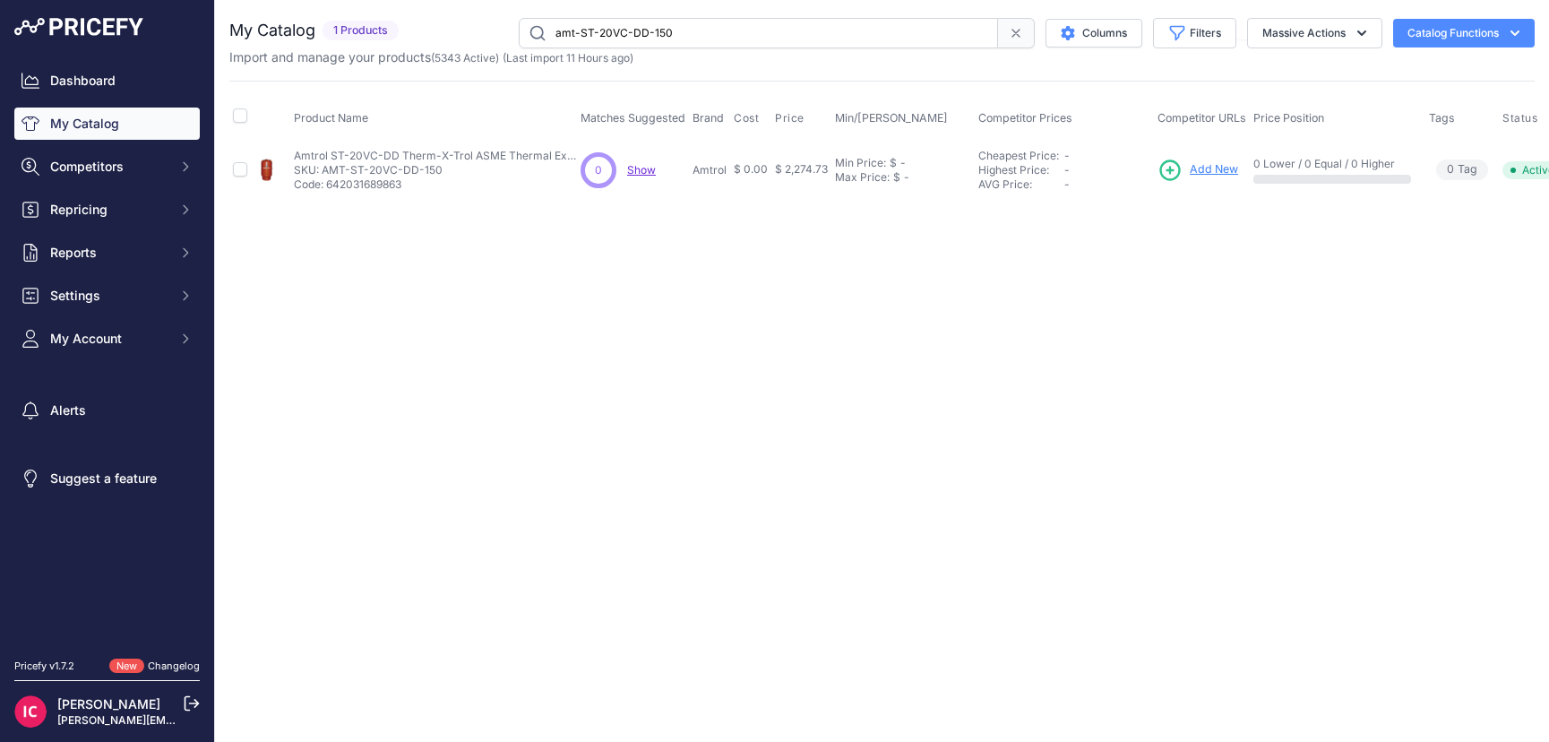
click at [1215, 170] on span "Add New" at bounding box center [1214, 169] width 48 height 17
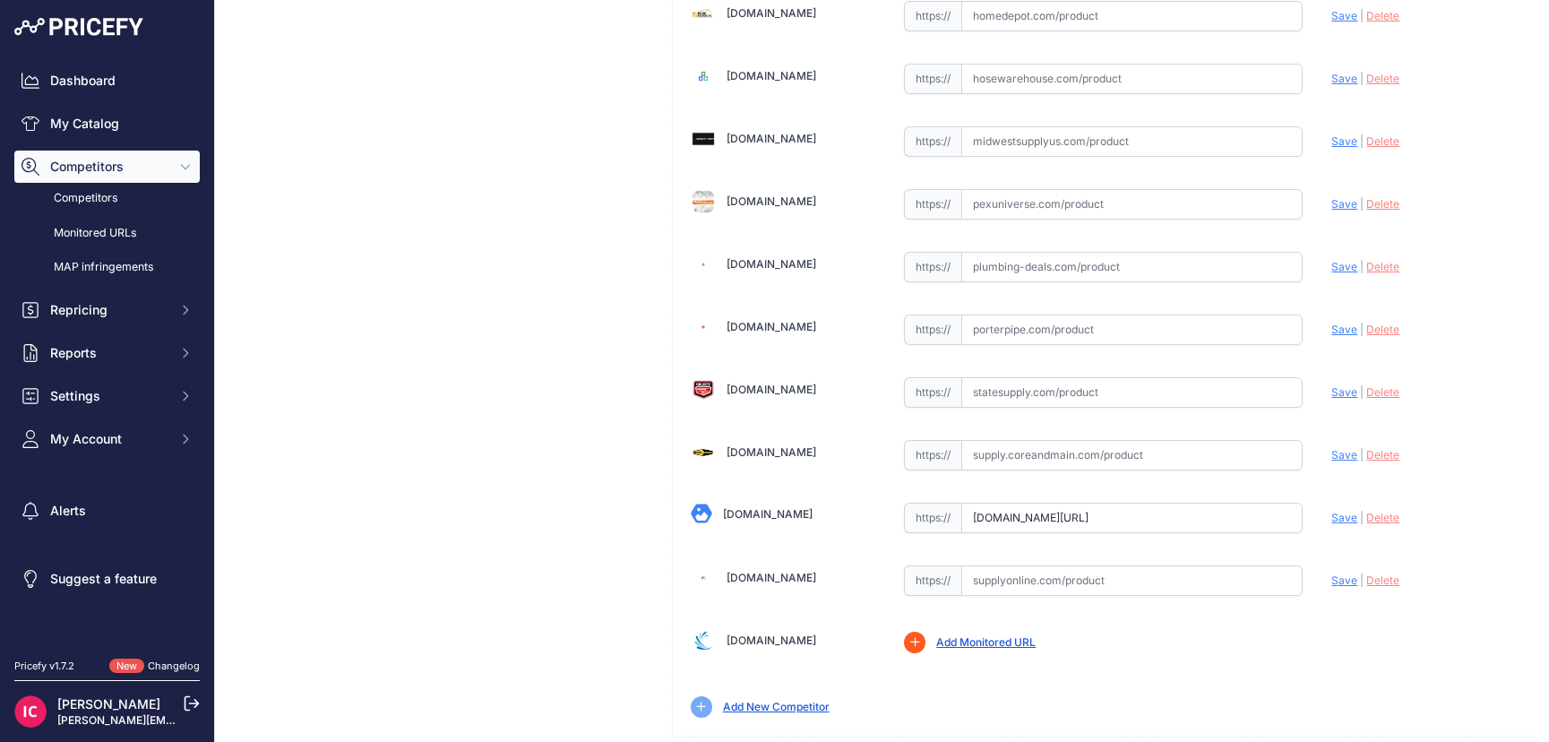
scroll to position [0, 377]
drag, startPoint x: 1158, startPoint y: 519, endPoint x: 1346, endPoint y: 537, distance: 189.0
click at [1346, 537] on div "[DOMAIN_NAME] Valid Save" at bounding box center [1104, 107] width 862 height 1258
click at [1113, 517] on input "www.supplyhouse.com/Amtrol-141-009-THERM-X-TROL-ST-20V-C-ASME-Expansion-Tank-8-…" at bounding box center [1131, 518] width 341 height 30
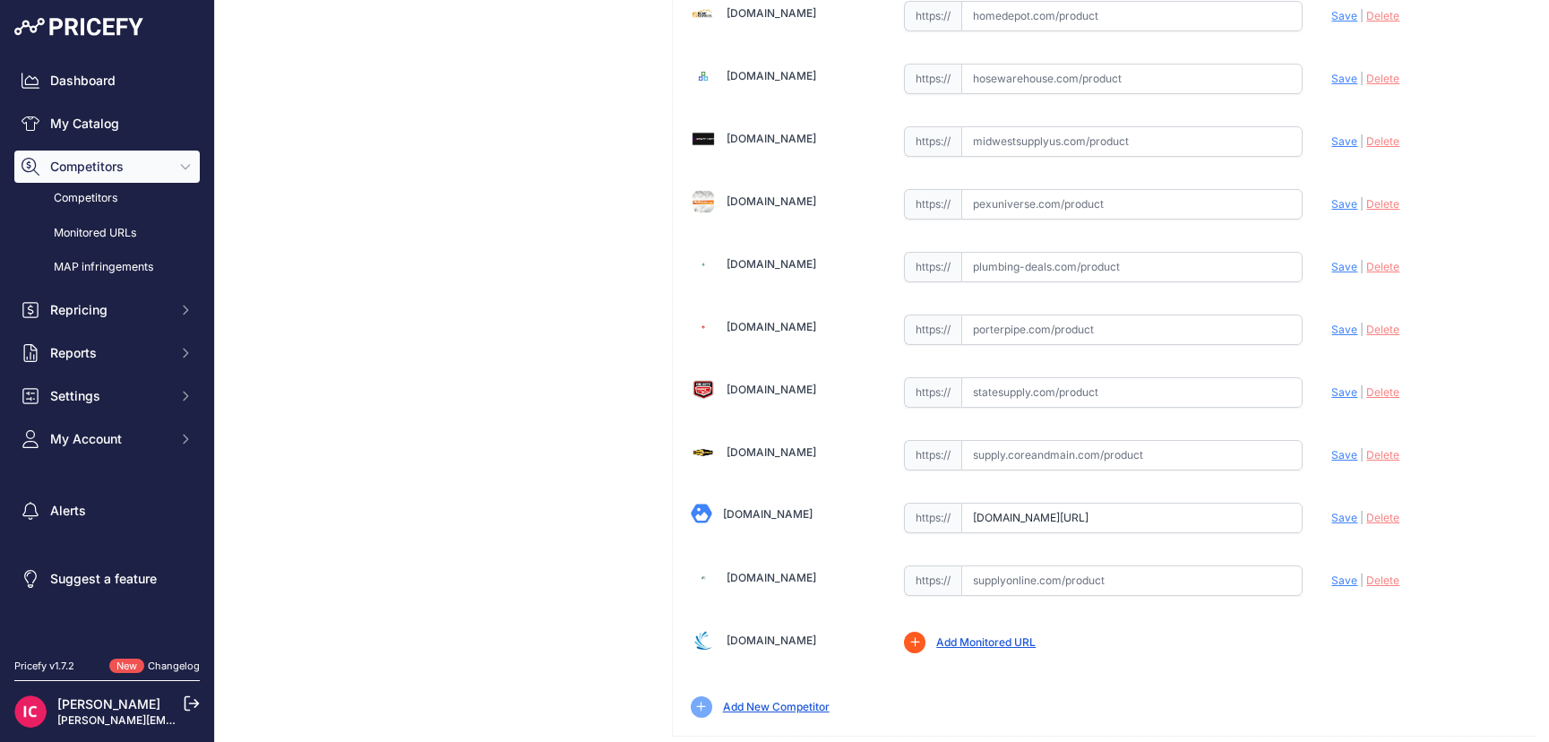
click at [1113, 517] on input "www.supplyhouse.com/Amtrol-141-009-THERM-X-TROL-ST-20V-C-ASME-Expansion-Tank-8-…" at bounding box center [1131, 518] width 341 height 30
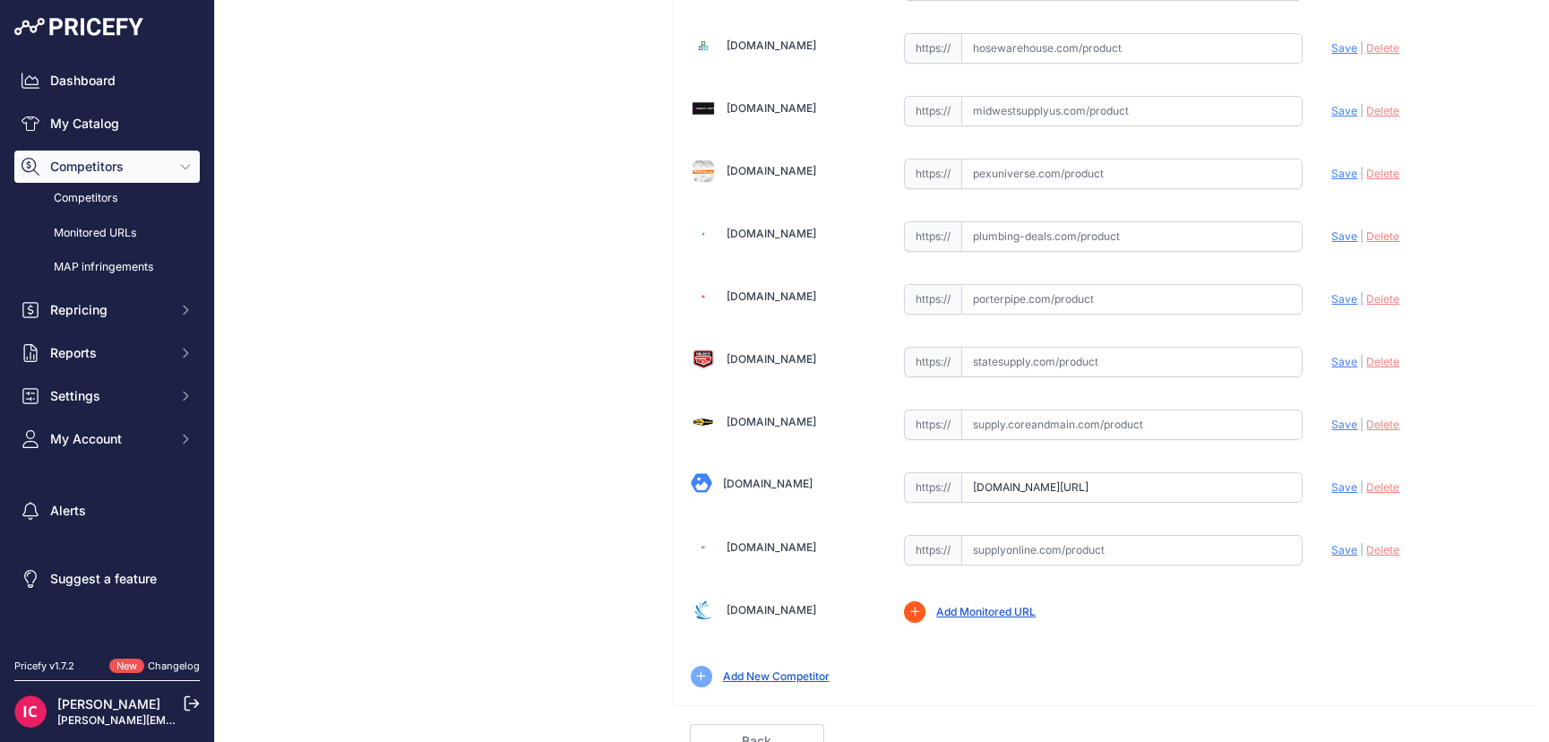
scroll to position [674, 0]
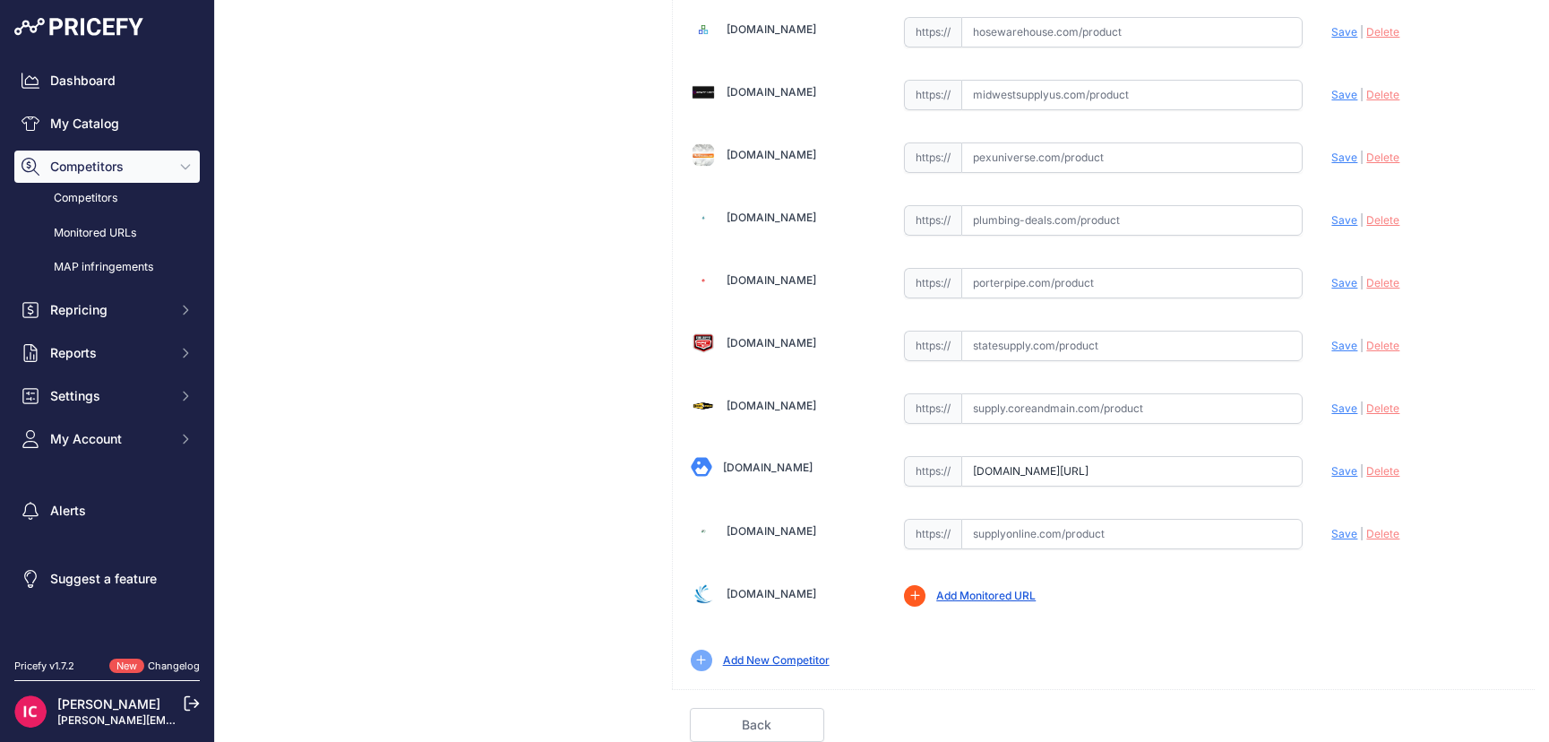
click at [1372, 467] on span "Delete" at bounding box center [1382, 470] width 33 height 13
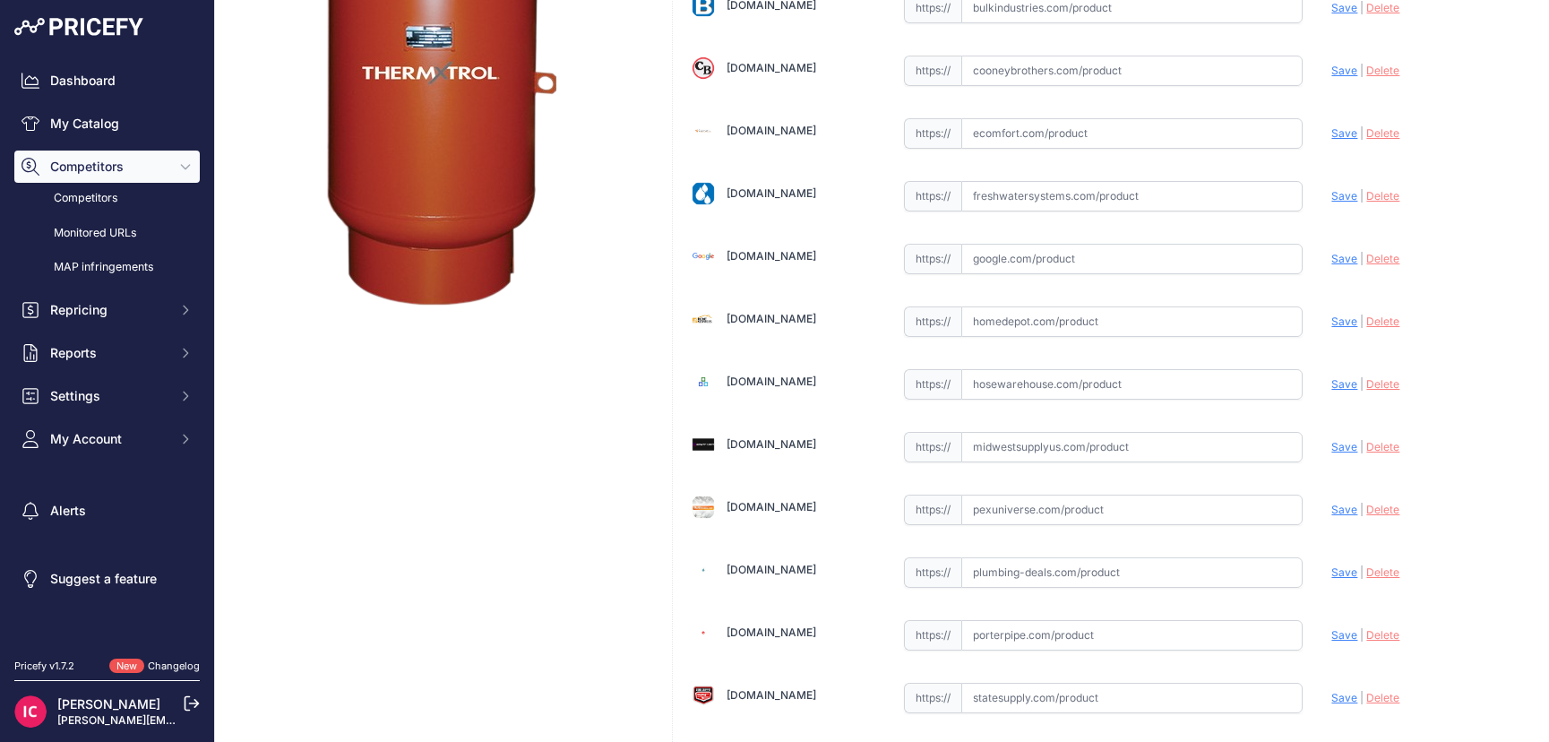
scroll to position [0, 0]
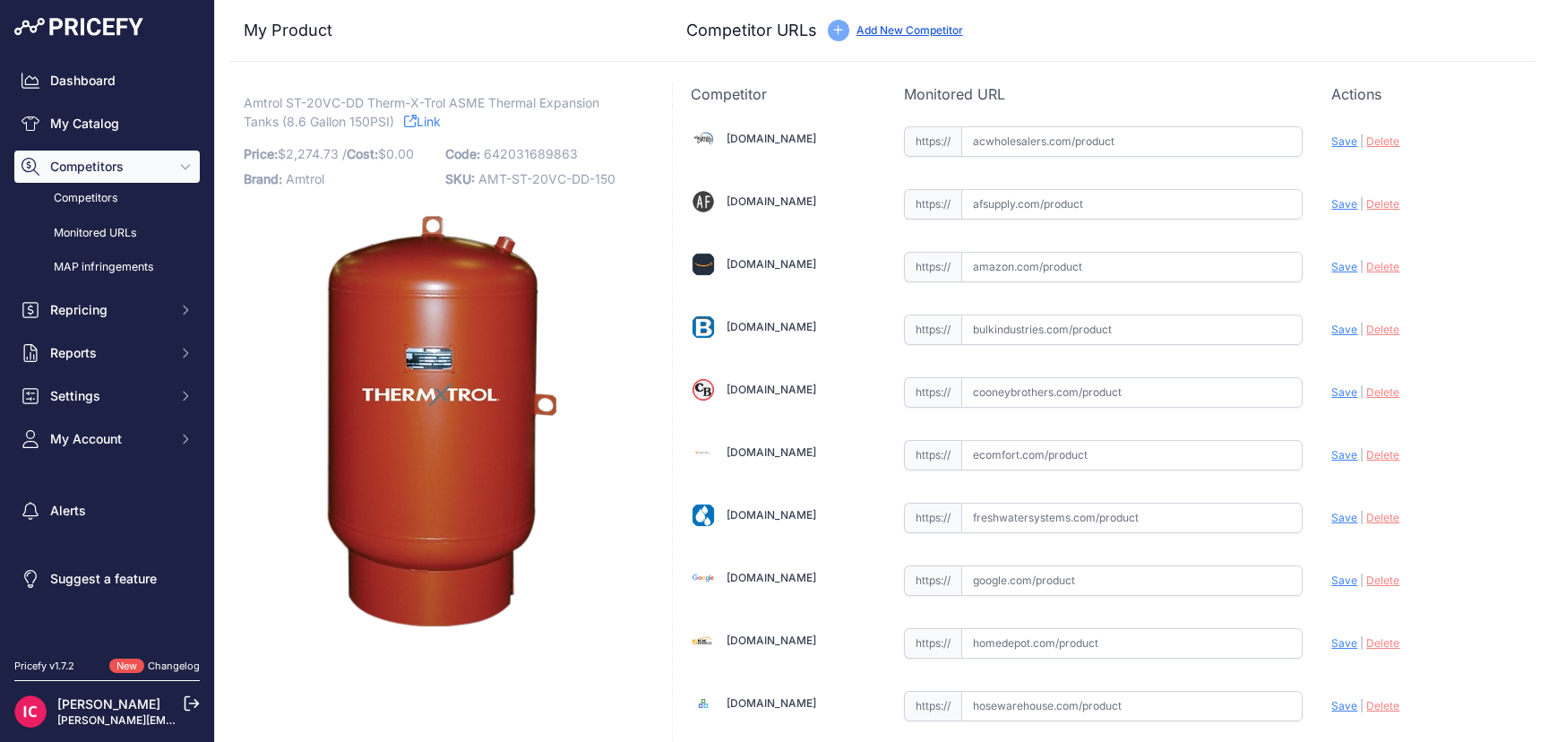
click at [517, 157] on span "642031689863" at bounding box center [531, 153] width 94 height 15
copy span "642031689863"
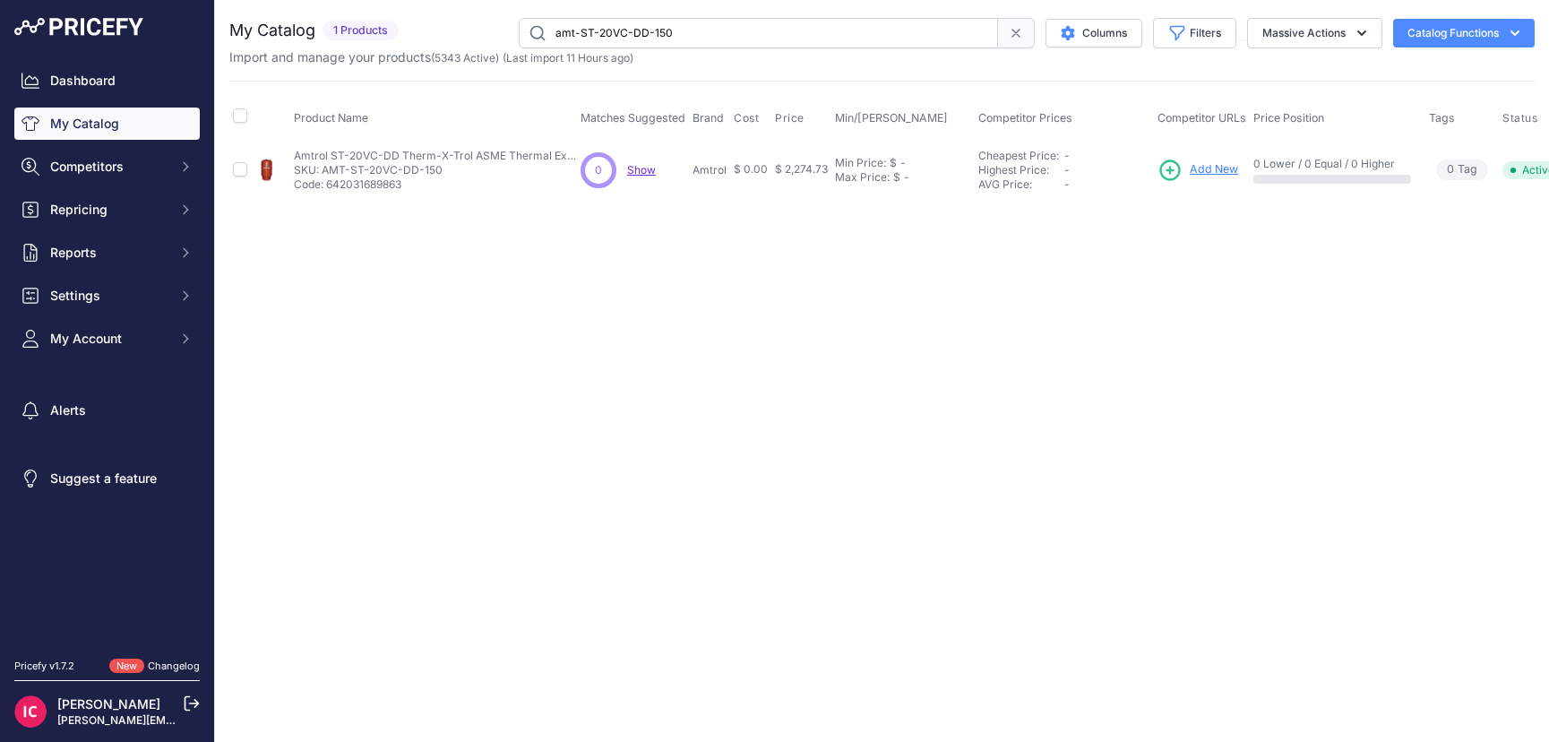
drag, startPoint x: 623, startPoint y: 37, endPoint x: 337, endPoint y: 29, distance: 286.8
click at [337, 29] on div "My Catalog 1 Products" at bounding box center [881, 33] width 1305 height 30
paste input "AMT-ST-42"
type input "AMT-ST-42VC-DD-150"
click at [1195, 173] on span "Add New" at bounding box center [1213, 169] width 48 height 17
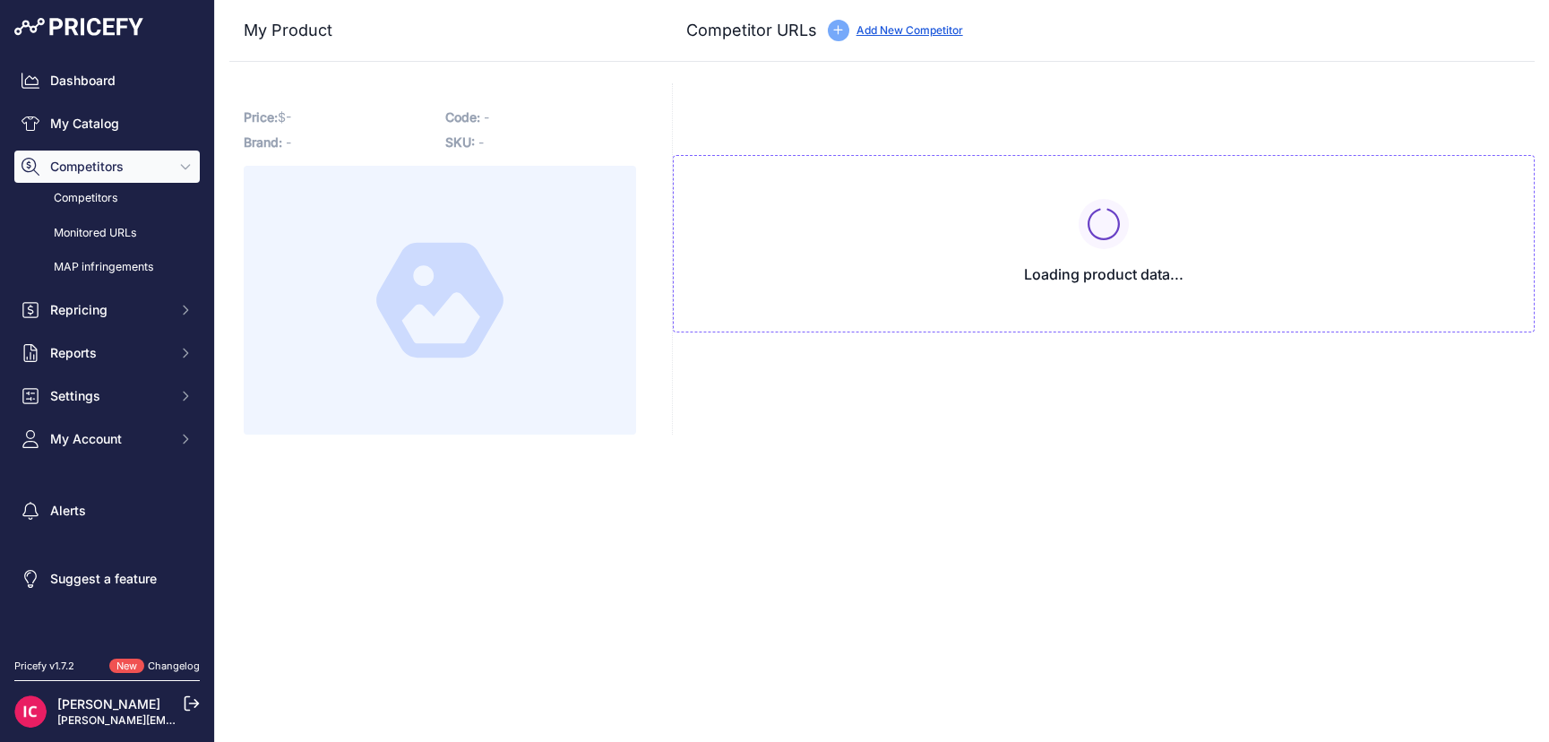
type input "[DOMAIN_NAME][URL]"
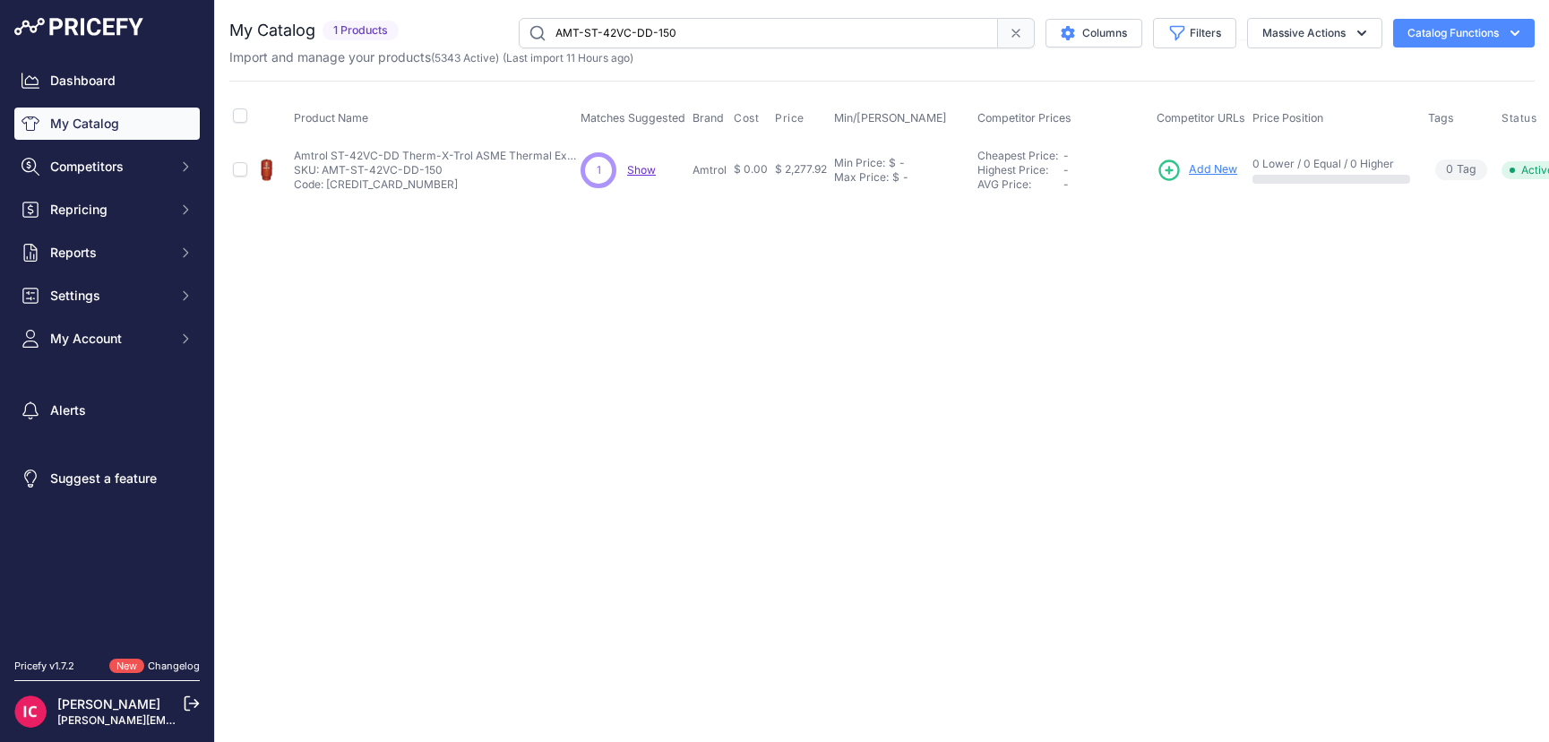
drag, startPoint x: 681, startPoint y: 34, endPoint x: 533, endPoint y: 42, distance: 148.0
click at [534, 42] on input "AMT-ST-42VC-DD-150" at bounding box center [758, 33] width 479 height 30
paste input "AX-100V-125"
type input "AMT-AX-100V-125"
click at [1209, 159] on link "Add New" at bounding box center [1201, 170] width 81 height 25
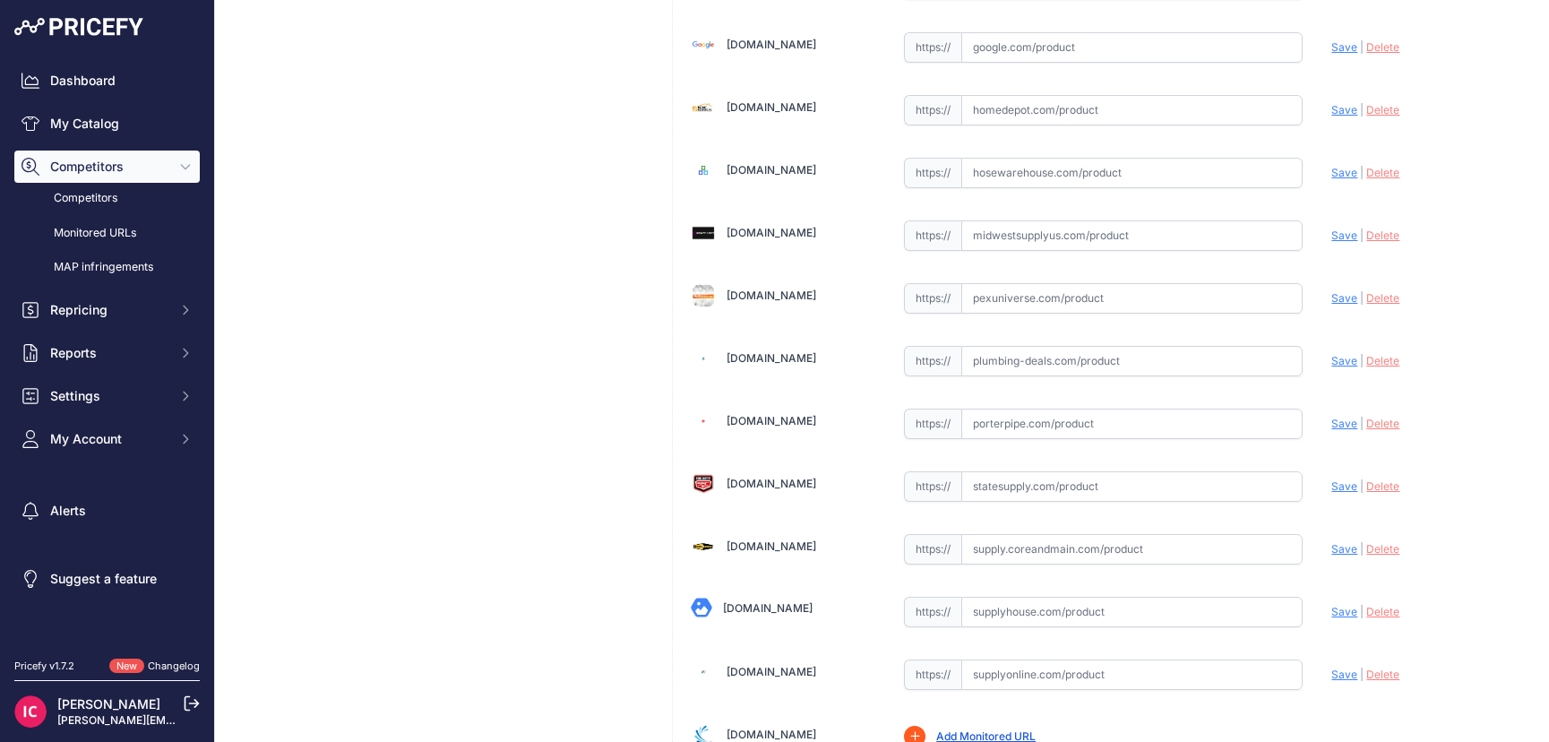
scroll to position [358, 0]
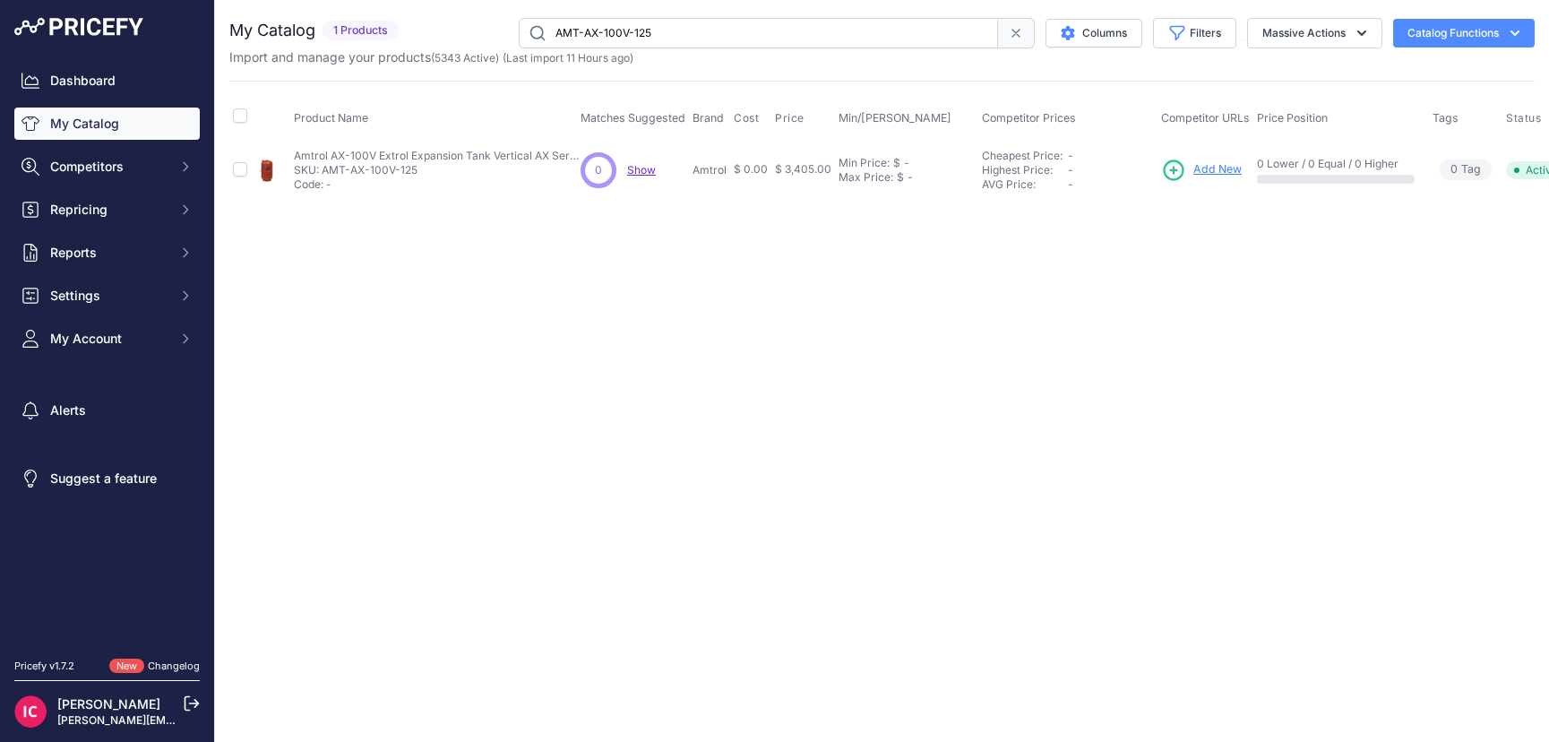
drag, startPoint x: 486, startPoint y: 36, endPoint x: 332, endPoint y: 46, distance: 153.5
click at [332, 46] on div "My Catalog 1 Products" at bounding box center [881, 33] width 1305 height 30
paste input "X-40-DD-150"
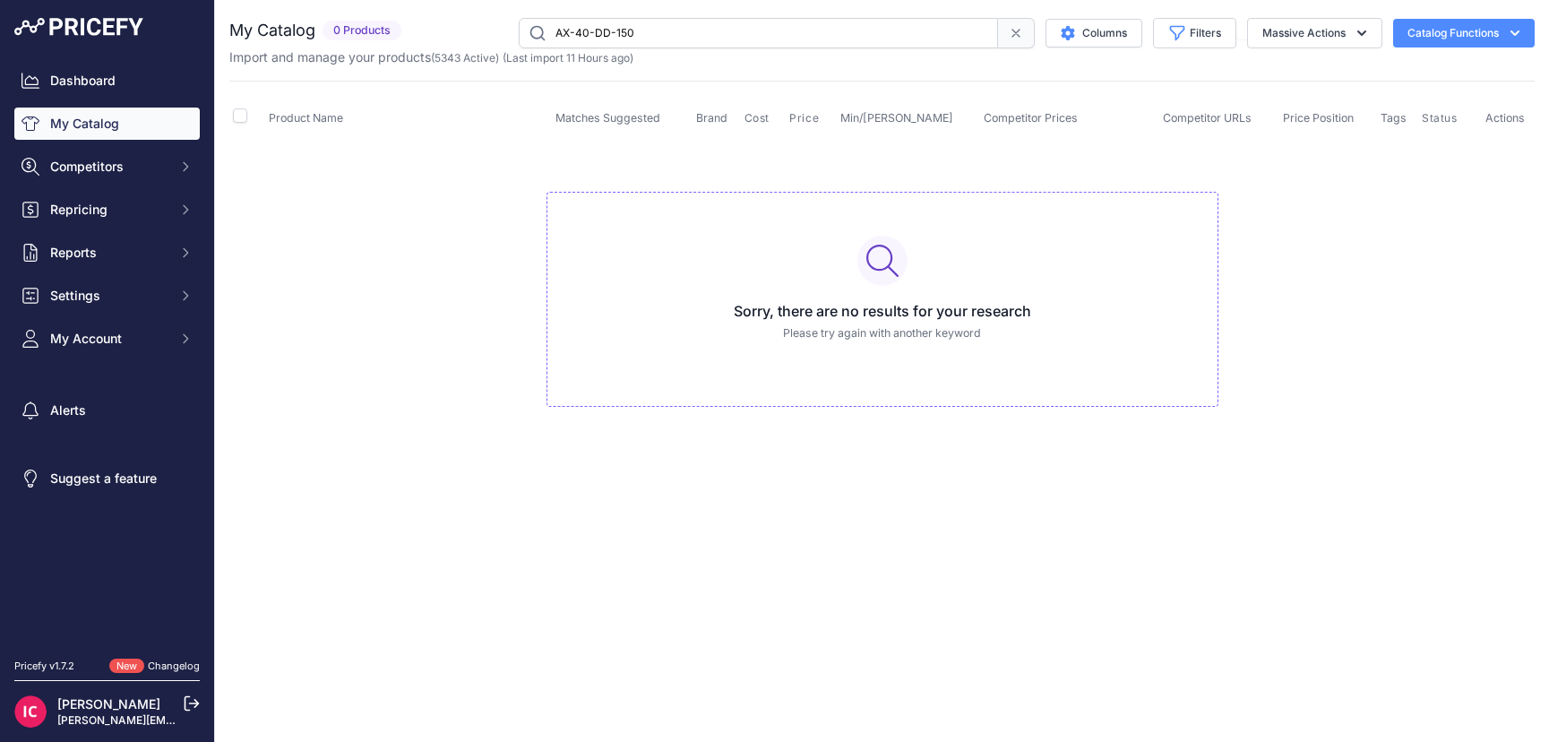
click at [556, 37] on input "AX-40-DD-150" at bounding box center [758, 33] width 479 height 30
click at [574, 38] on input "Amt -aX-40-DD-150" at bounding box center [758, 33] width 479 height 30
type input "Amt-aX-40-DD-150"
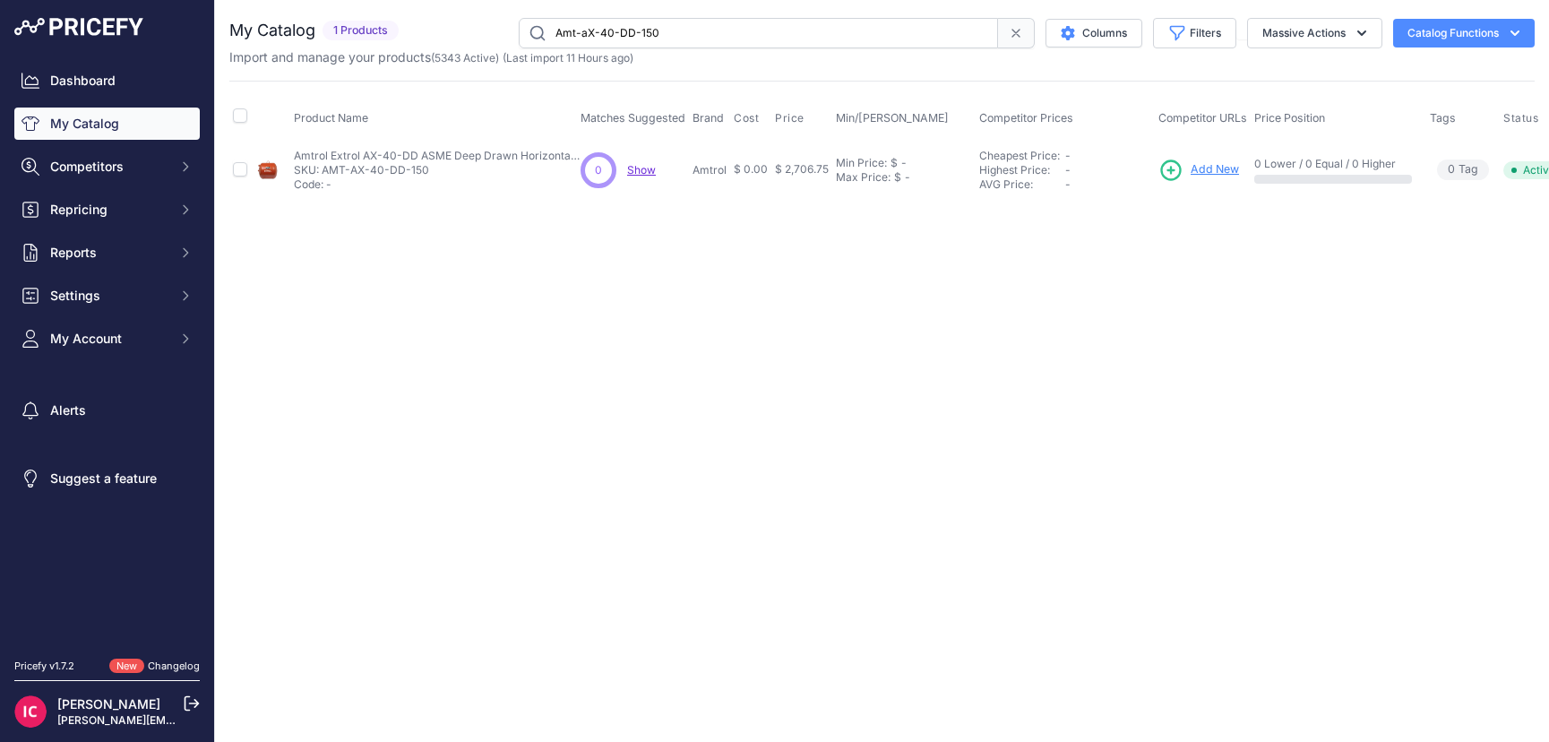
click at [1204, 169] on span "Add New" at bounding box center [1215, 169] width 48 height 17
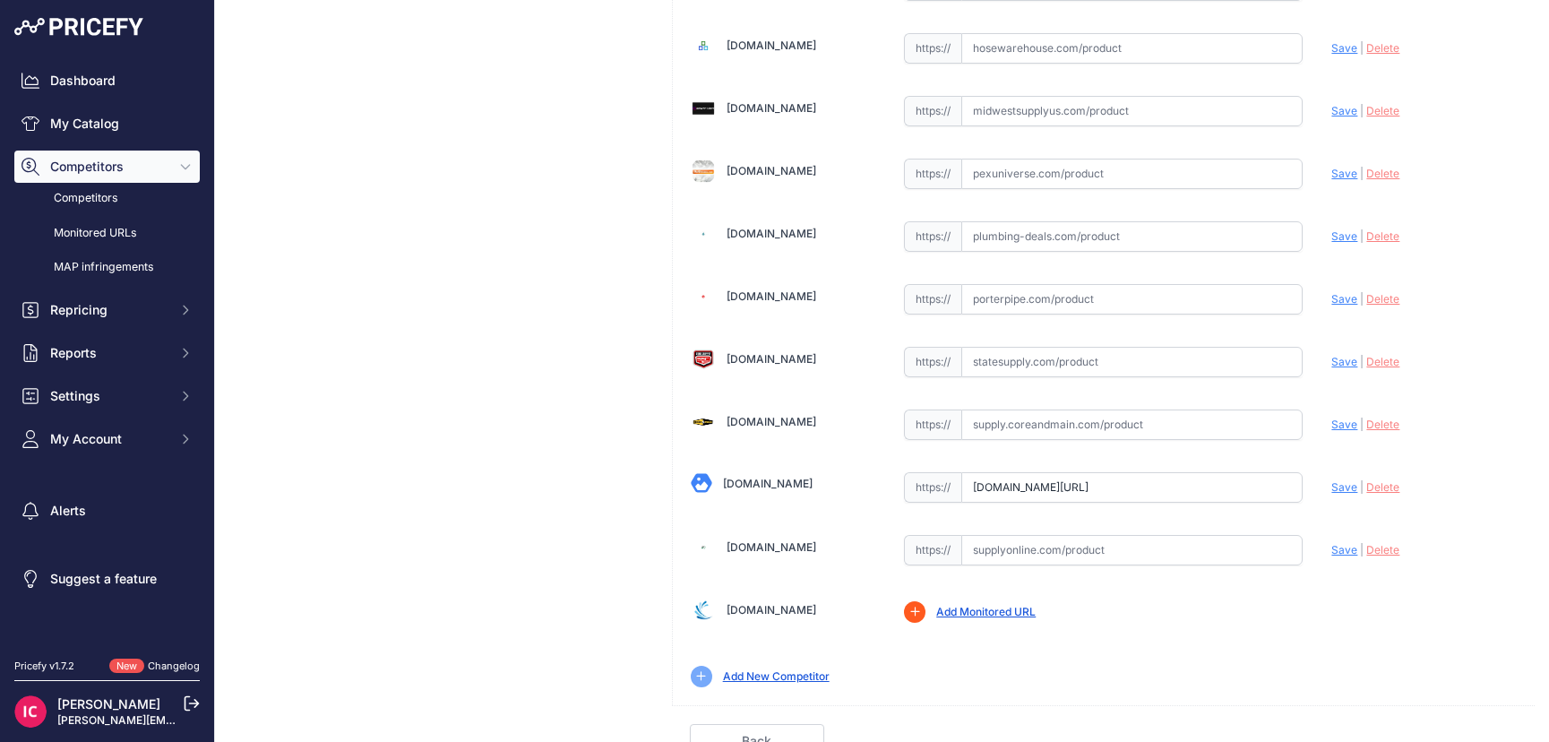
scroll to position [674, 0]
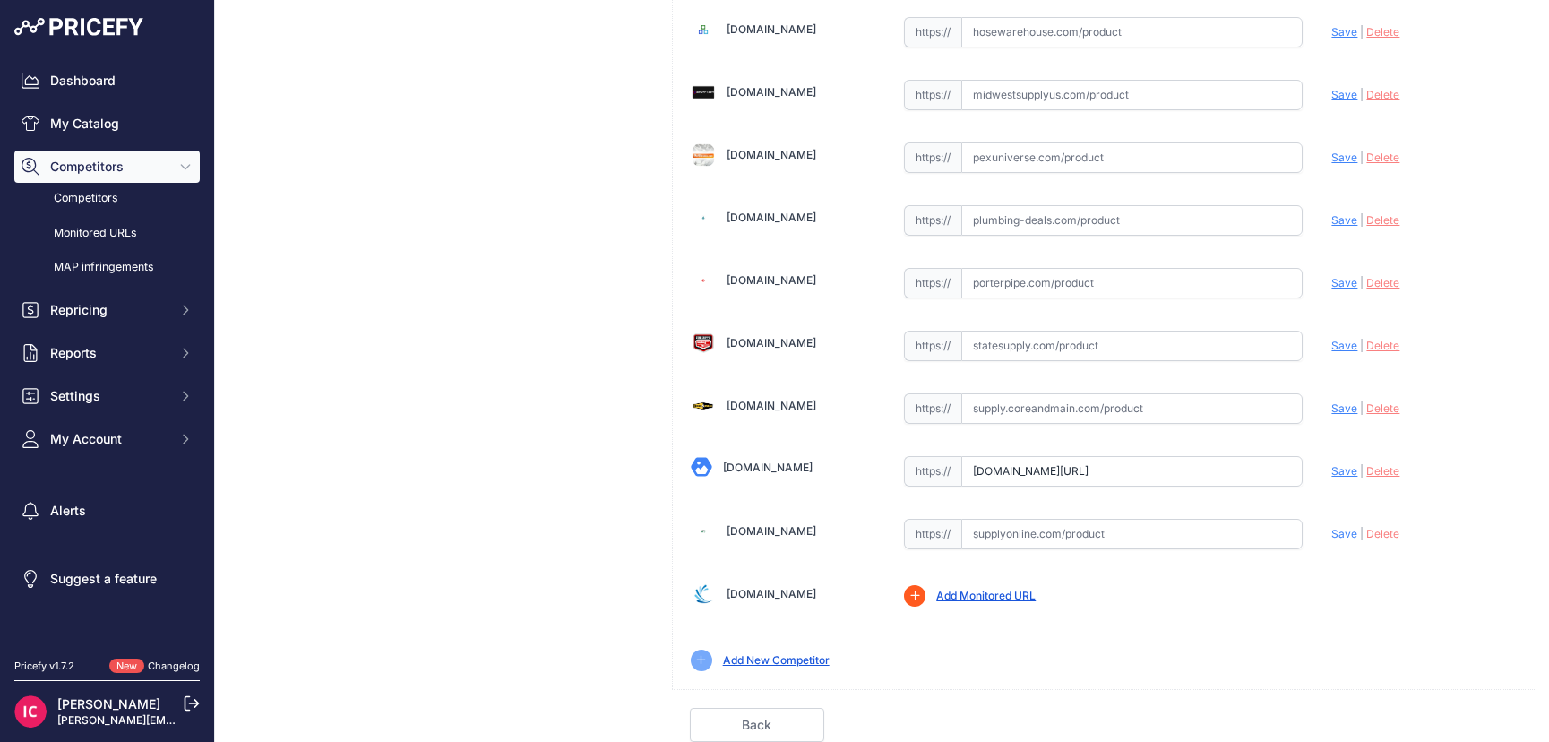
click at [1337, 470] on span "Save" at bounding box center [1344, 470] width 26 height 13
type input "[URL][DOMAIN_NAME]"
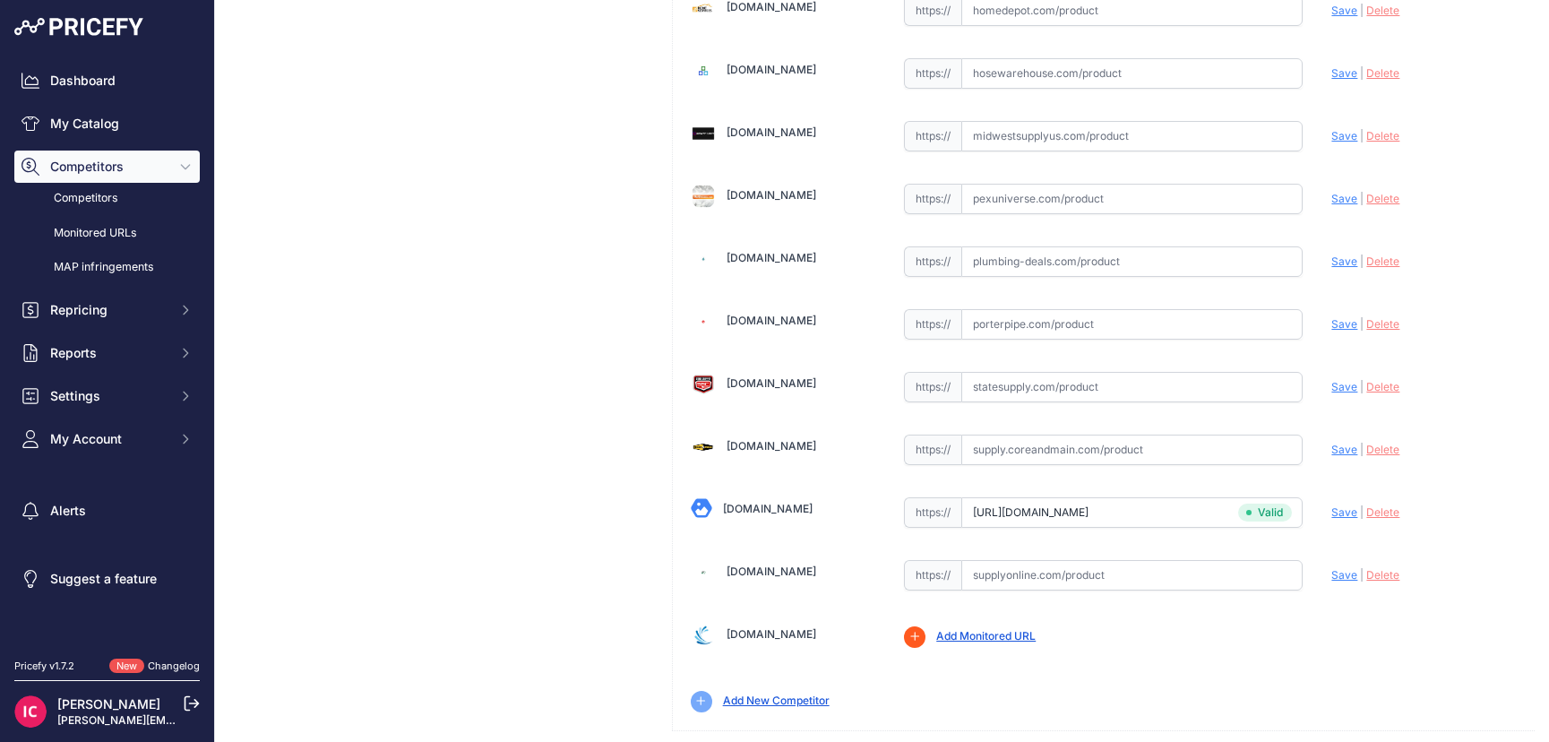
scroll to position [715, 0]
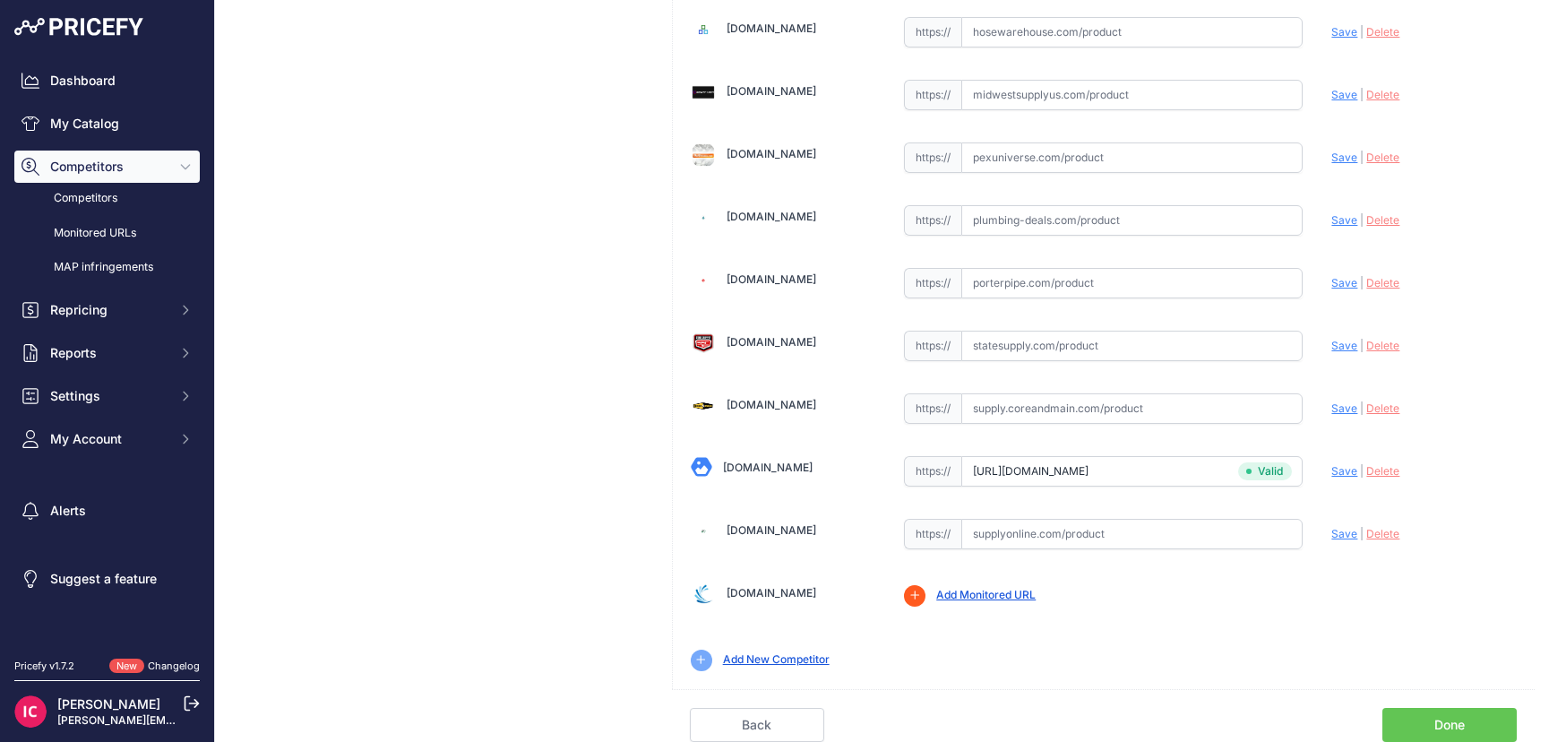
click at [1401, 726] on link "Done" at bounding box center [1449, 725] width 134 height 34
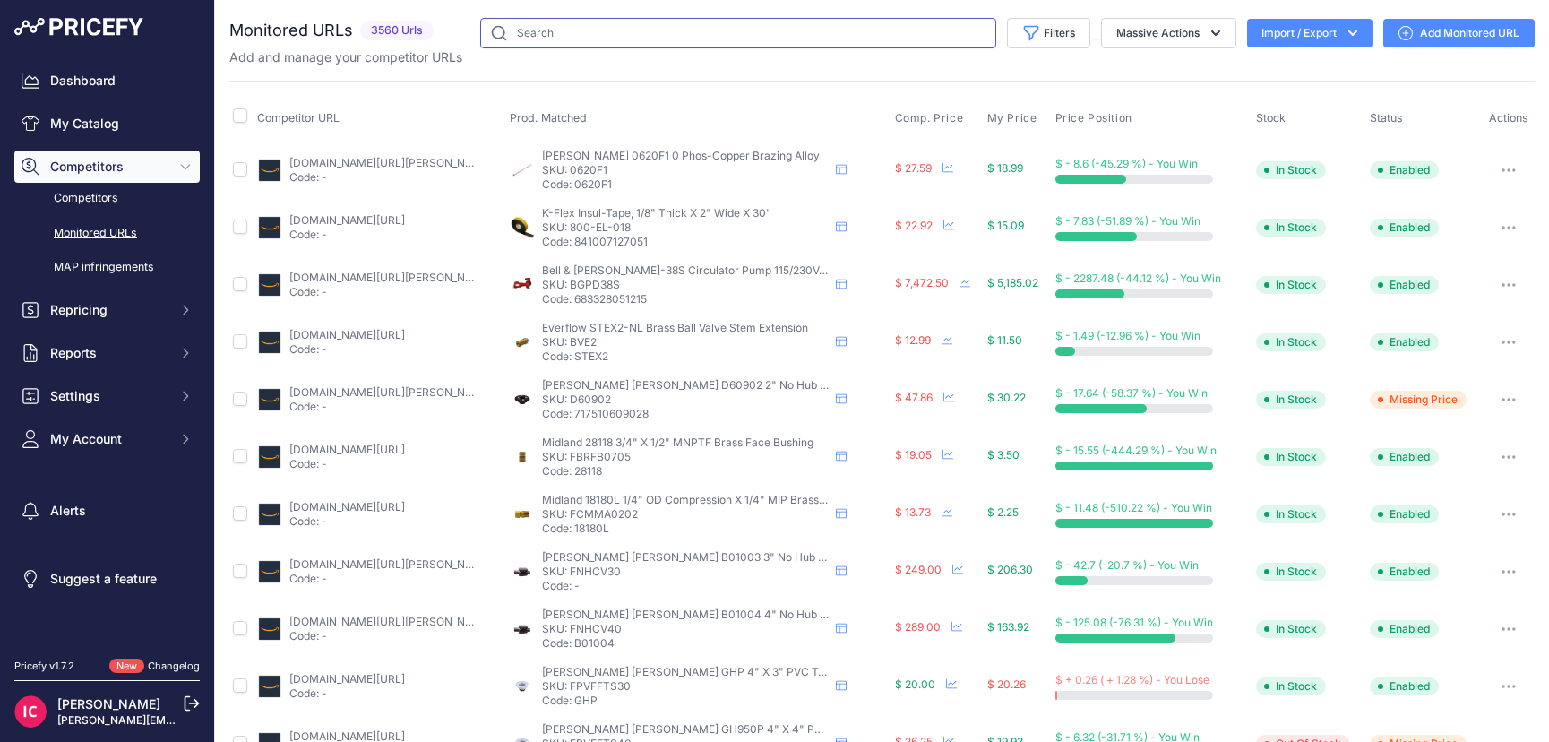
click at [521, 25] on input "text" at bounding box center [738, 33] width 516 height 30
paste input "ST-35CL"
type input "ST-35CL"
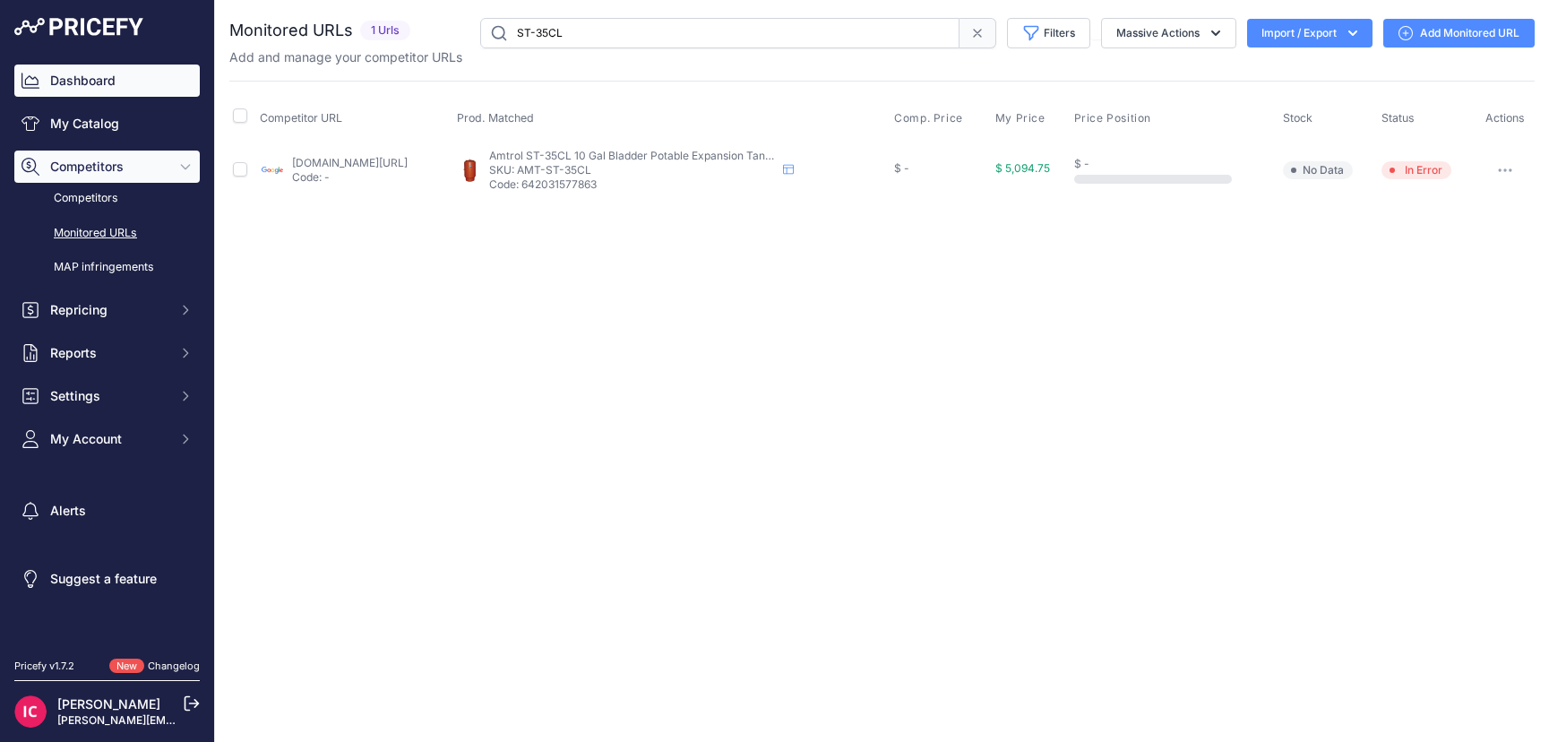
click at [95, 74] on link "Dashboard" at bounding box center [106, 80] width 185 height 32
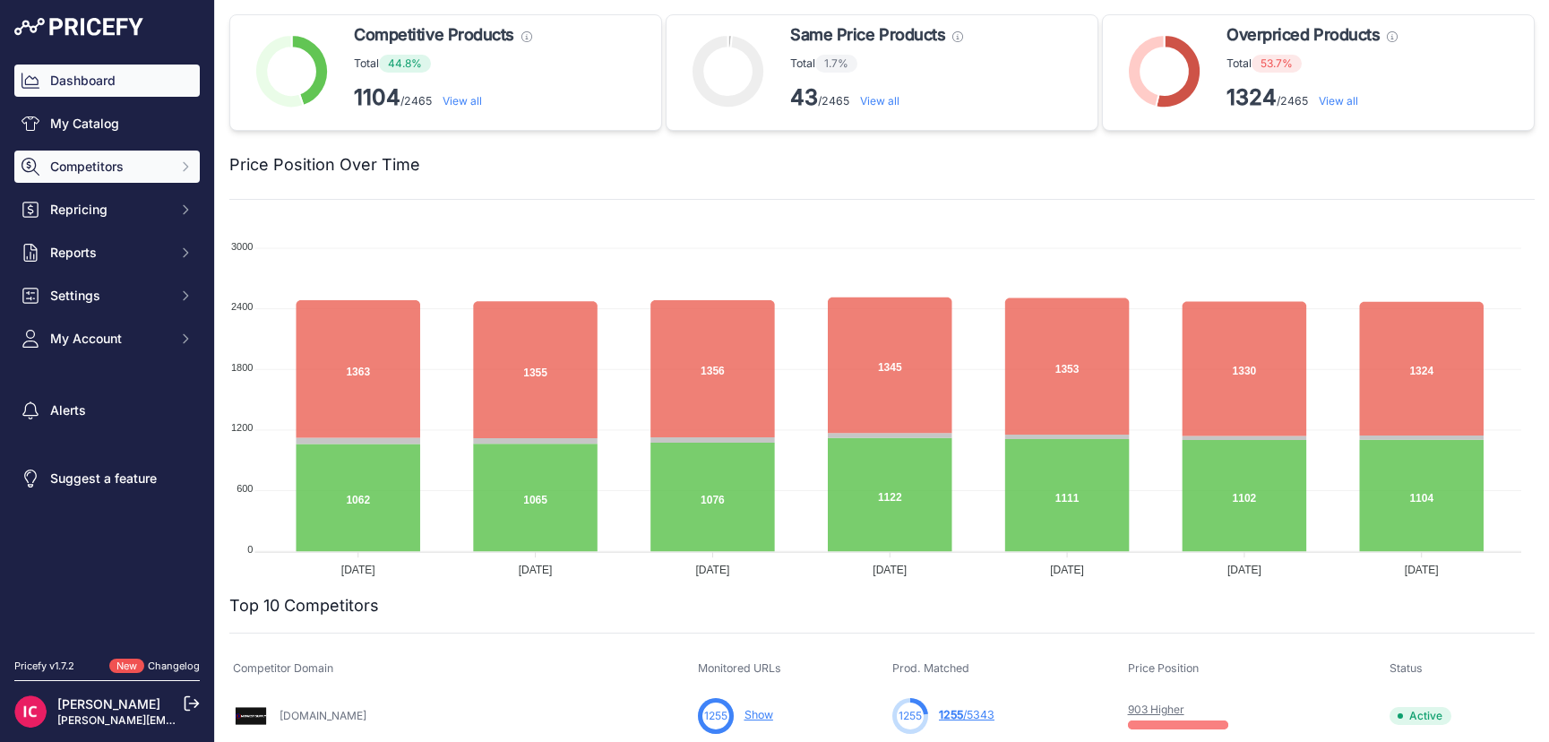
click at [152, 164] on span "Competitors" at bounding box center [108, 167] width 117 height 18
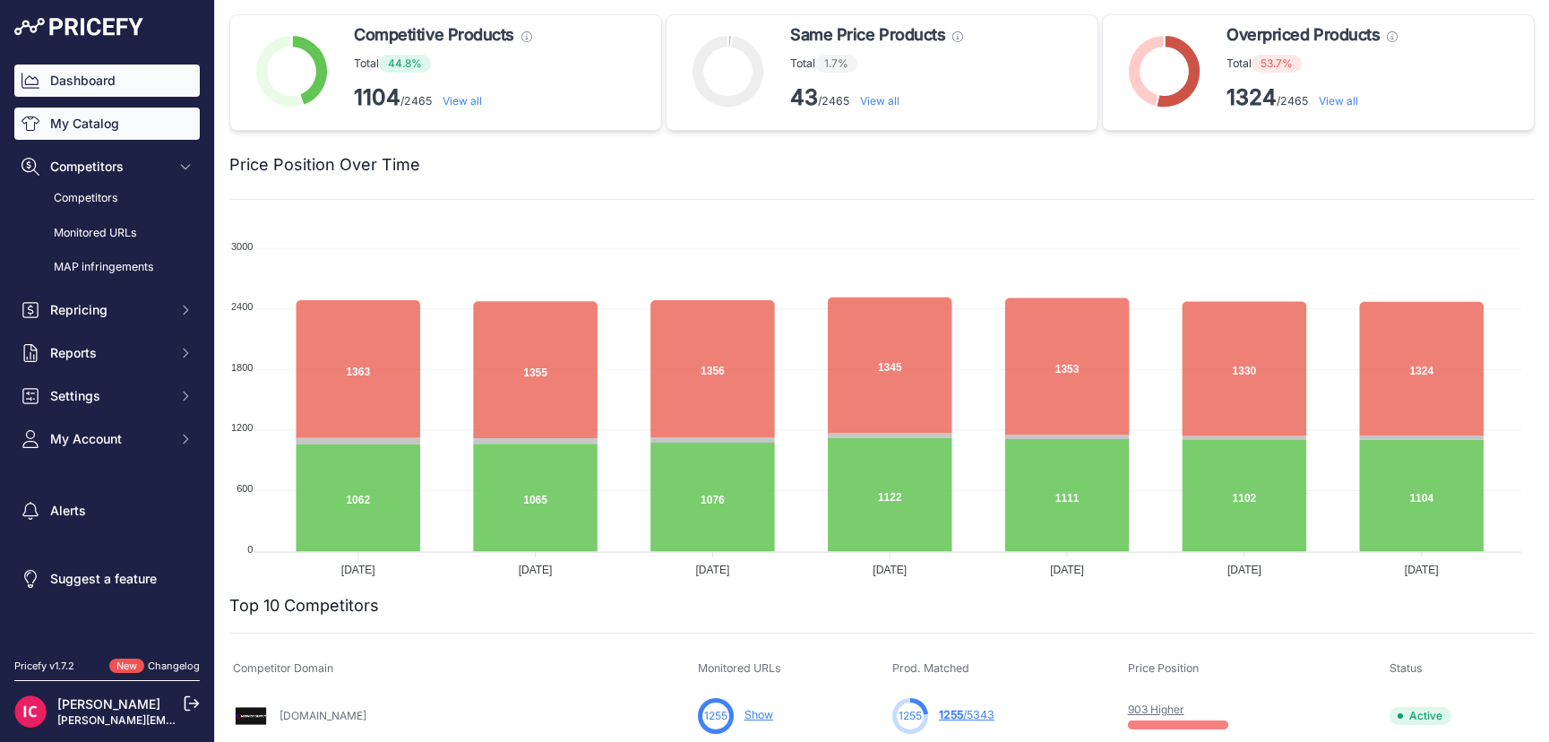
click at [92, 126] on link "My Catalog" at bounding box center [106, 123] width 185 height 32
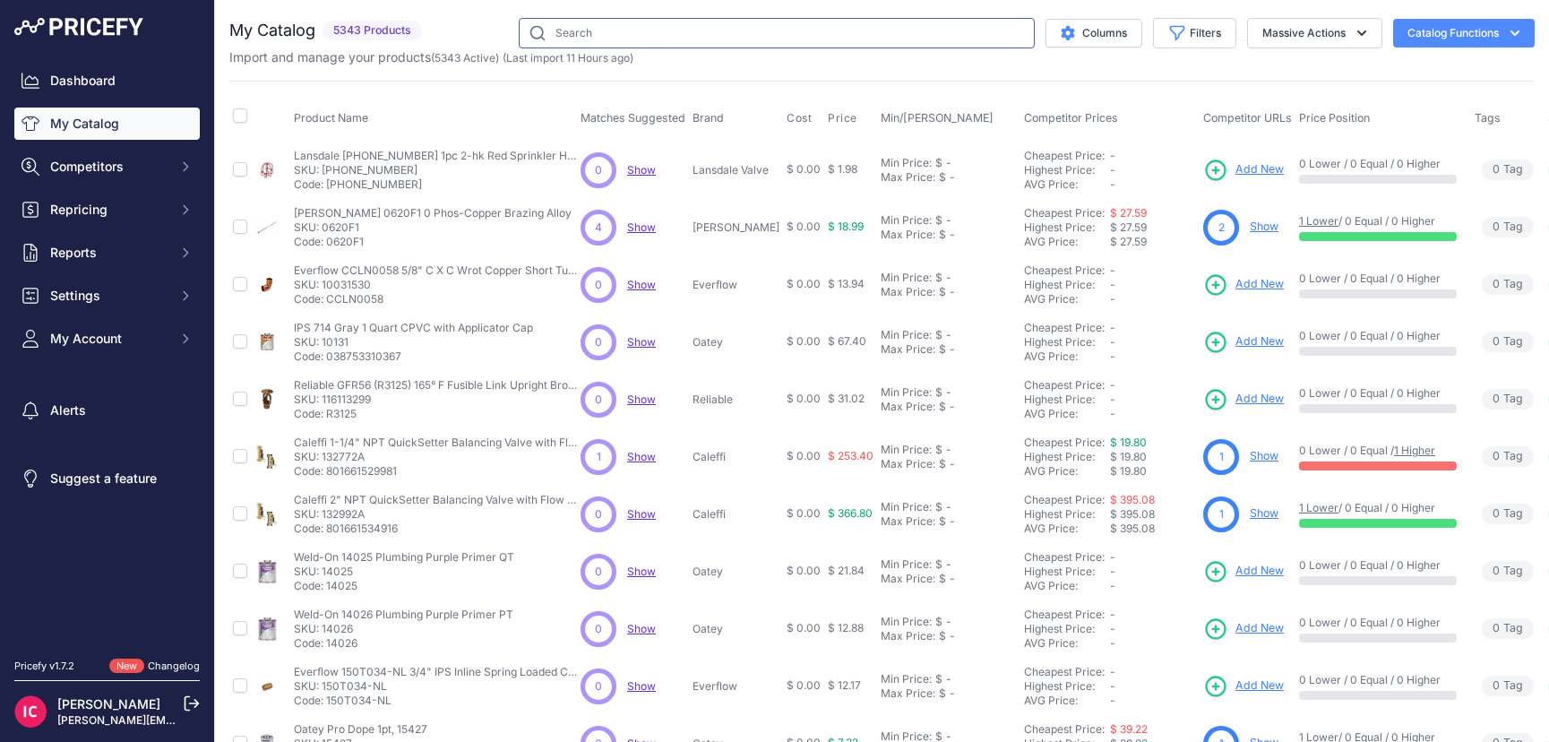
paste input "ST-35CL"
type input "ST-35CL"
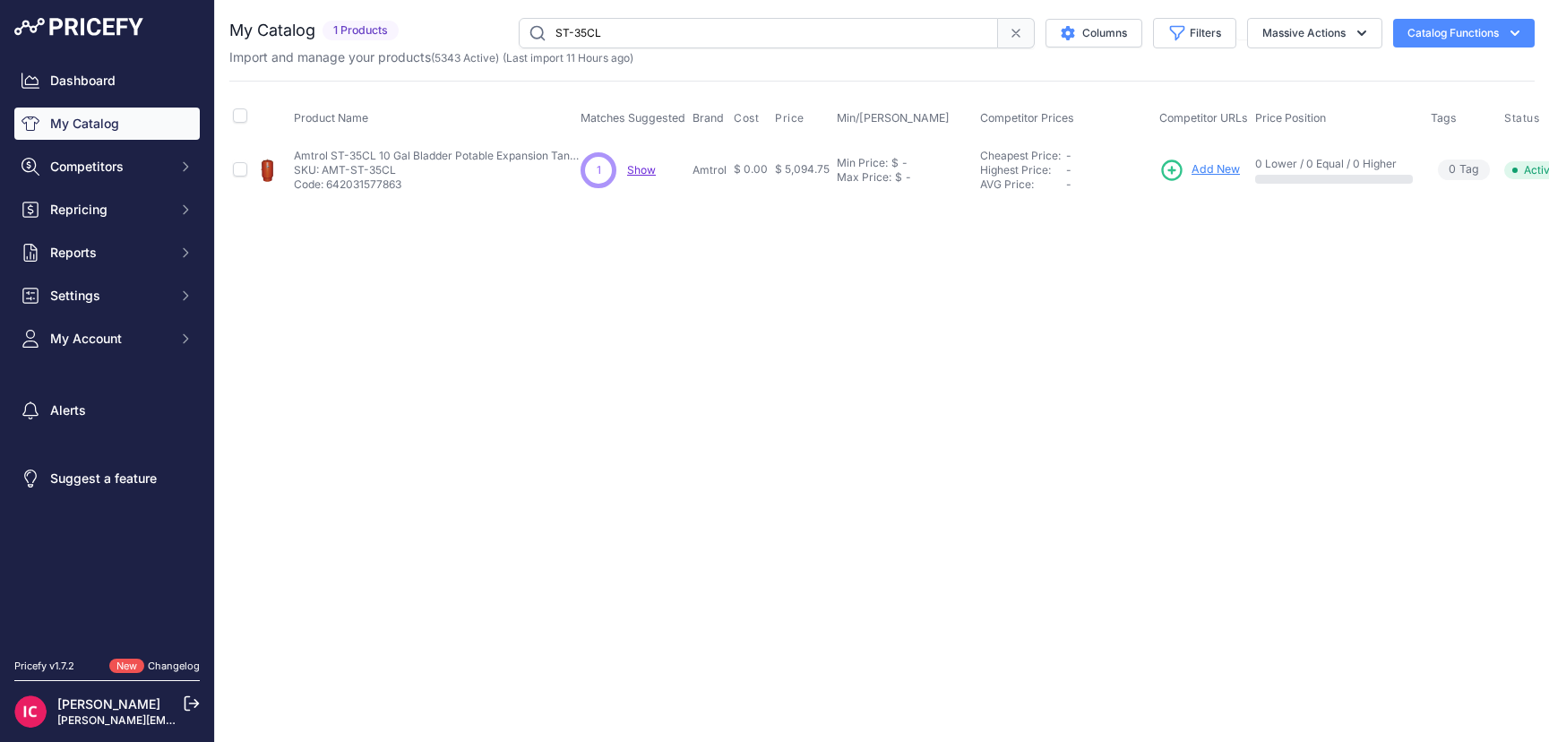
click at [1200, 170] on span "Add New" at bounding box center [1215, 169] width 48 height 17
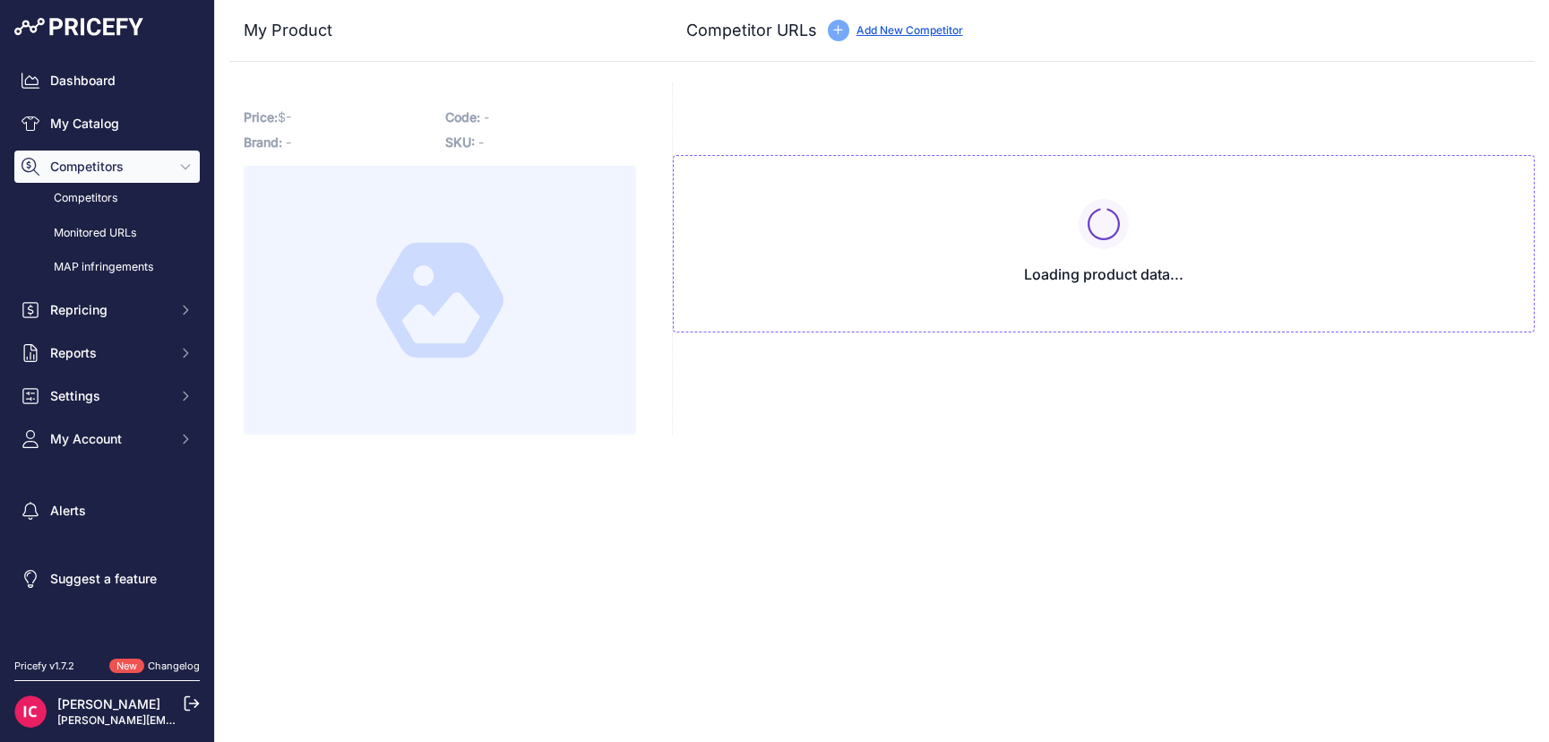
type input "google.com/shopping/product/6028896446751378085?gl=us&prds=scoring%3Ap&prirule_…"
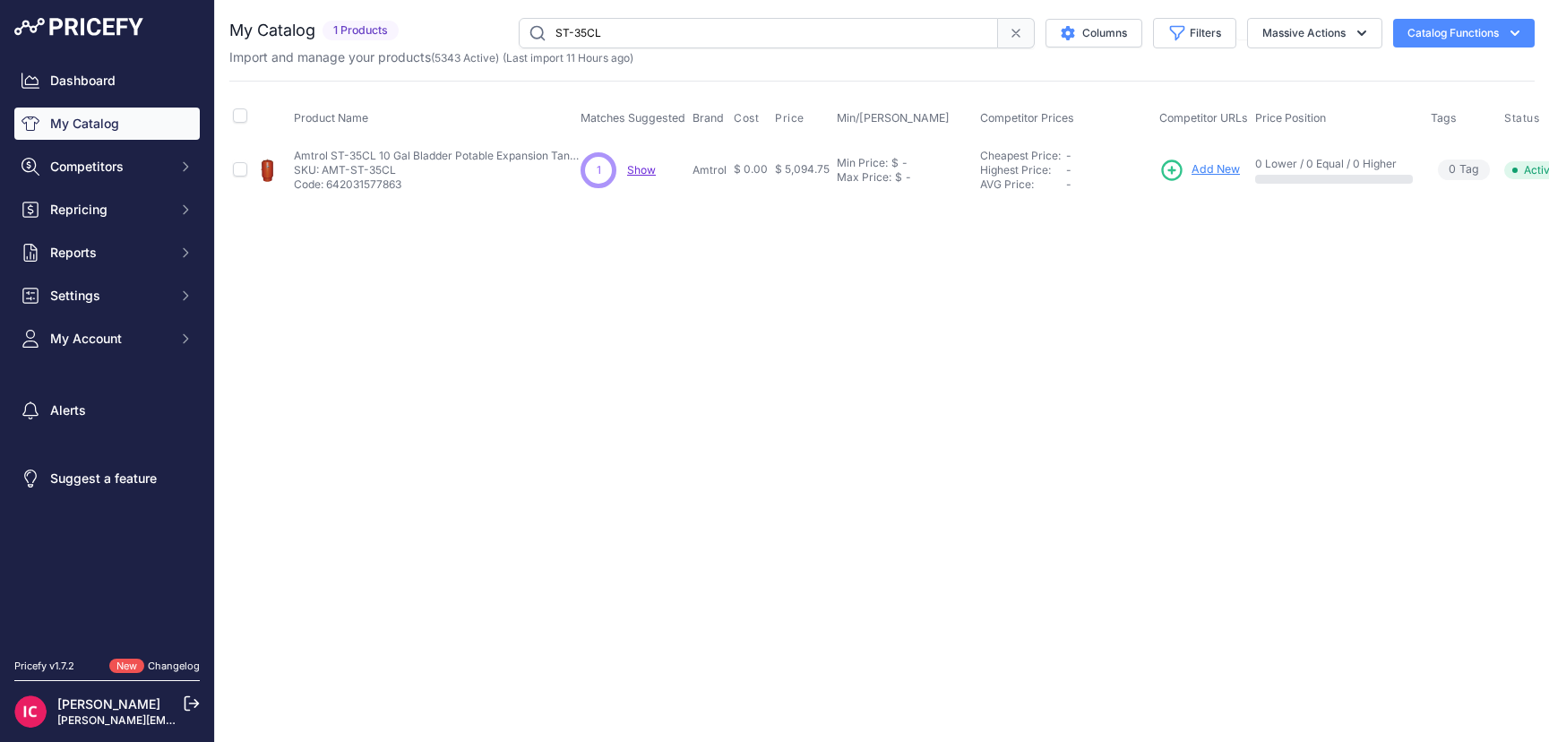
drag, startPoint x: 658, startPoint y: 34, endPoint x: 527, endPoint y: 32, distance: 130.8
click at [527, 32] on input "ST-35CL" at bounding box center [758, 33] width 479 height 30
paste input "8"
type input "ST-85CL"
click at [1210, 160] on link "Add New" at bounding box center [1198, 170] width 81 height 25
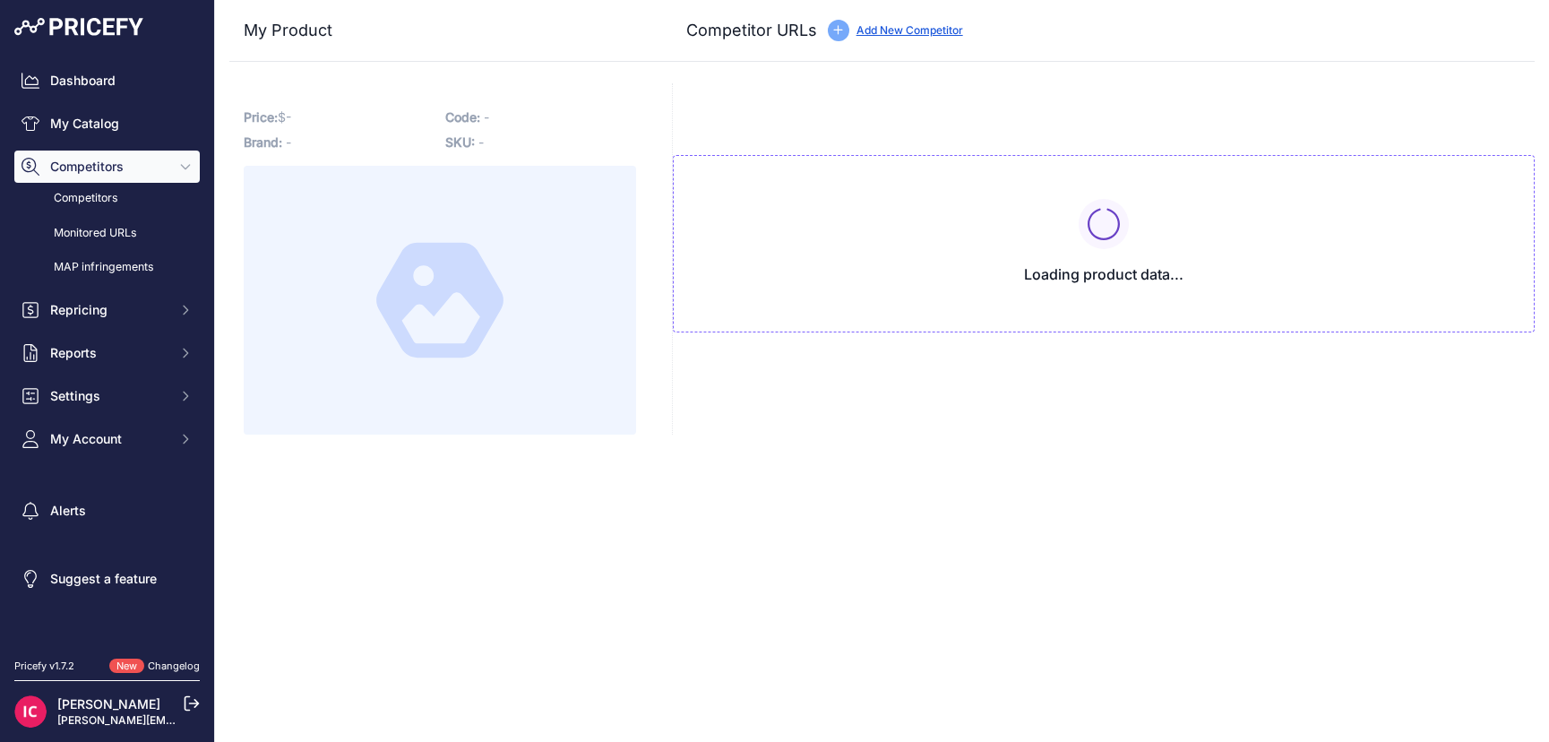
type input "[DOMAIN_NAME][URL]"
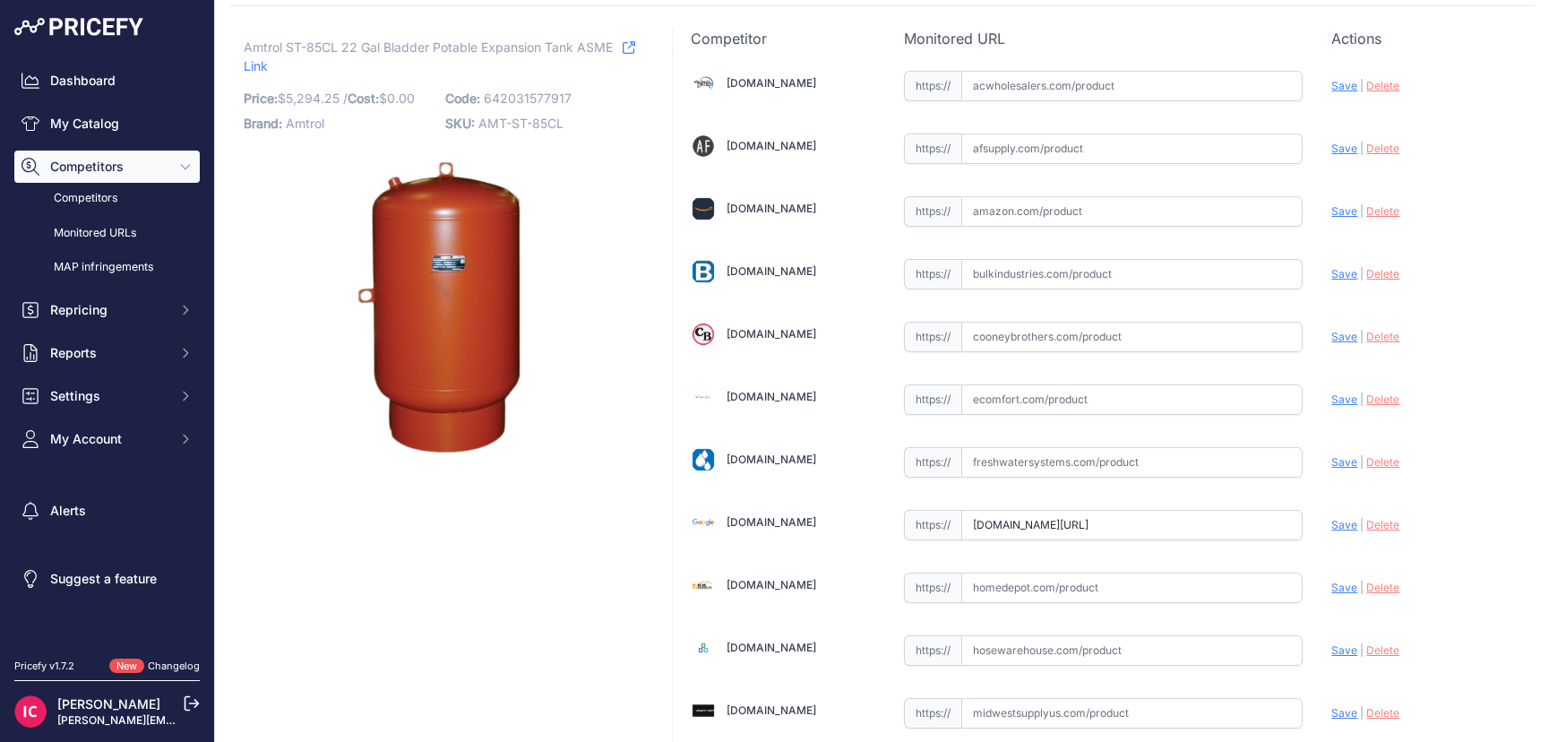
scroll to position [47, 0]
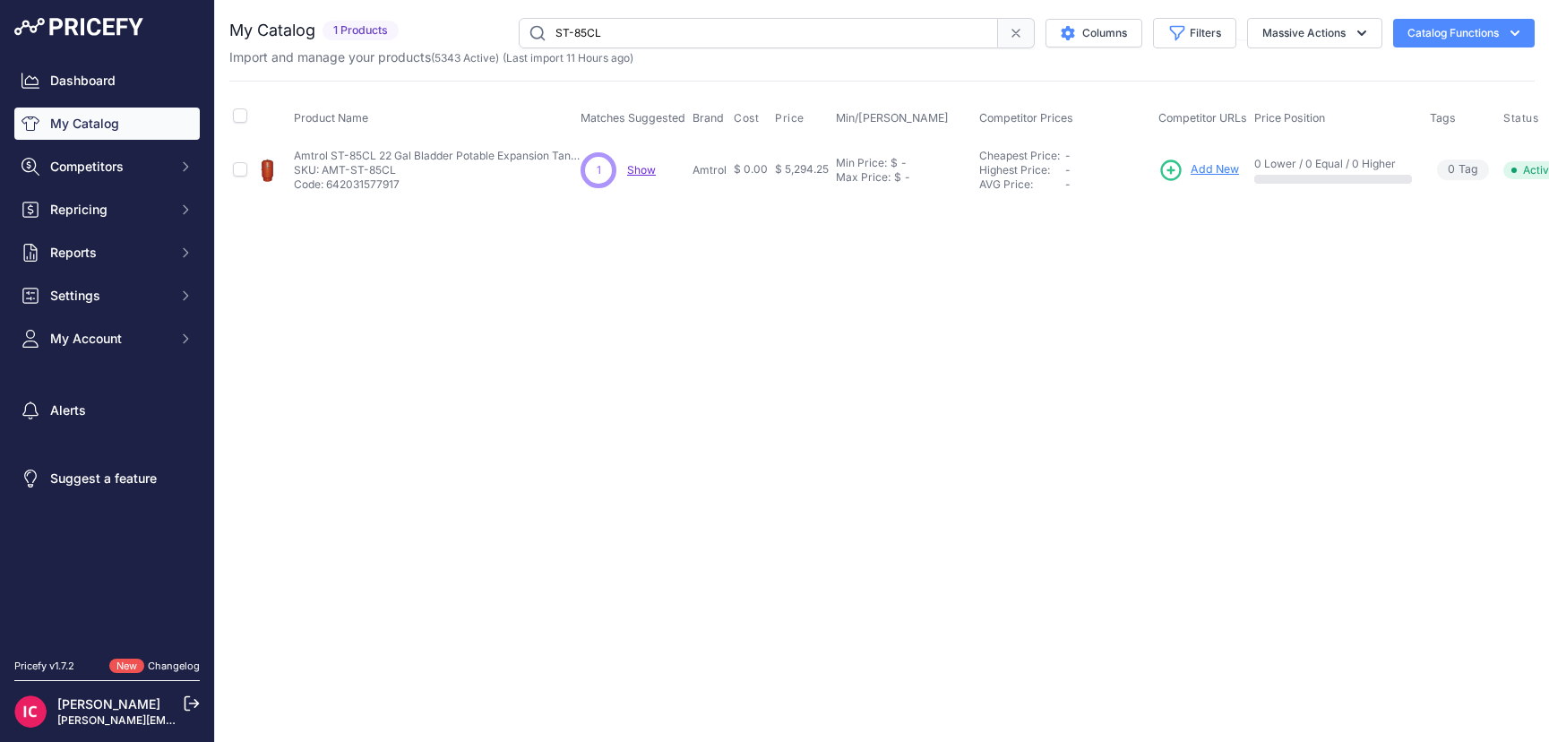
drag, startPoint x: 555, startPoint y: 39, endPoint x: 532, endPoint y: 40, distance: 22.5
click at [532, 40] on input "ST-85CL" at bounding box center [758, 33] width 479 height 30
type input "amt-wx-200"
click at [1203, 163] on span "Add New" at bounding box center [1206, 169] width 48 height 17
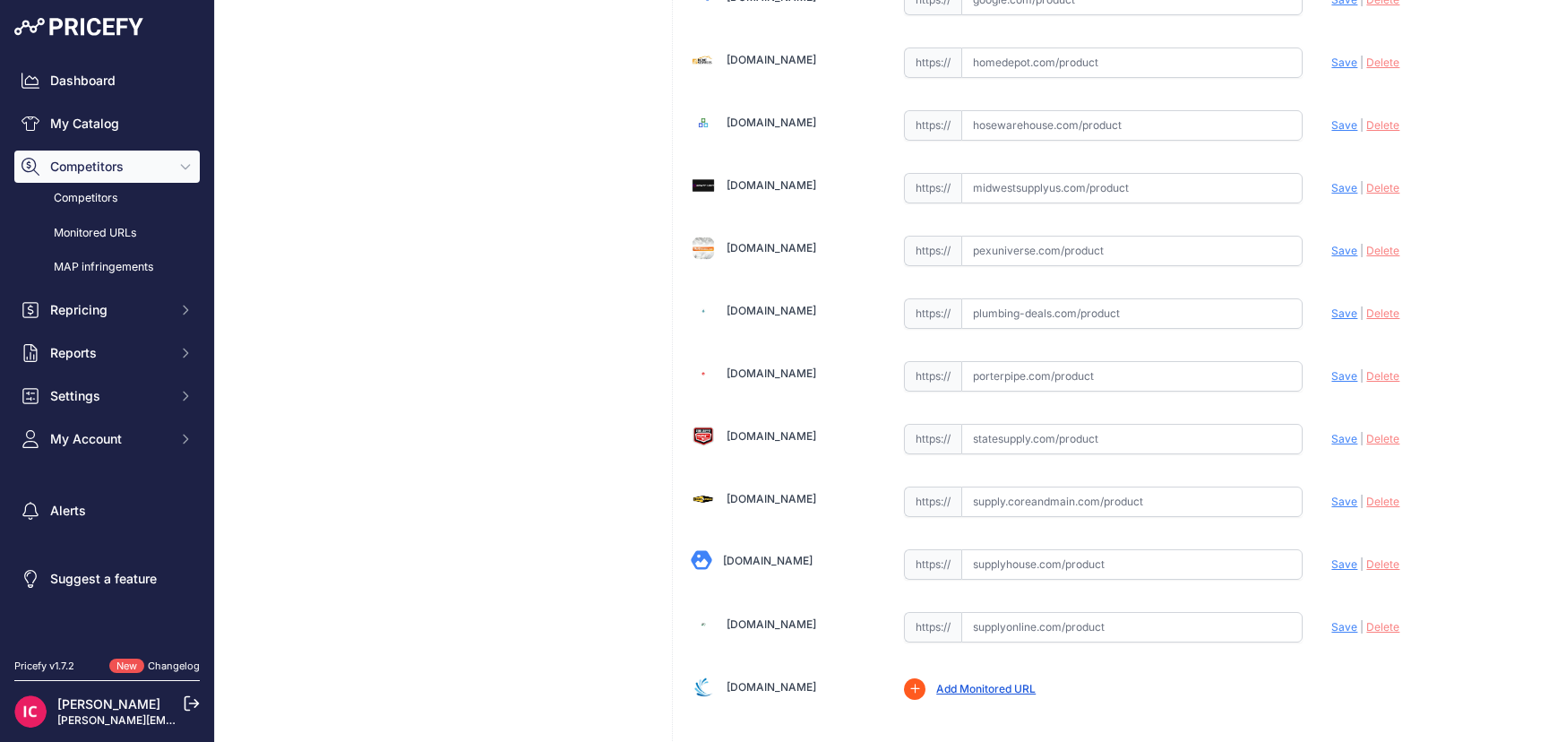
scroll to position [674, 0]
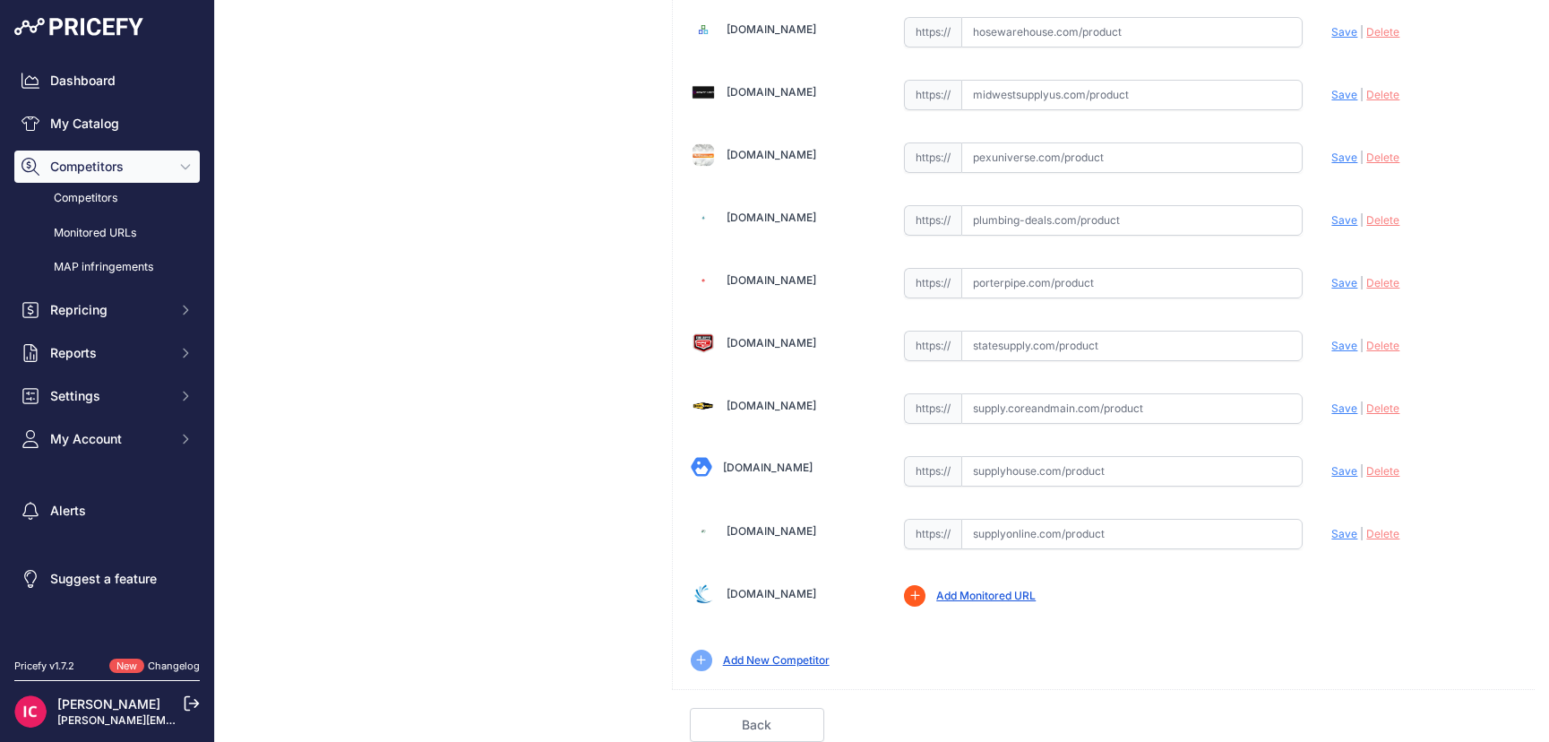
click at [1044, 474] on input "text" at bounding box center [1131, 471] width 341 height 30
paste input "https://www.supplyhouse.com/Amtrol-WX-200-WX-200-143PR30-14-Gal-WELL-X-TROL-In-…"
click at [1339, 473] on span "Save" at bounding box center [1344, 470] width 26 height 13
type input "https://www.supplyhouse.com/Amtrol-WX-200-WX-200-143PR30-14-Gal-WELL-X-TROL-In-…"
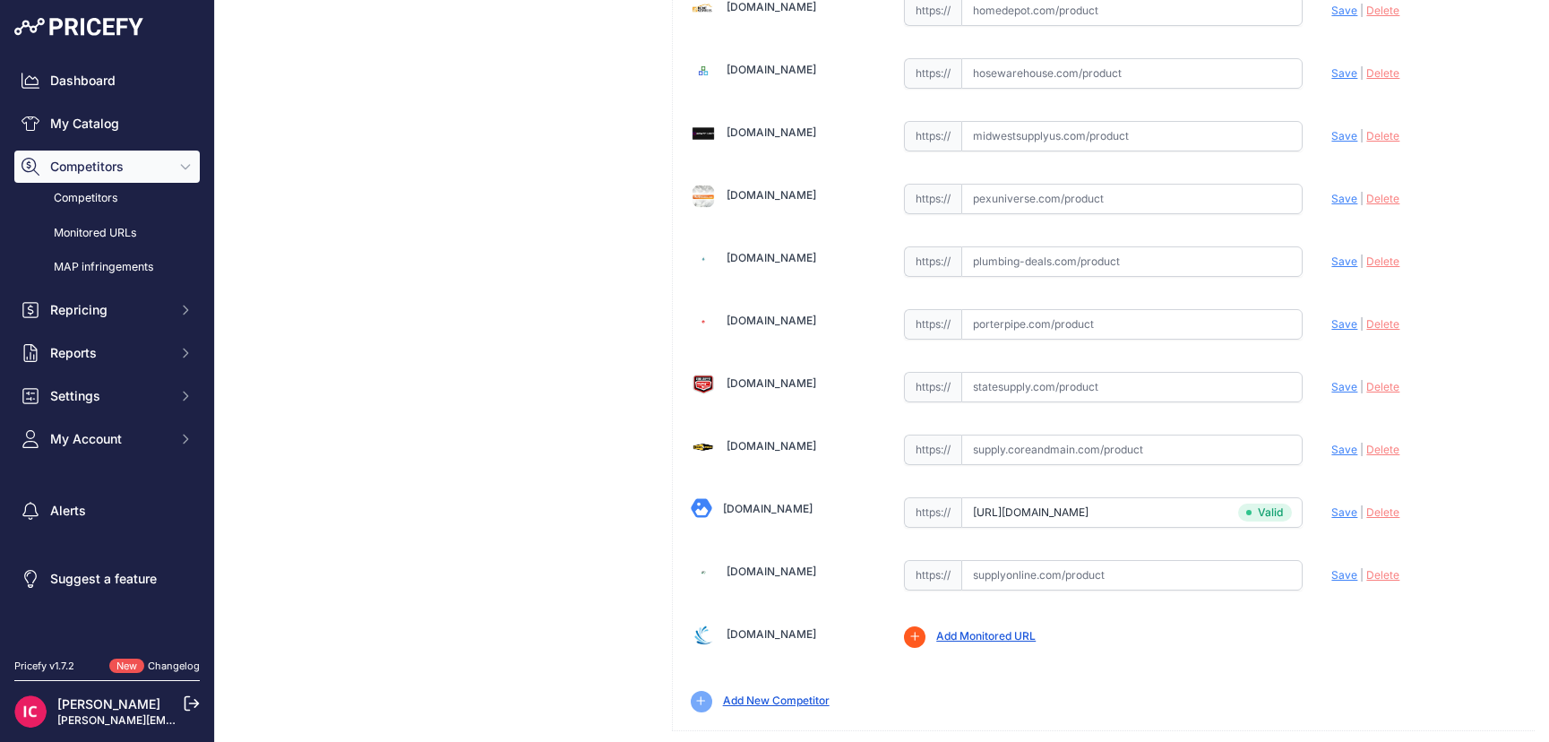
scroll to position [715, 0]
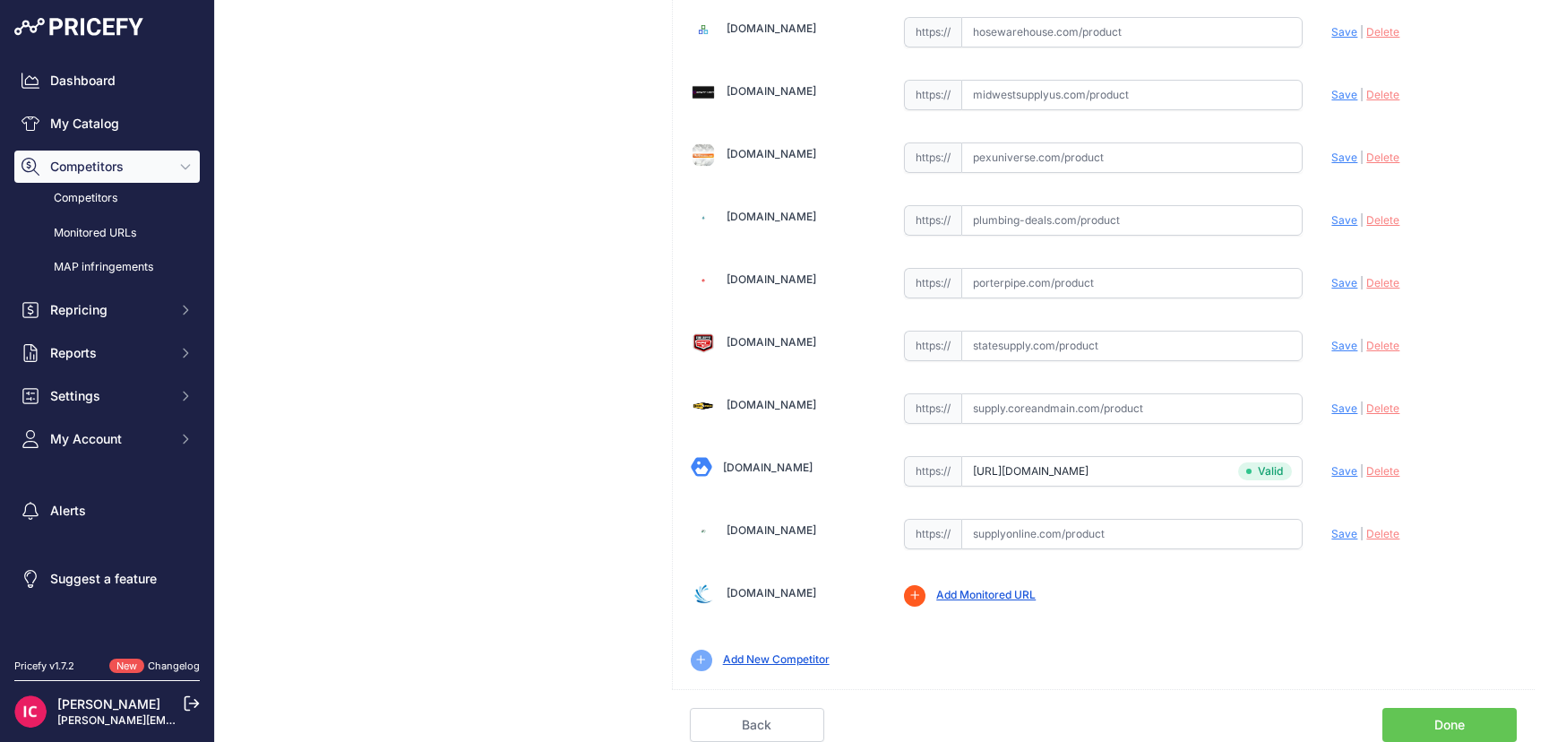
click at [1411, 727] on link "Done" at bounding box center [1449, 725] width 134 height 34
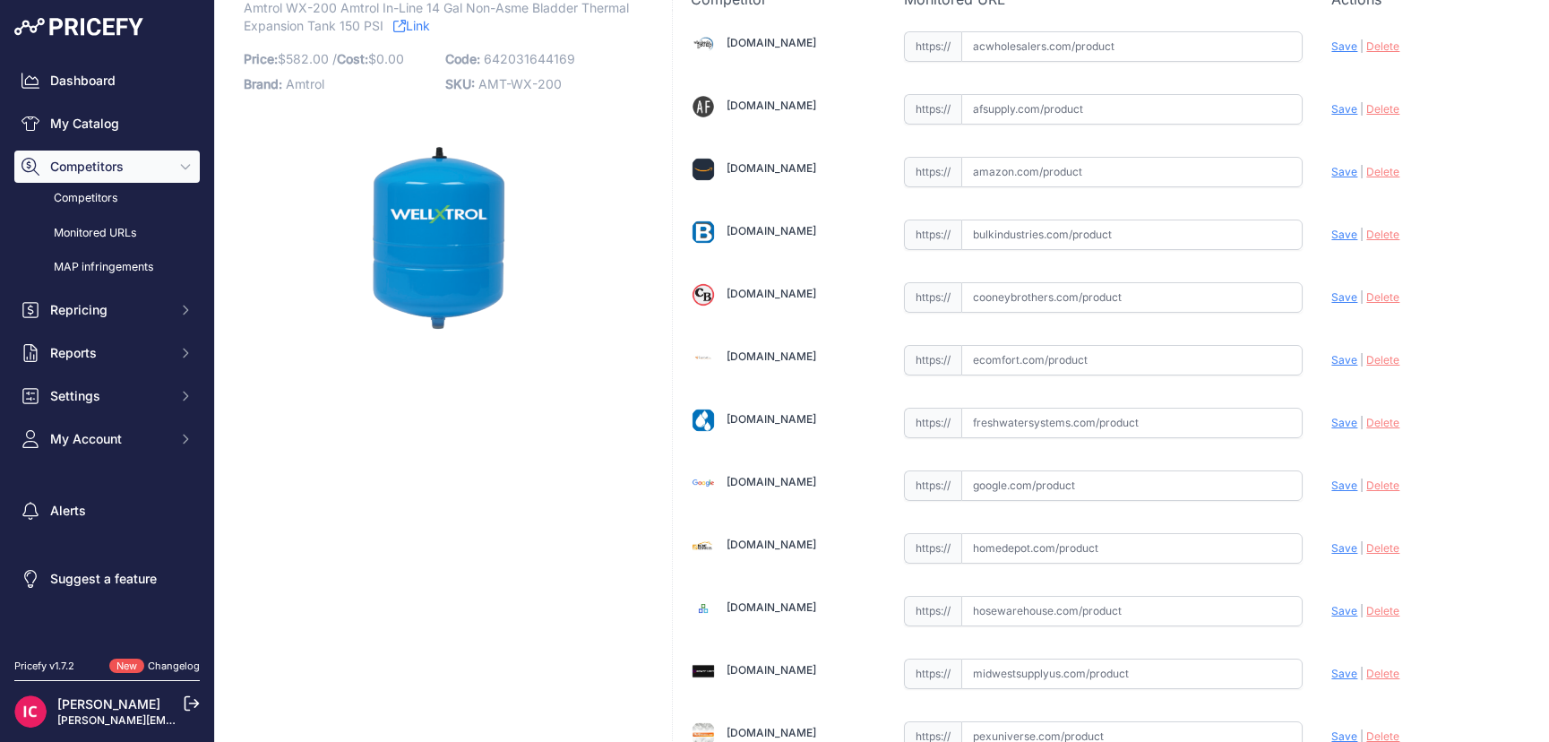
scroll to position [0, 0]
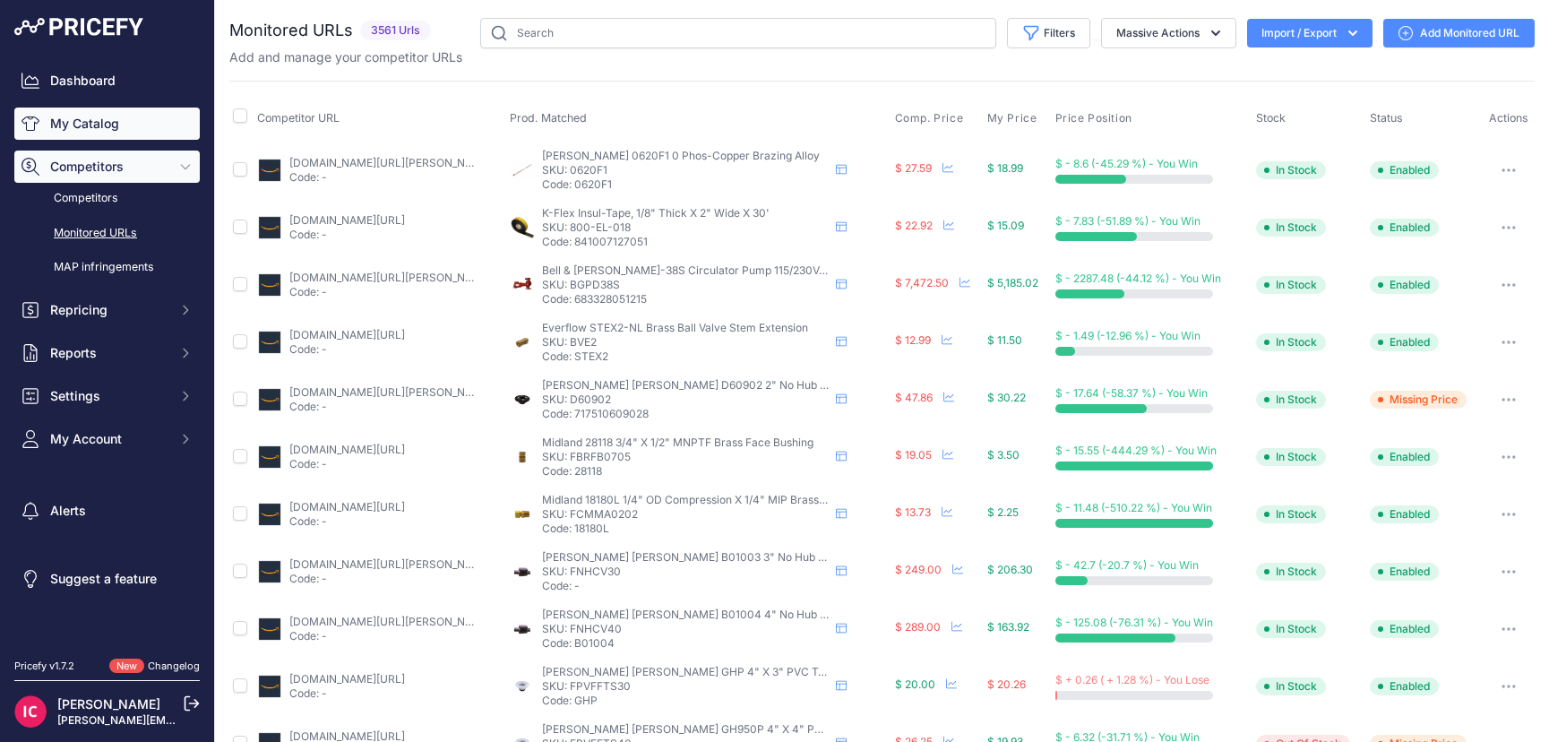
click at [100, 120] on link "My Catalog" at bounding box center [106, 123] width 185 height 32
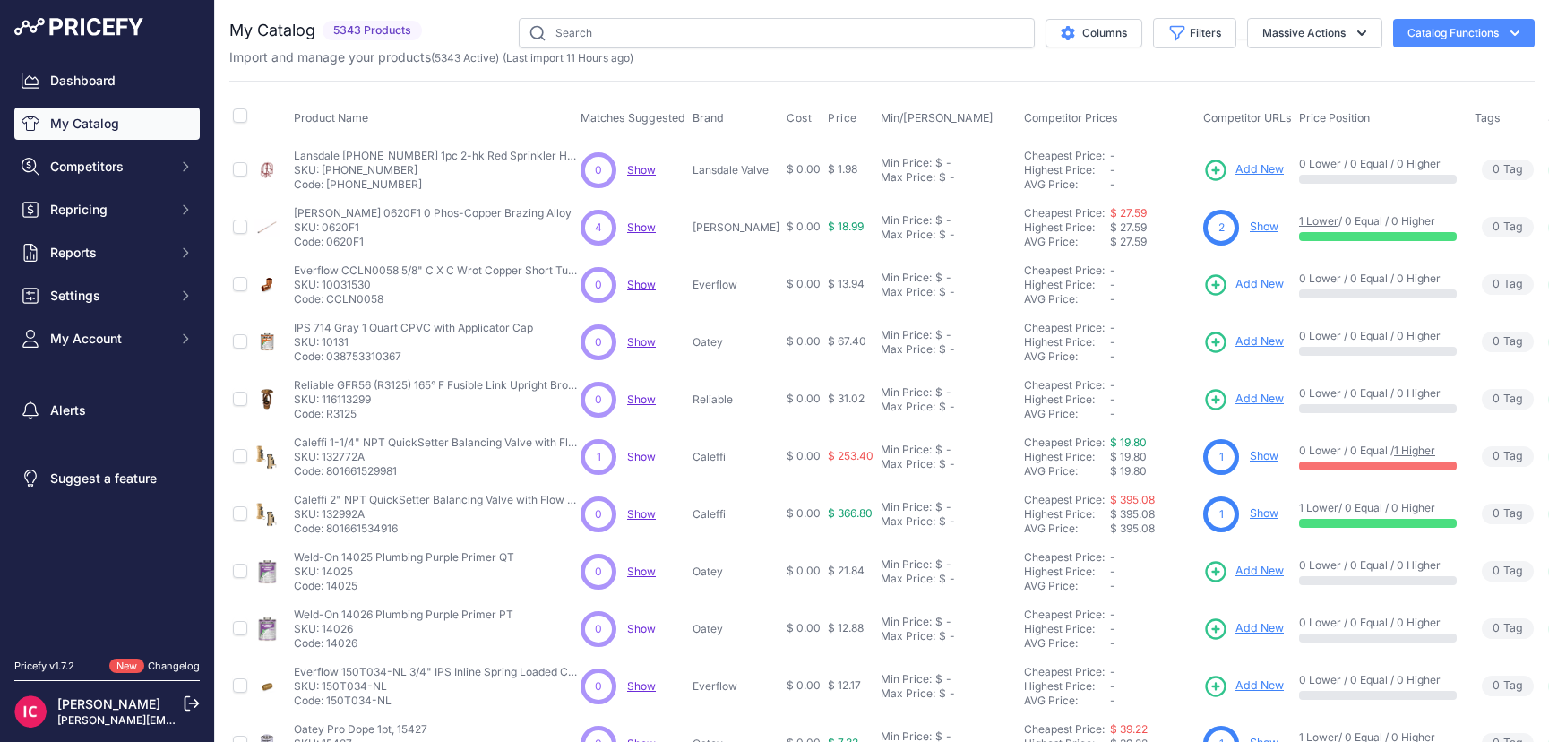
click at [77, 123] on link "My Catalog" at bounding box center [106, 123] width 185 height 32
click at [564, 38] on input "text" at bounding box center [777, 33] width 516 height 30
paste input "ST-200V"
type input "ST-200V"
click at [596, 38] on input "text" at bounding box center [777, 33] width 516 height 30
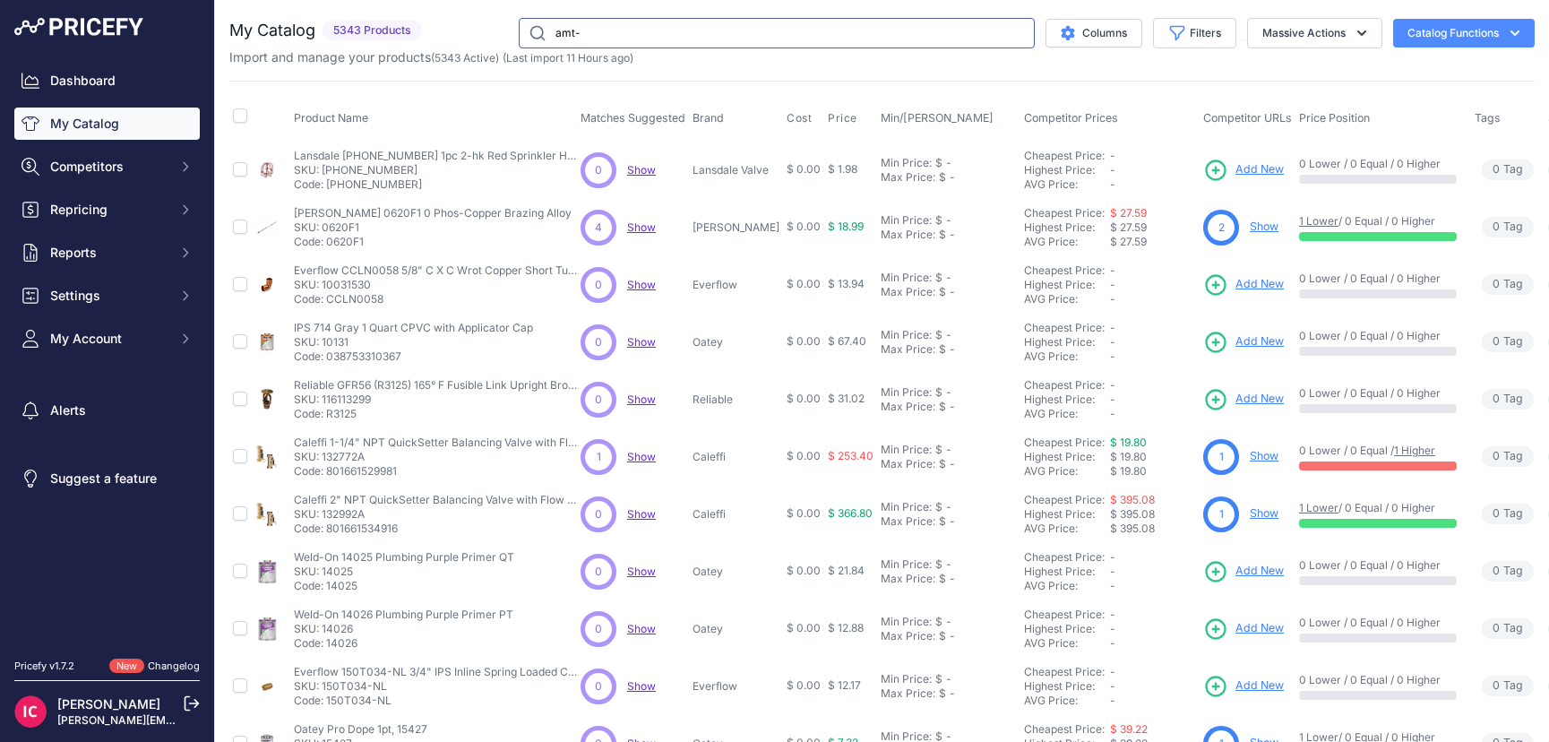
paste input "ST-200V"
type input "amt-ST-200V"
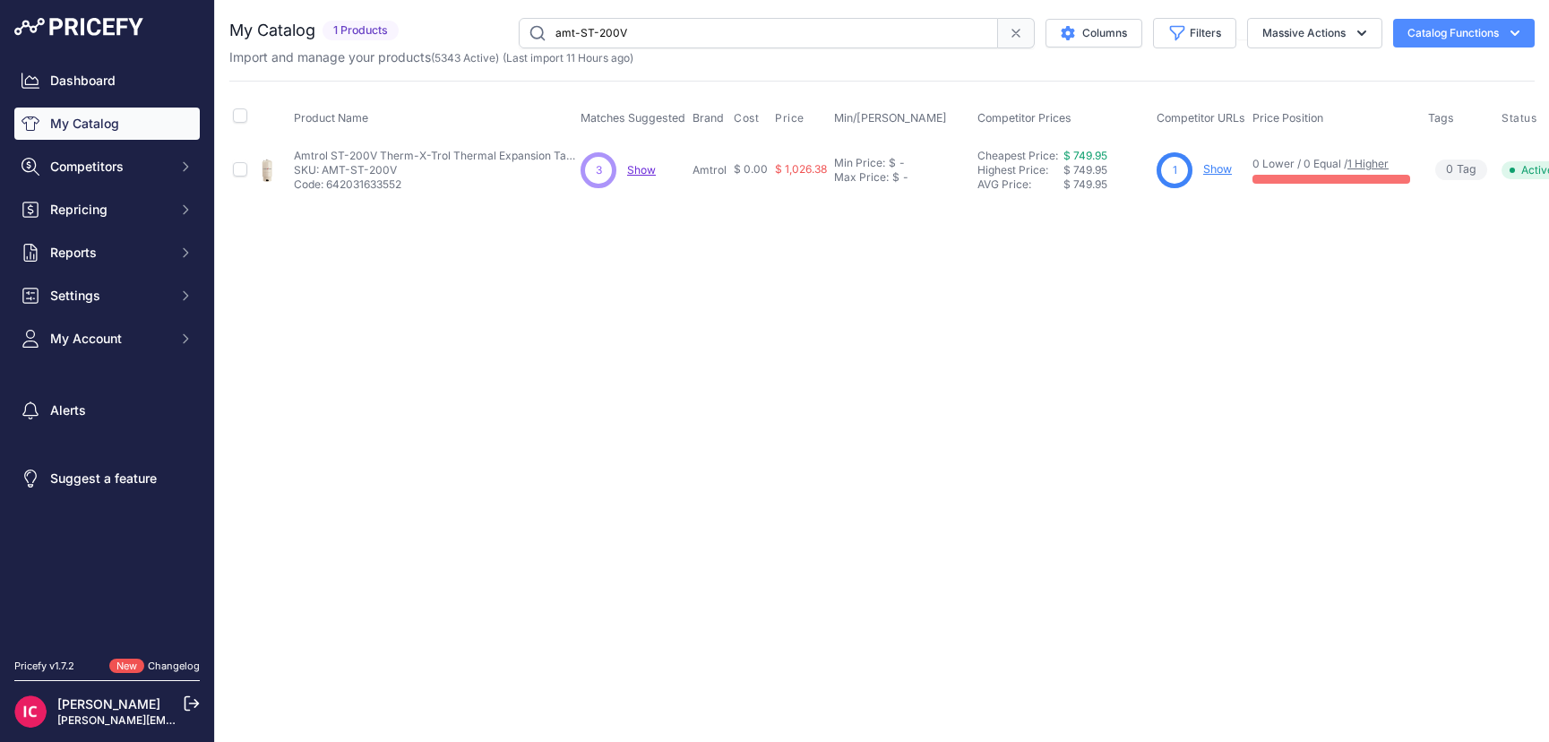
click at [1210, 171] on link "Show" at bounding box center [1217, 168] width 29 height 13
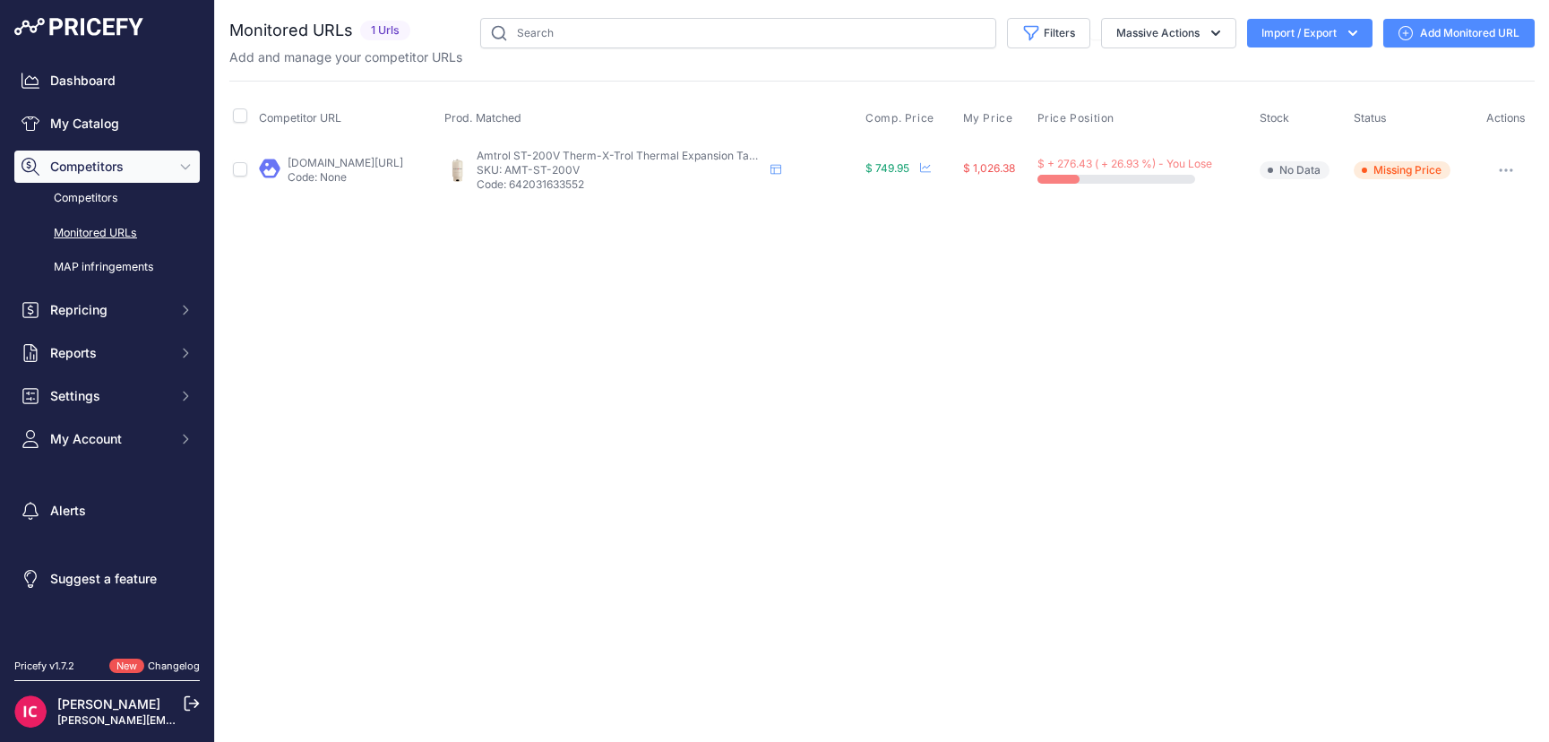
click at [1504, 171] on icon "button" at bounding box center [1506, 170] width 14 height 4
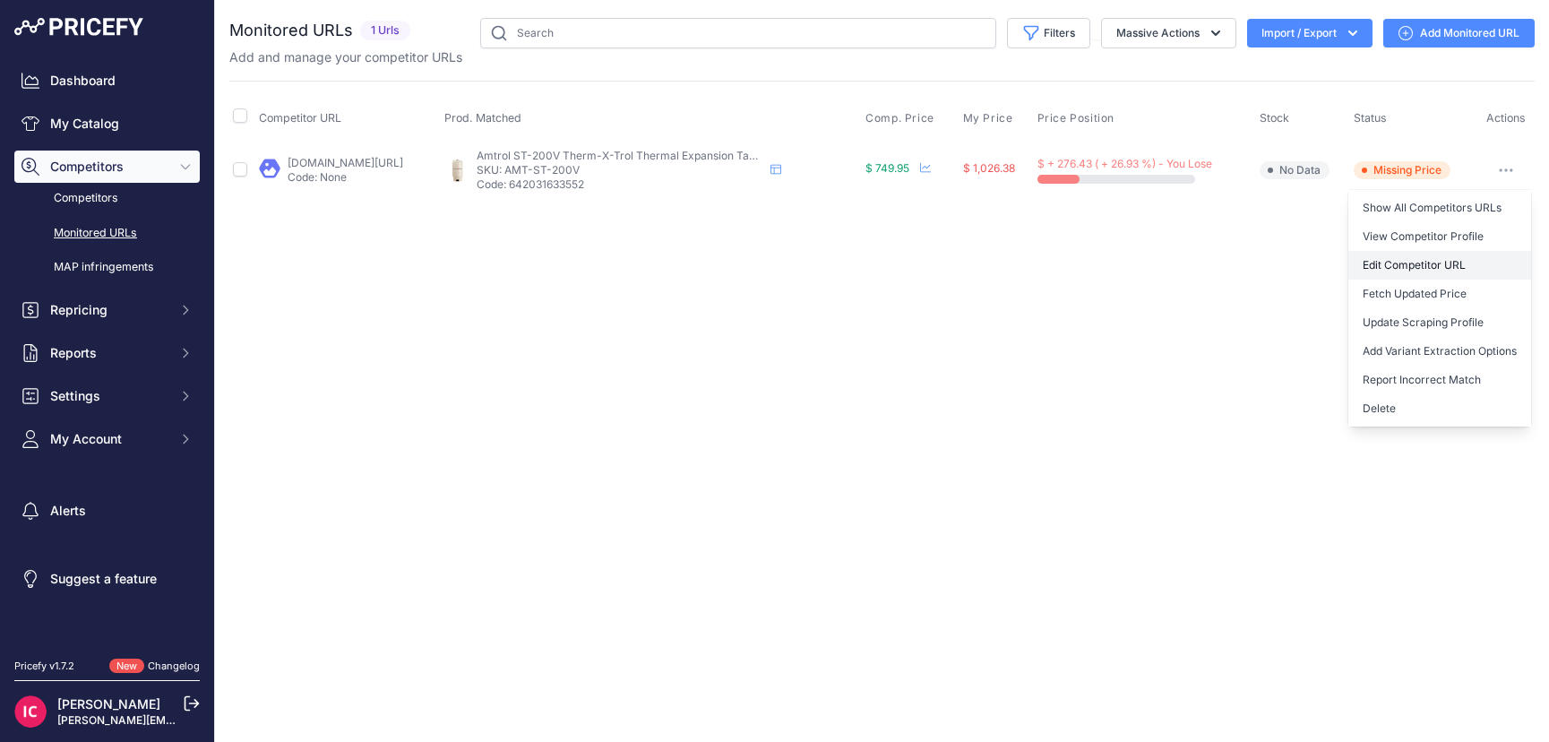
click at [1388, 262] on link "Edit Competitor URL" at bounding box center [1439, 265] width 183 height 29
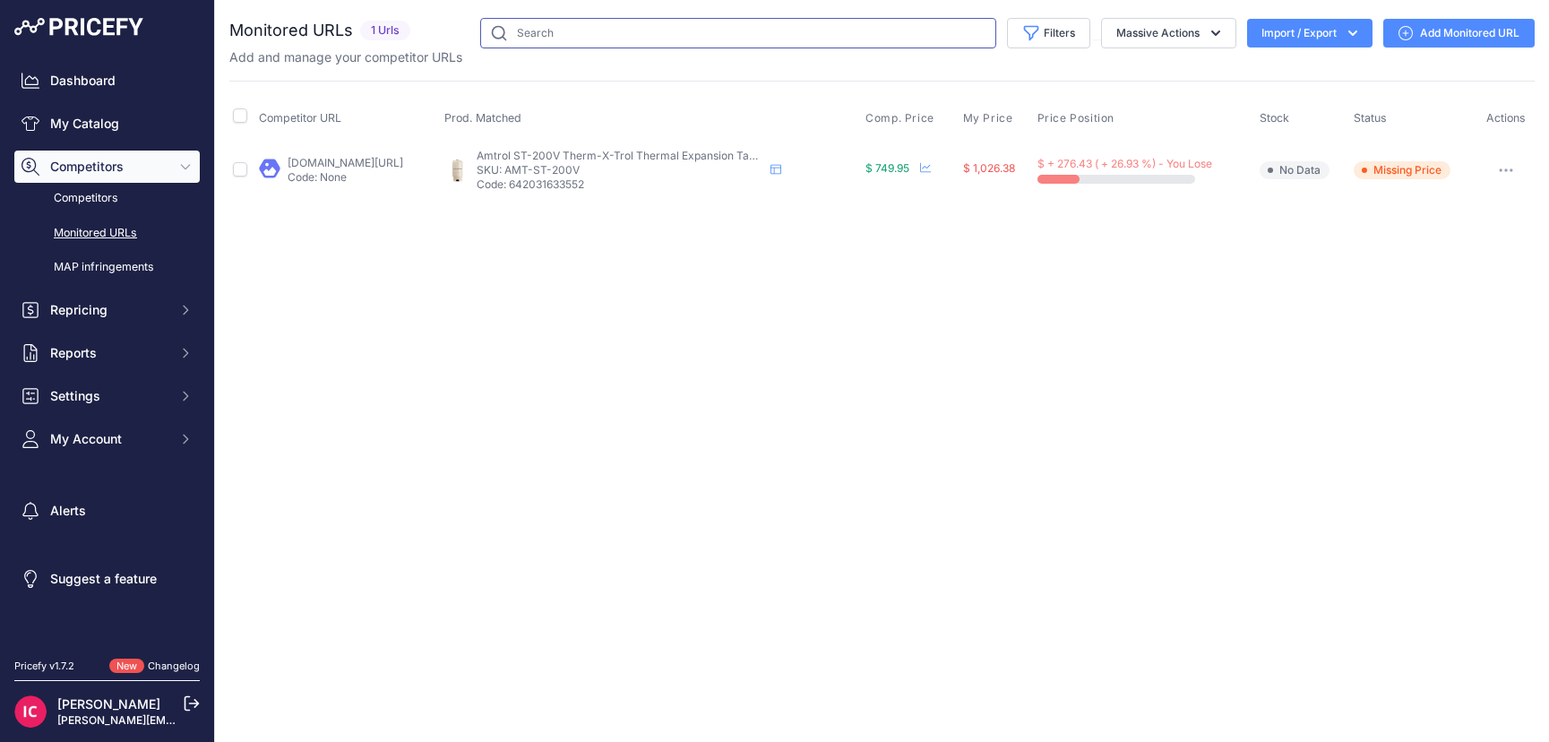
paste input "WX-103"
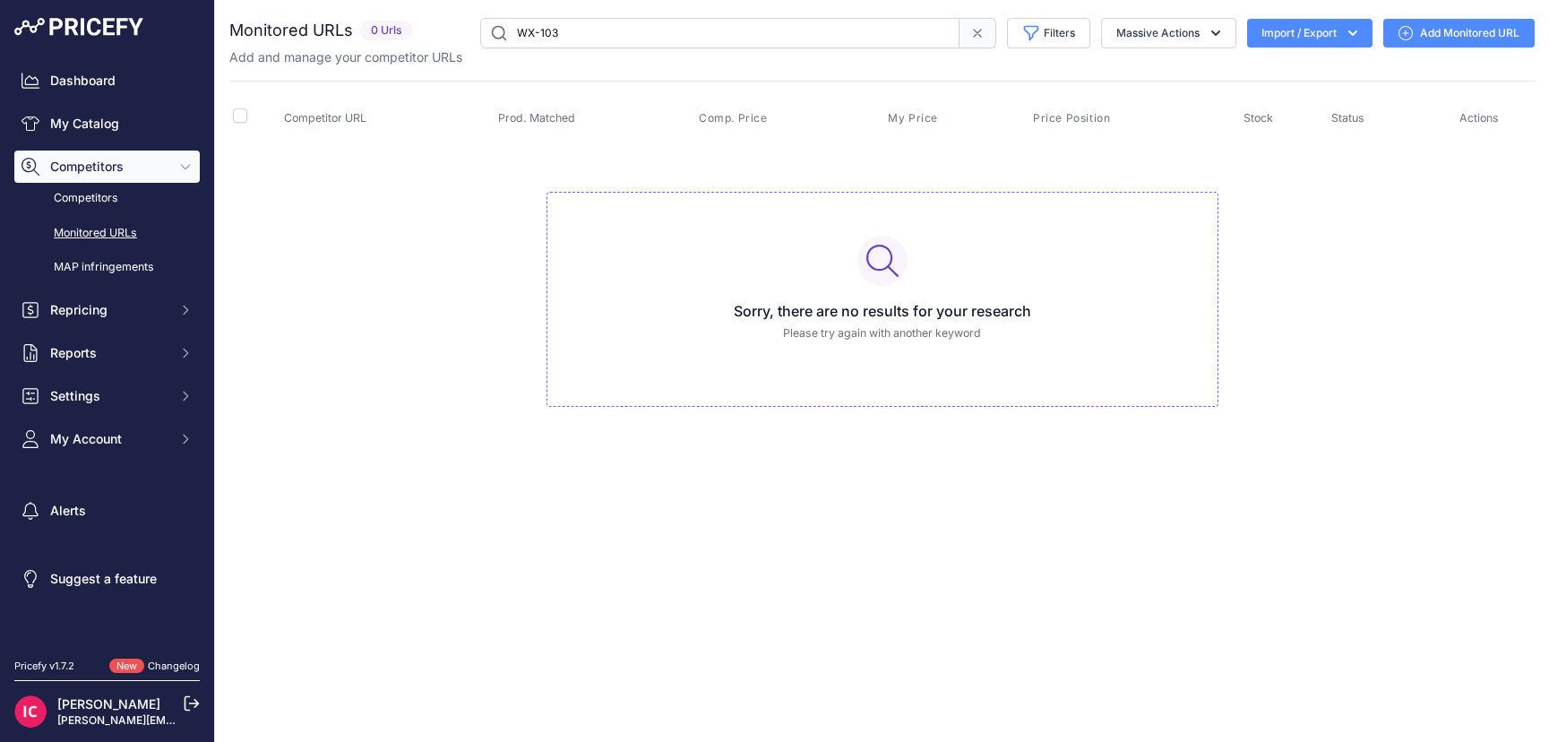
click at [523, 30] on input "WX-103" at bounding box center [719, 33] width 479 height 30
drag, startPoint x: 574, startPoint y: 39, endPoint x: 472, endPoint y: 39, distance: 102.1
click at [472, 39] on div "WX-103 Filters Saved Filters Set None Competitors Cheaper Than Me Competitors P…" at bounding box center [977, 33] width 1114 height 30
paste input "ST-1"
drag, startPoint x: 556, startPoint y: 38, endPoint x: 498, endPoint y: 30, distance: 58.8
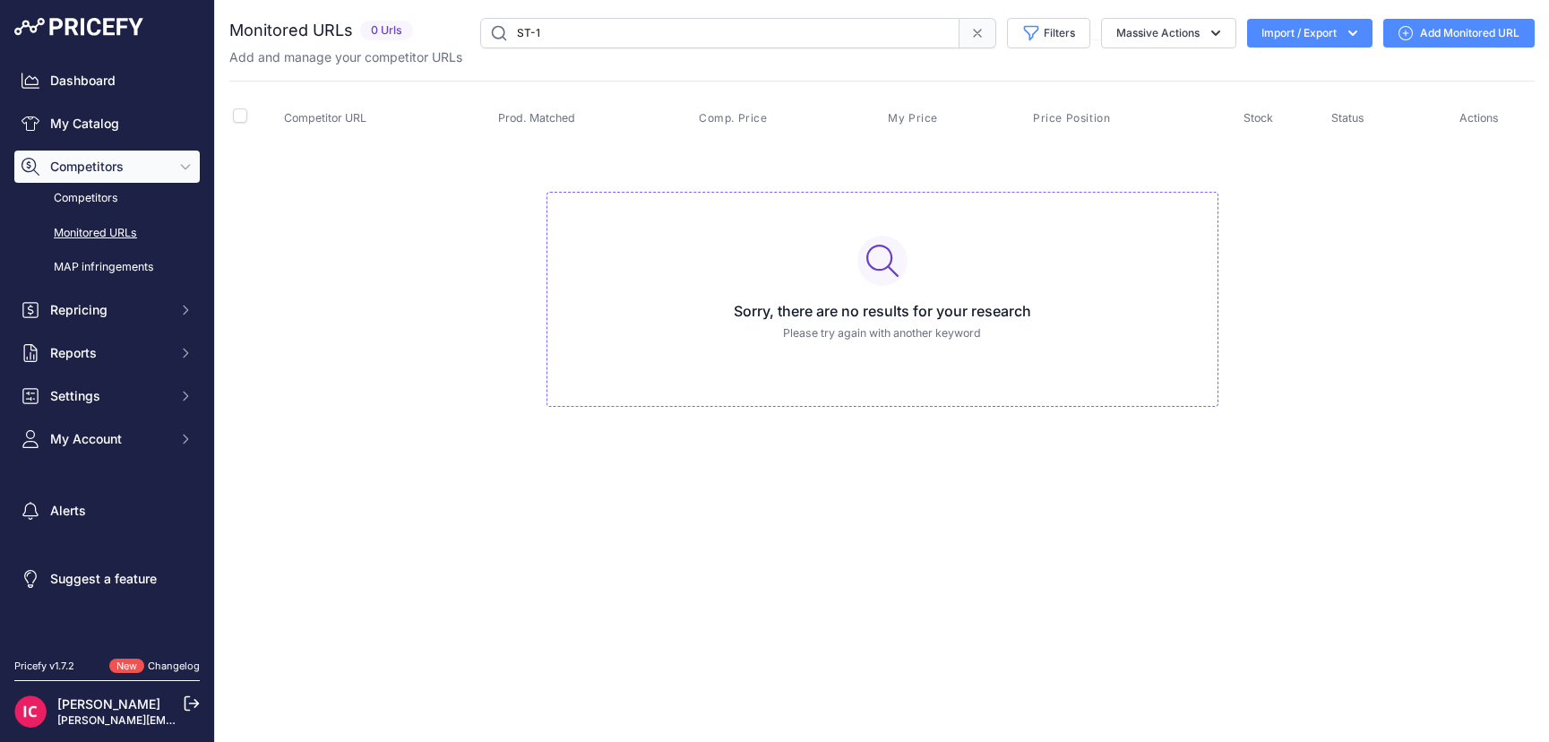
click at [498, 30] on input "ST-1" at bounding box center [719, 33] width 479 height 30
paste input "AMT-"
type input "AMT-ST-1"
click at [125, 125] on link "My Catalog" at bounding box center [106, 123] width 185 height 32
click at [595, 33] on input "AMT-ST-1" at bounding box center [719, 33] width 479 height 30
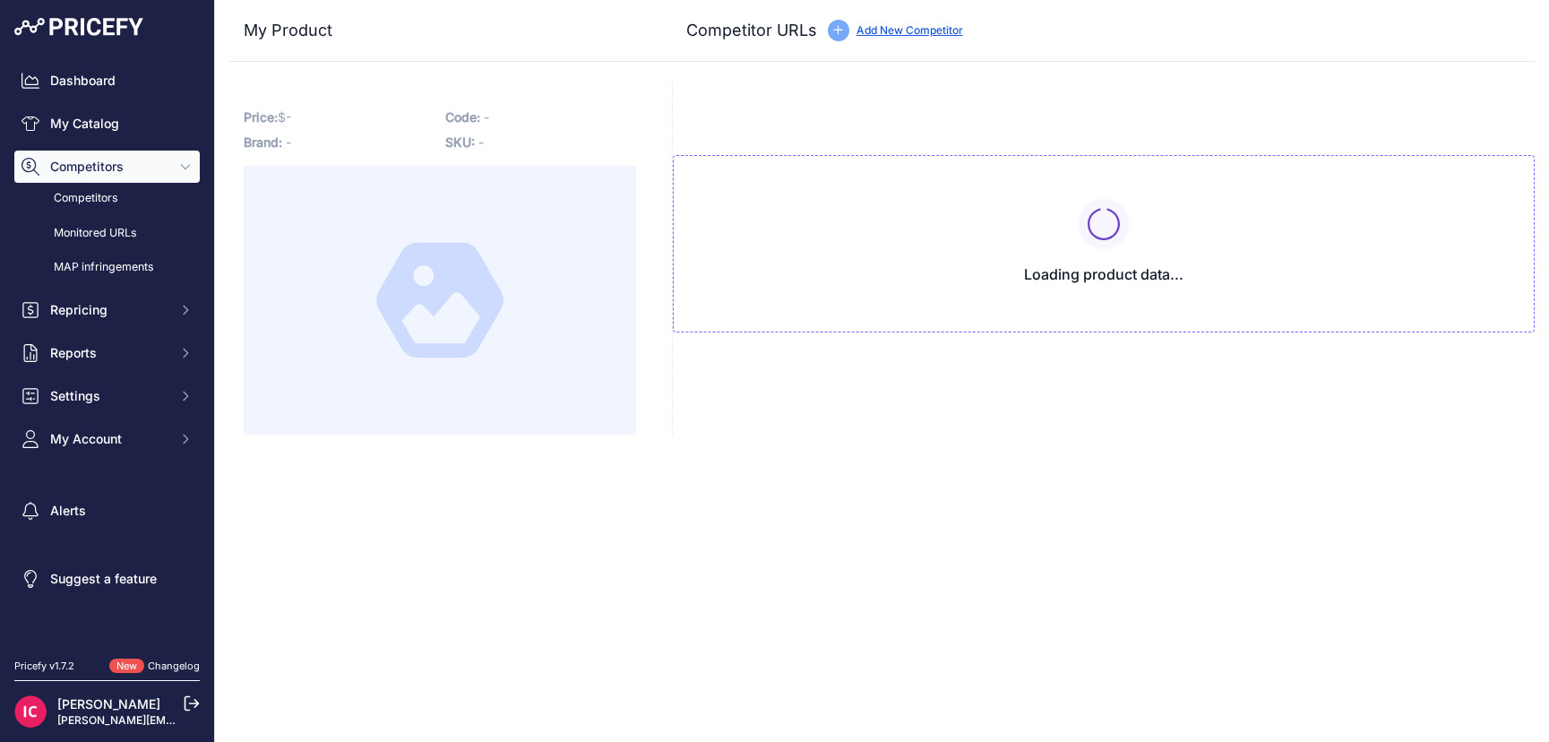
type input "[DOMAIN_NAME][URL]"
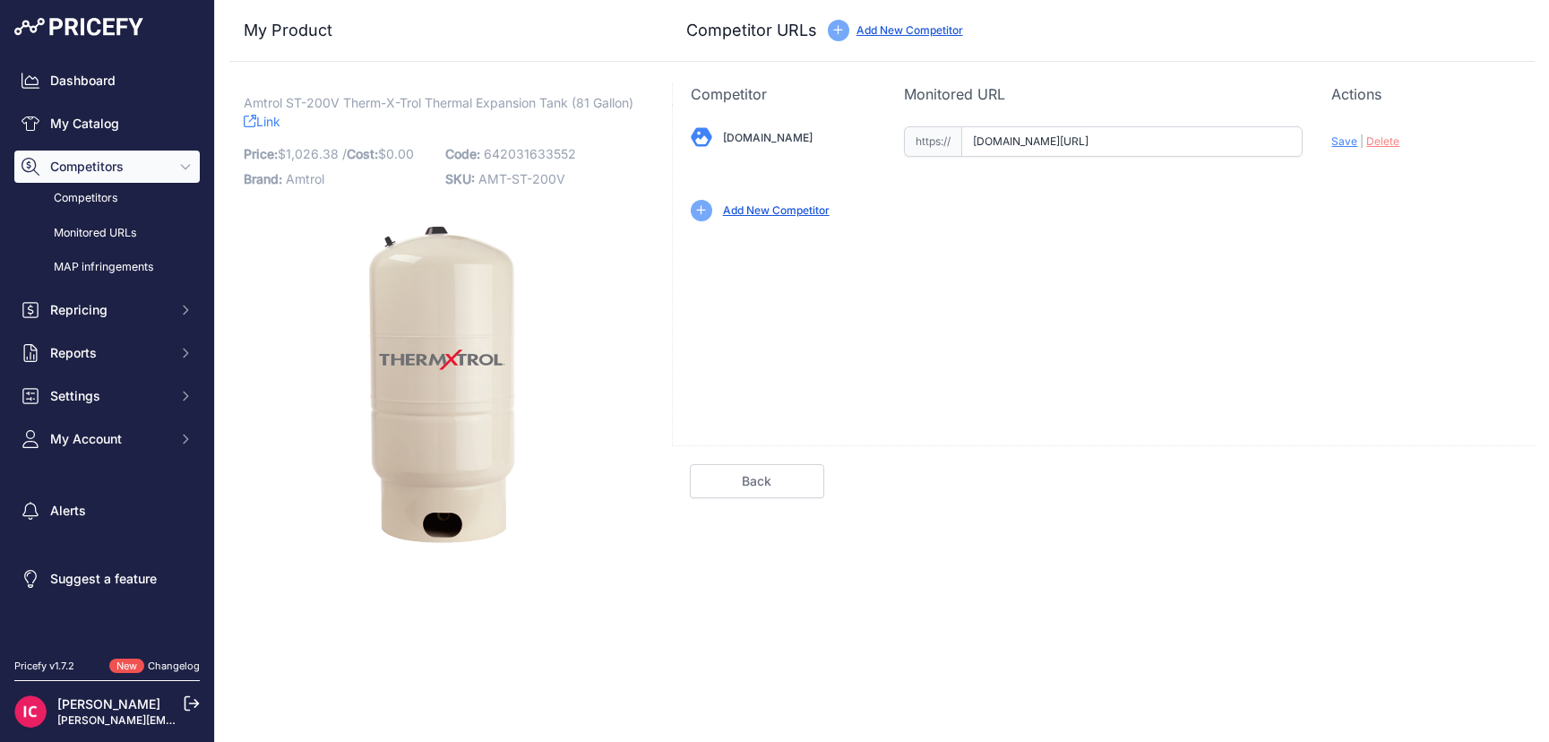
scroll to position [0, 336]
drag, startPoint x: 1105, startPoint y: 146, endPoint x: 1322, endPoint y: 159, distance: 217.1
click at [1322, 159] on div "[DOMAIN_NAME] Valid Save" at bounding box center [1104, 172] width 862 height 134
click at [1162, 147] on input "[DOMAIN_NAME][URL]" at bounding box center [1131, 141] width 341 height 30
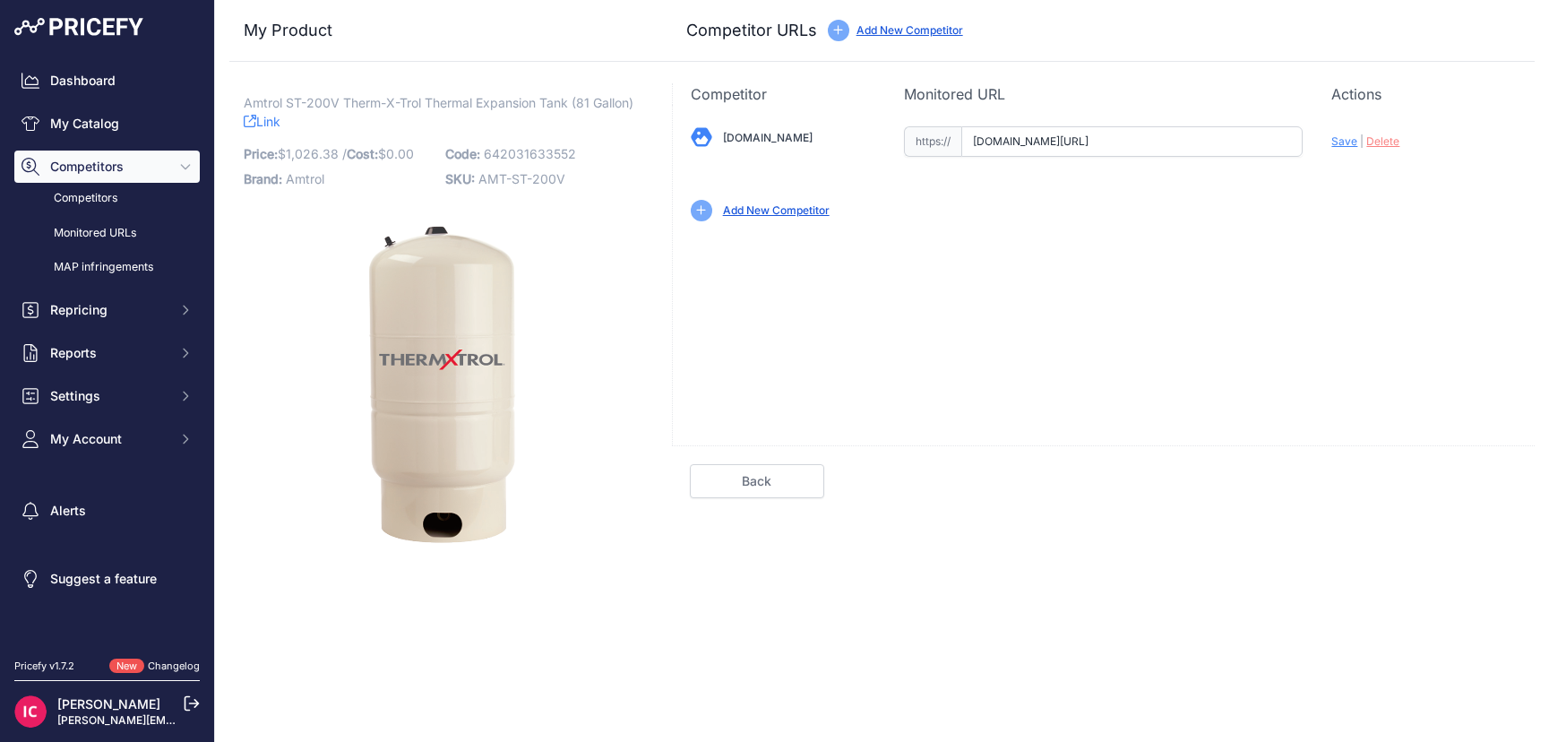
drag, startPoint x: 1096, startPoint y: 144, endPoint x: 882, endPoint y: 145, distance: 214.1
click at [882, 145] on div "[DOMAIN_NAME] Valid Save" at bounding box center [1104, 172] width 862 height 134
click at [1234, 141] on input "[DOMAIN_NAME][URL]" at bounding box center [1131, 141] width 341 height 30
click at [1298, 142] on input "[DOMAIN_NAME][URL]" at bounding box center [1131, 141] width 341 height 30
click at [1272, 145] on input "[DOMAIN_NAME][URL]" at bounding box center [1131, 141] width 341 height 30
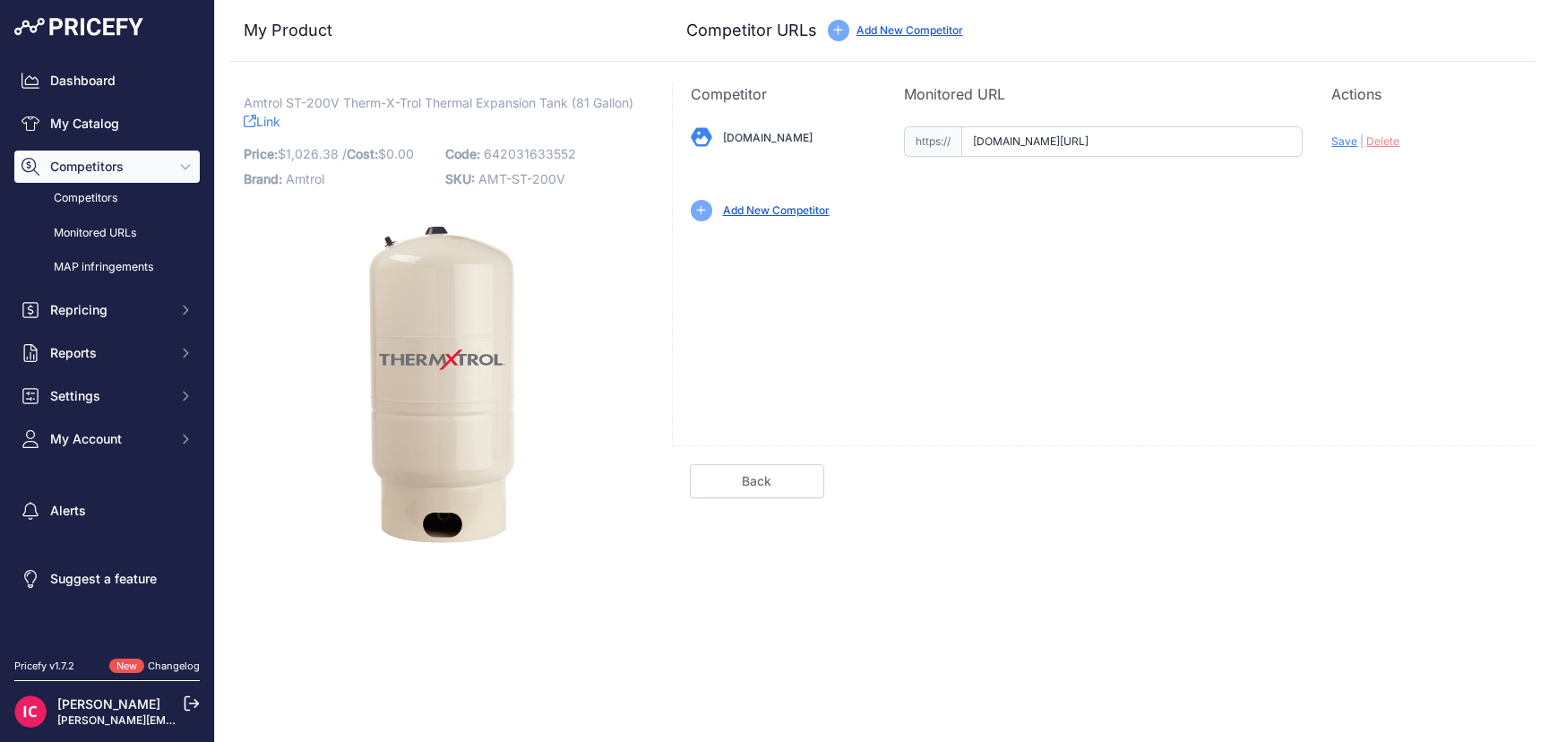
click at [1272, 145] on input "[DOMAIN_NAME][URL]" at bounding box center [1131, 141] width 341 height 30
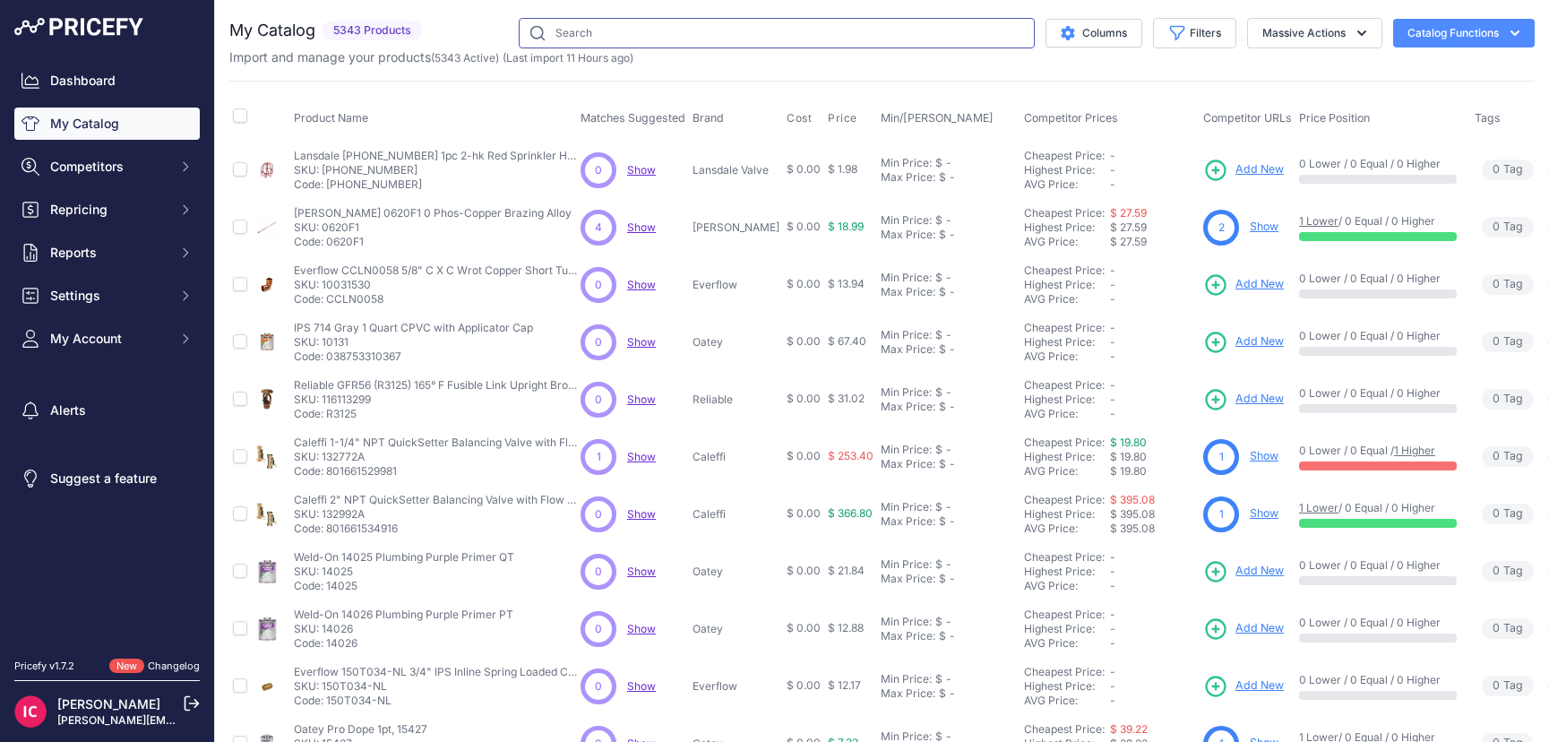
click at [632, 30] on input "text" at bounding box center [777, 33] width 516 height 30
paste input "AMT-ST-1"
type input "AMT-ST-1"
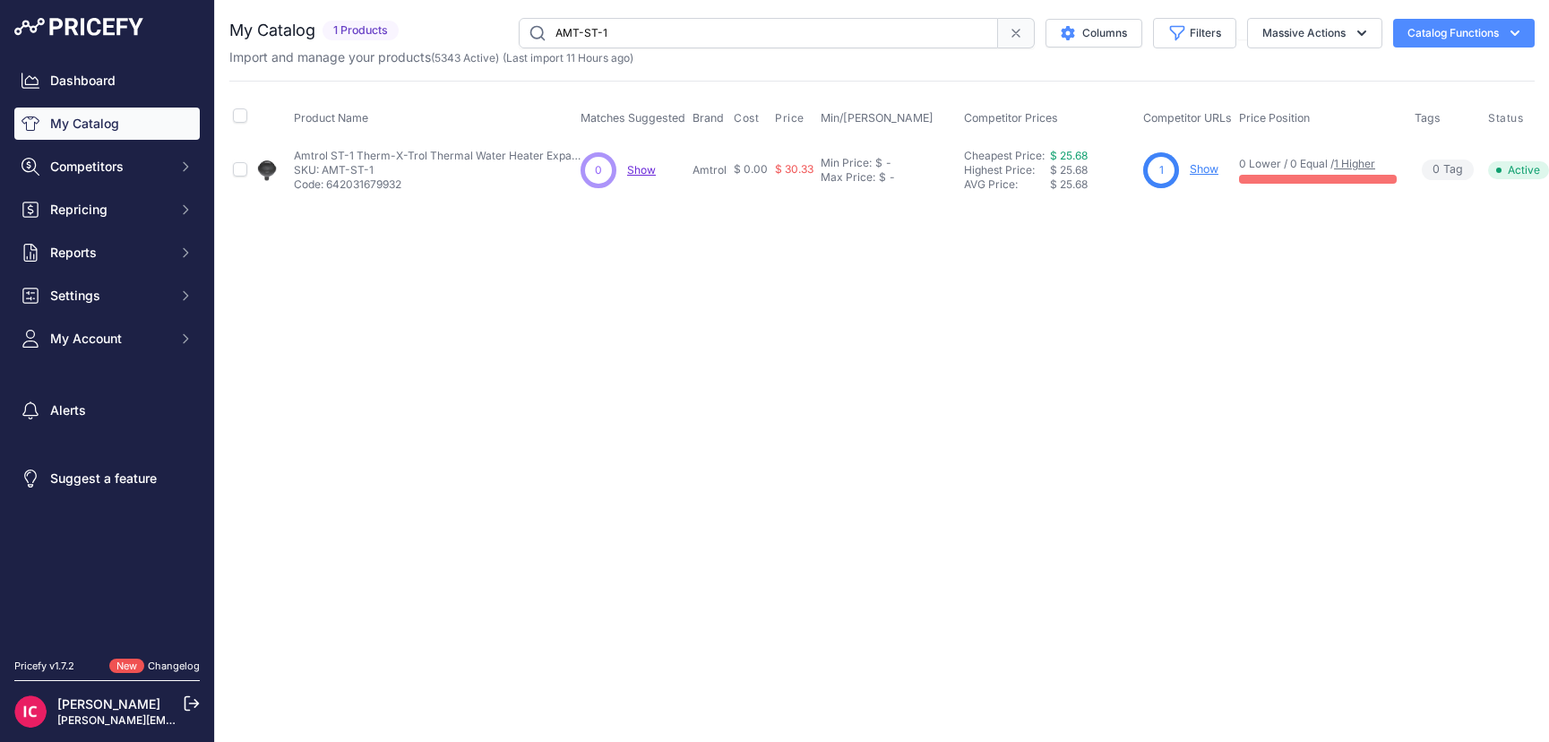
click at [1201, 173] on link "Show" at bounding box center [1204, 168] width 29 height 13
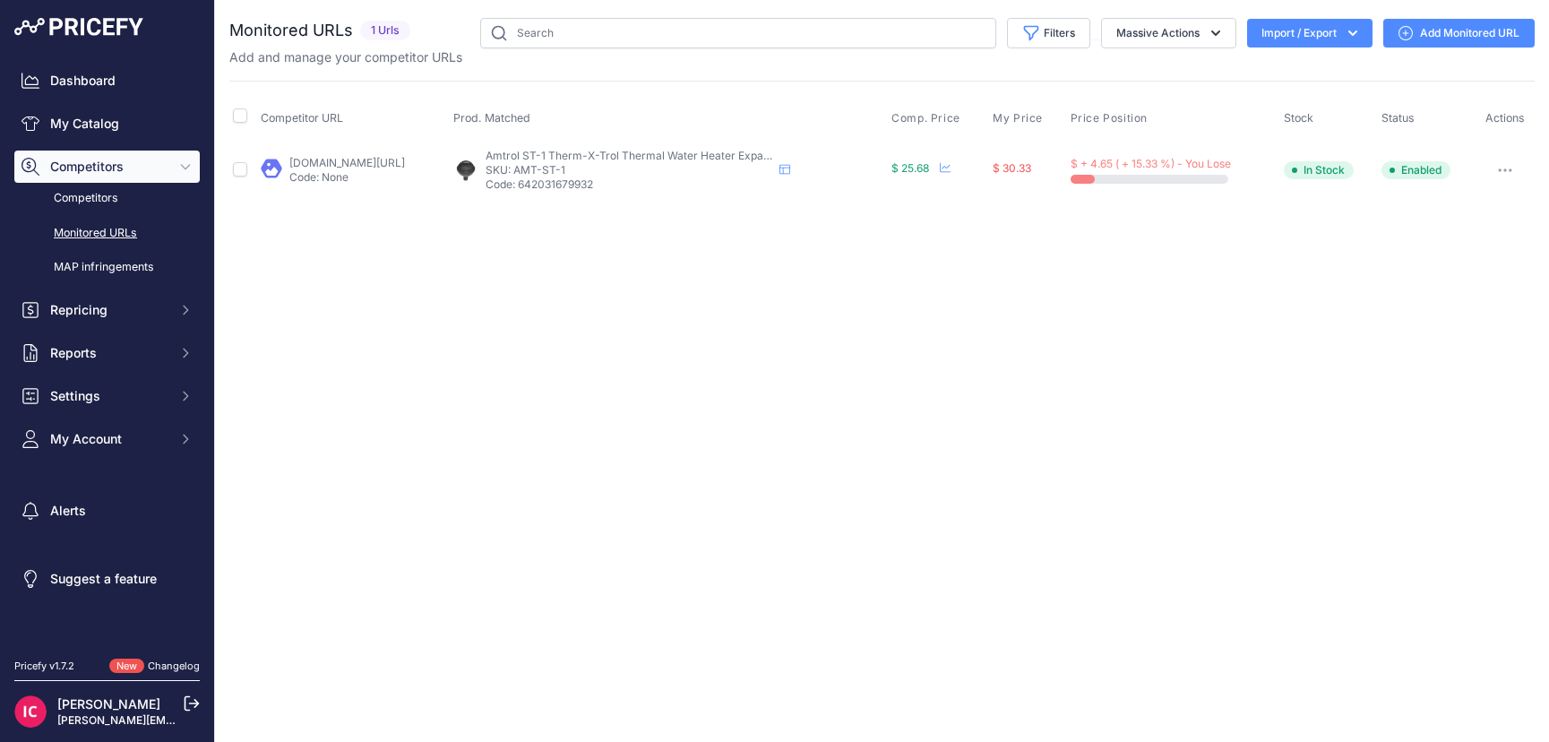
click at [1512, 171] on icon "button" at bounding box center [1505, 170] width 14 height 4
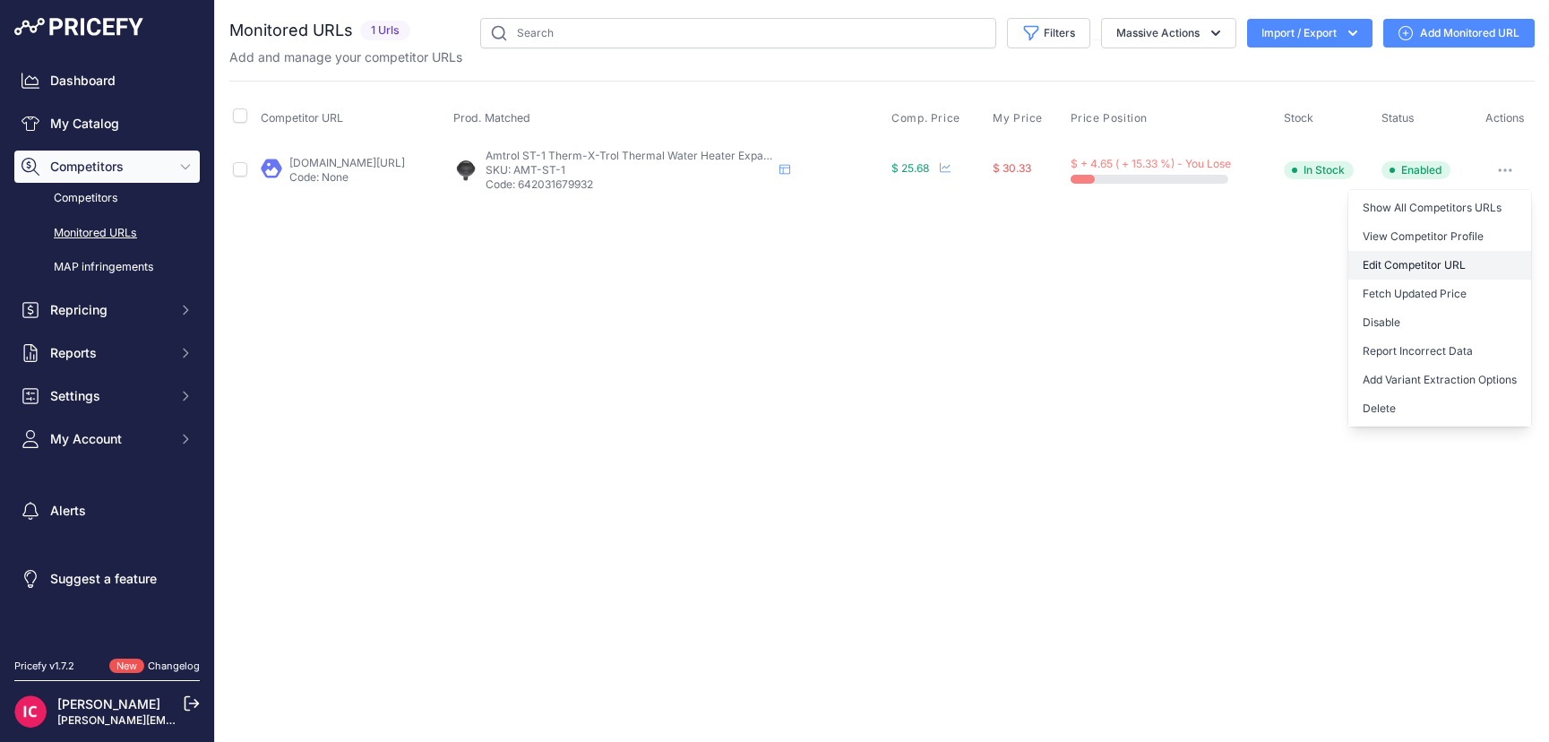
click at [1409, 268] on link "Edit Competitor URL" at bounding box center [1439, 265] width 183 height 29
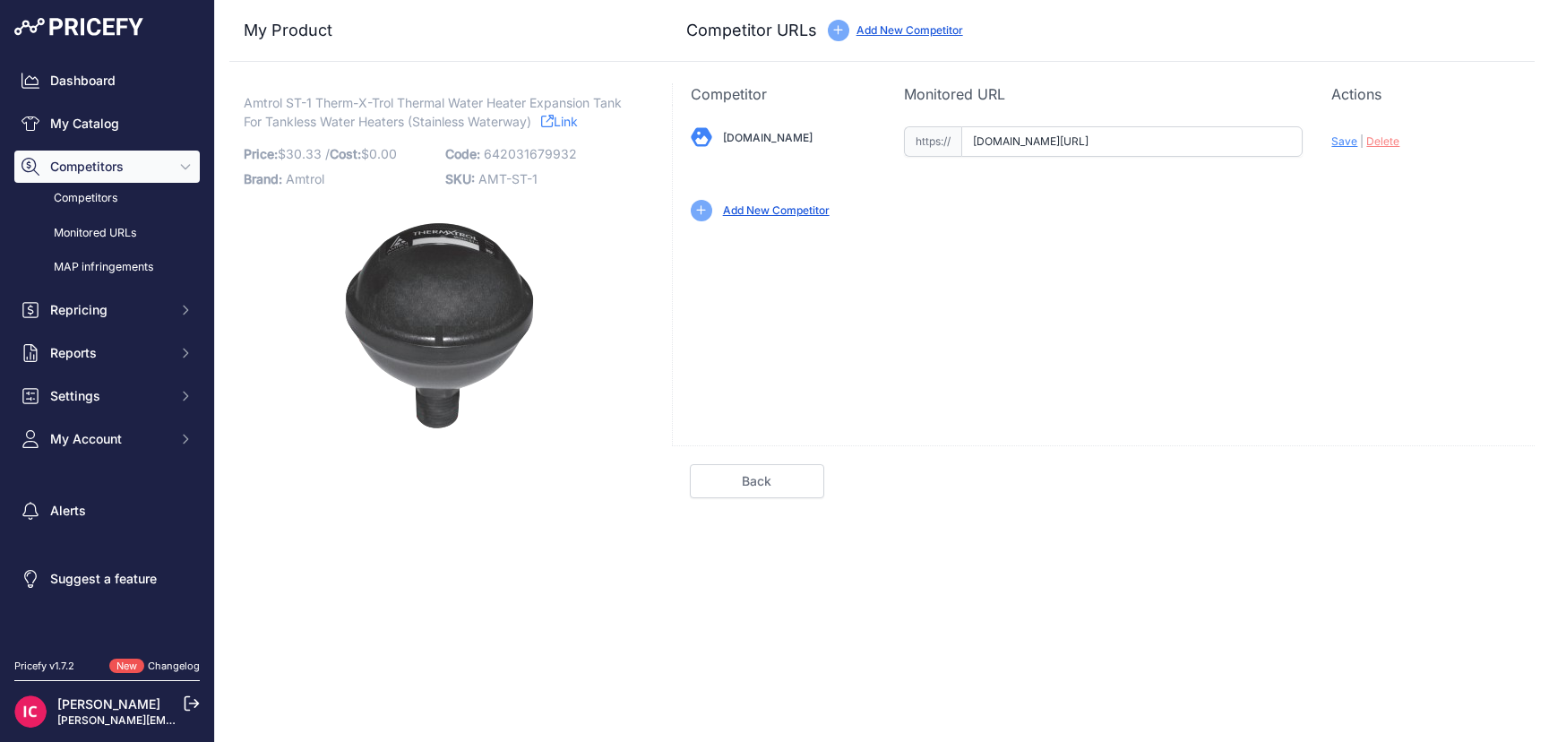
click at [1099, 138] on input "[DOMAIN_NAME][URL]" at bounding box center [1131, 141] width 341 height 30
